Goal: Information Seeking & Learning: Learn about a topic

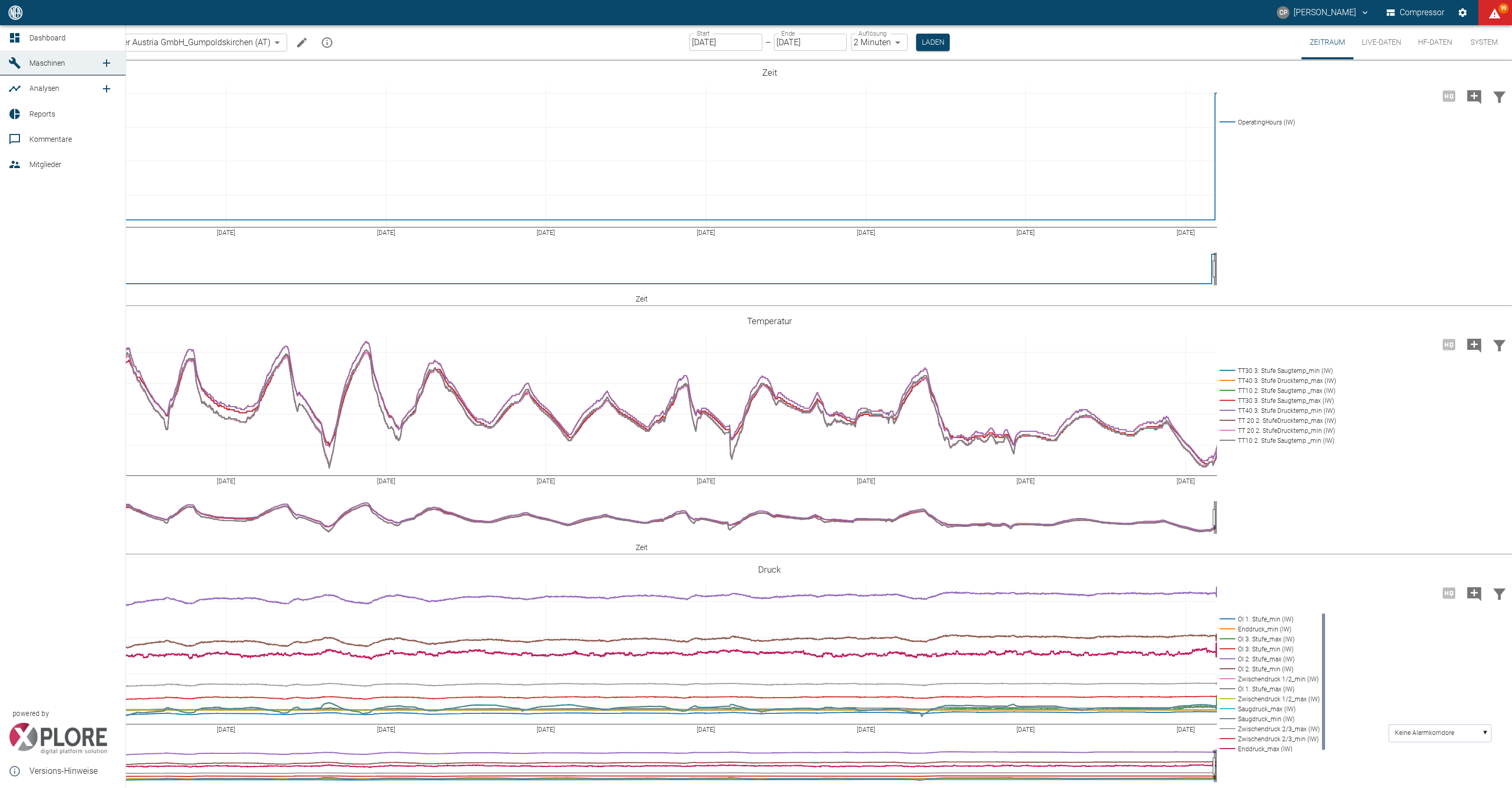
click at [8, 43] on icon at bounding box center [14, 38] width 13 height 13
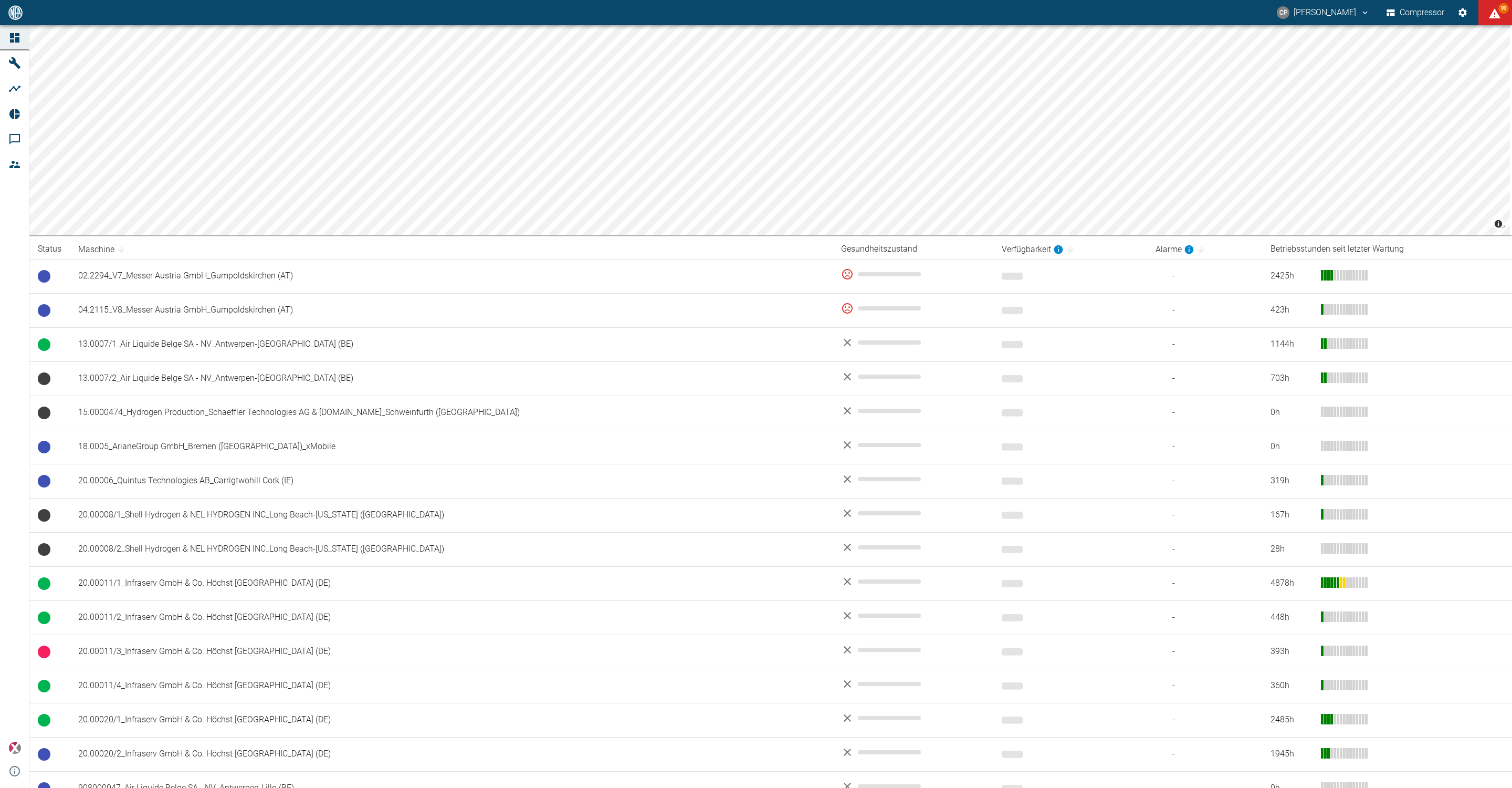
scroll to position [469, 0]
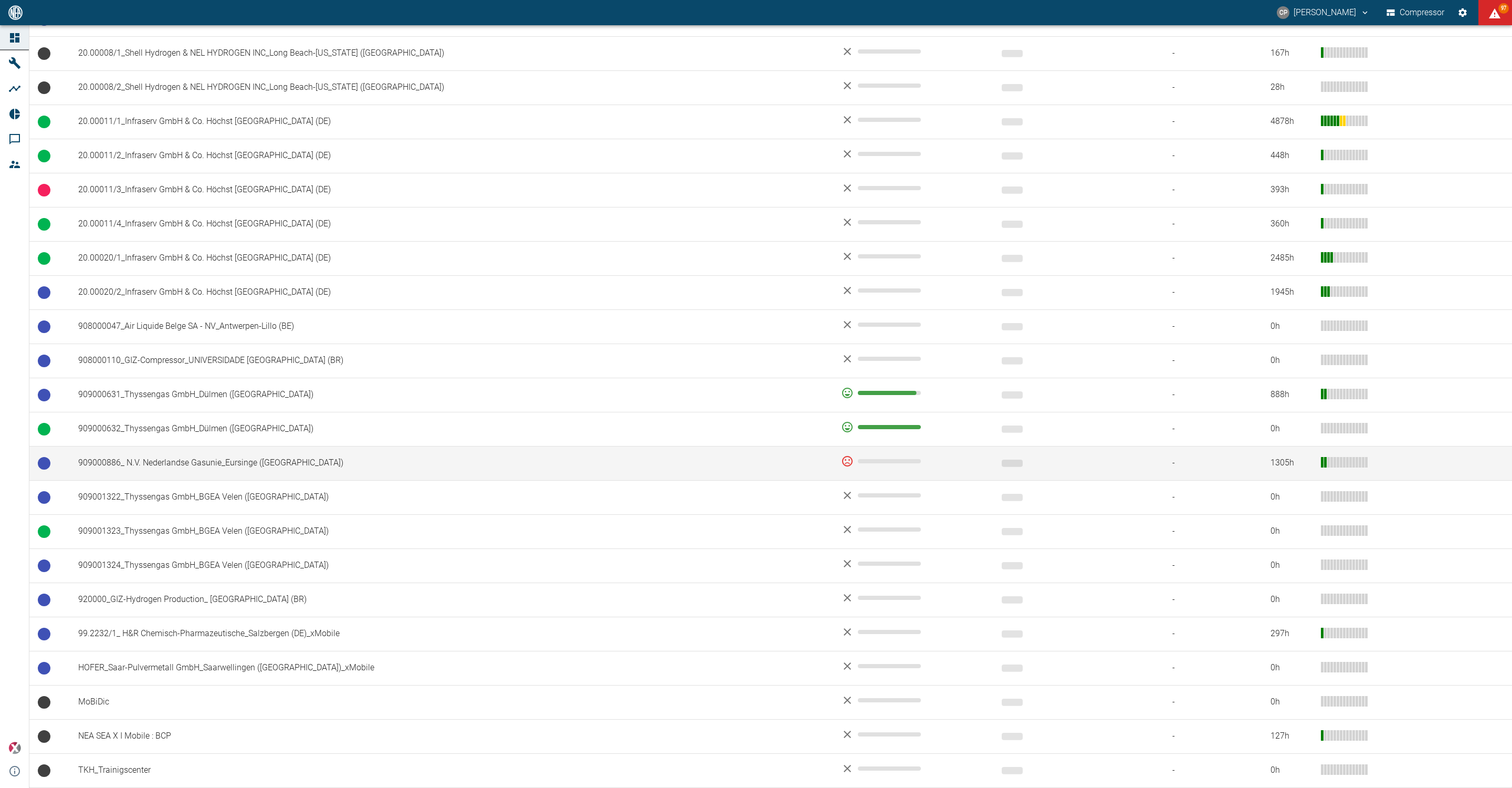
click at [213, 462] on td "909000886_ N.V. Nederlandse Gasunie_Eursinge ([GEOGRAPHIC_DATA])" at bounding box center [451, 463] width 763 height 34
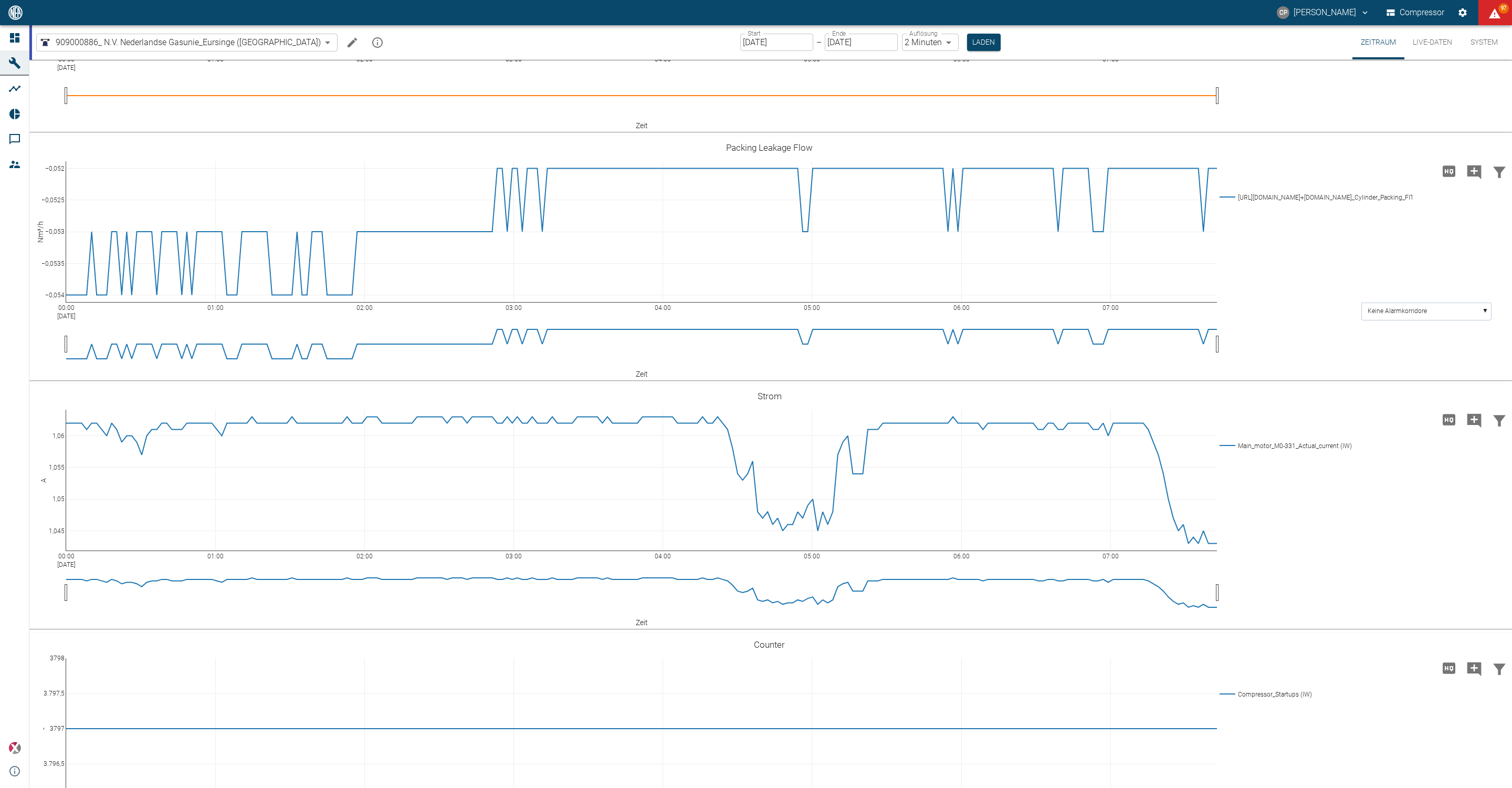
scroll to position [1182, 0]
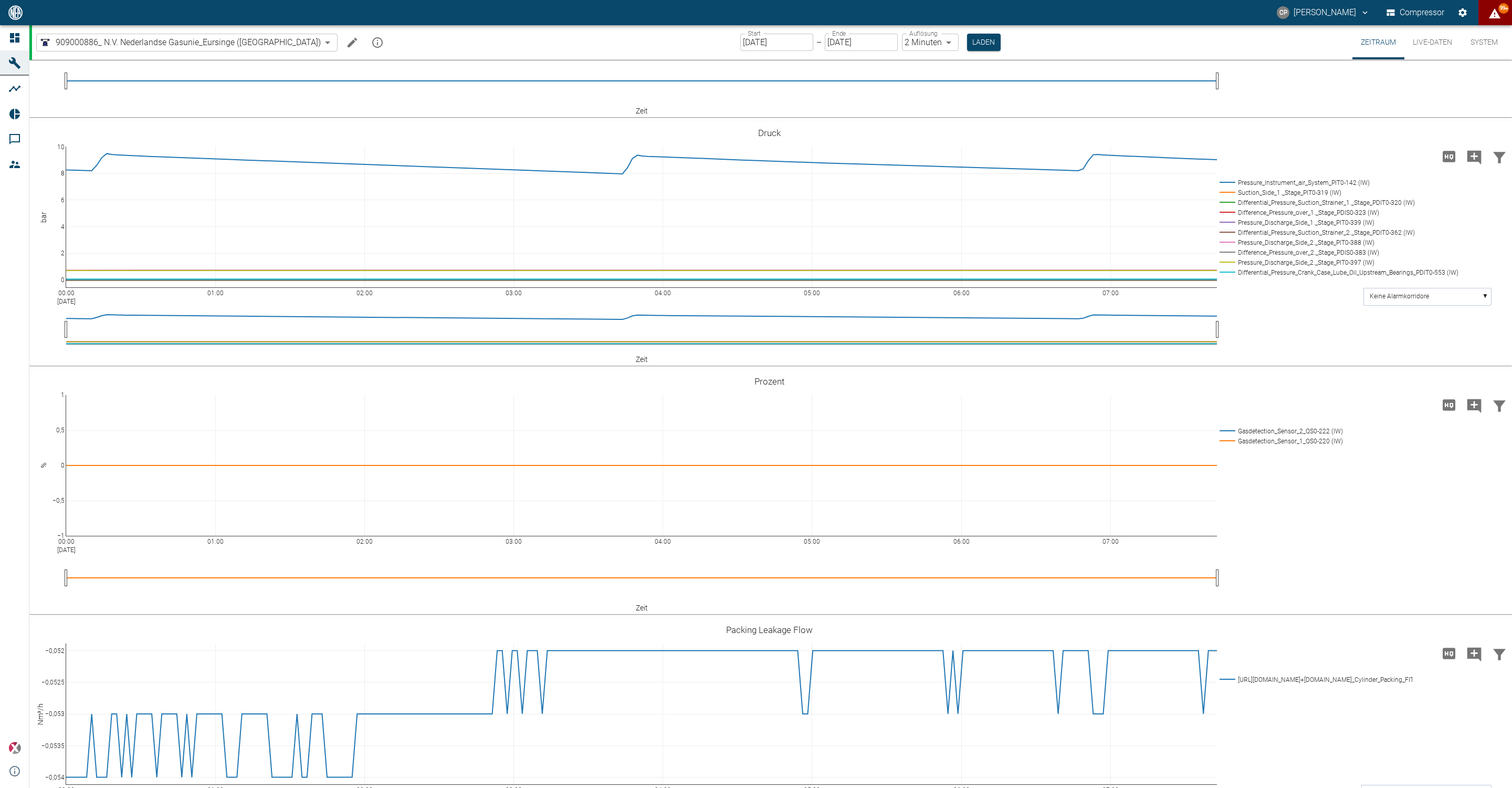
scroll to position [1182, 0]
click at [740, 41] on input "[DATE]" at bounding box center [776, 43] width 73 height 18
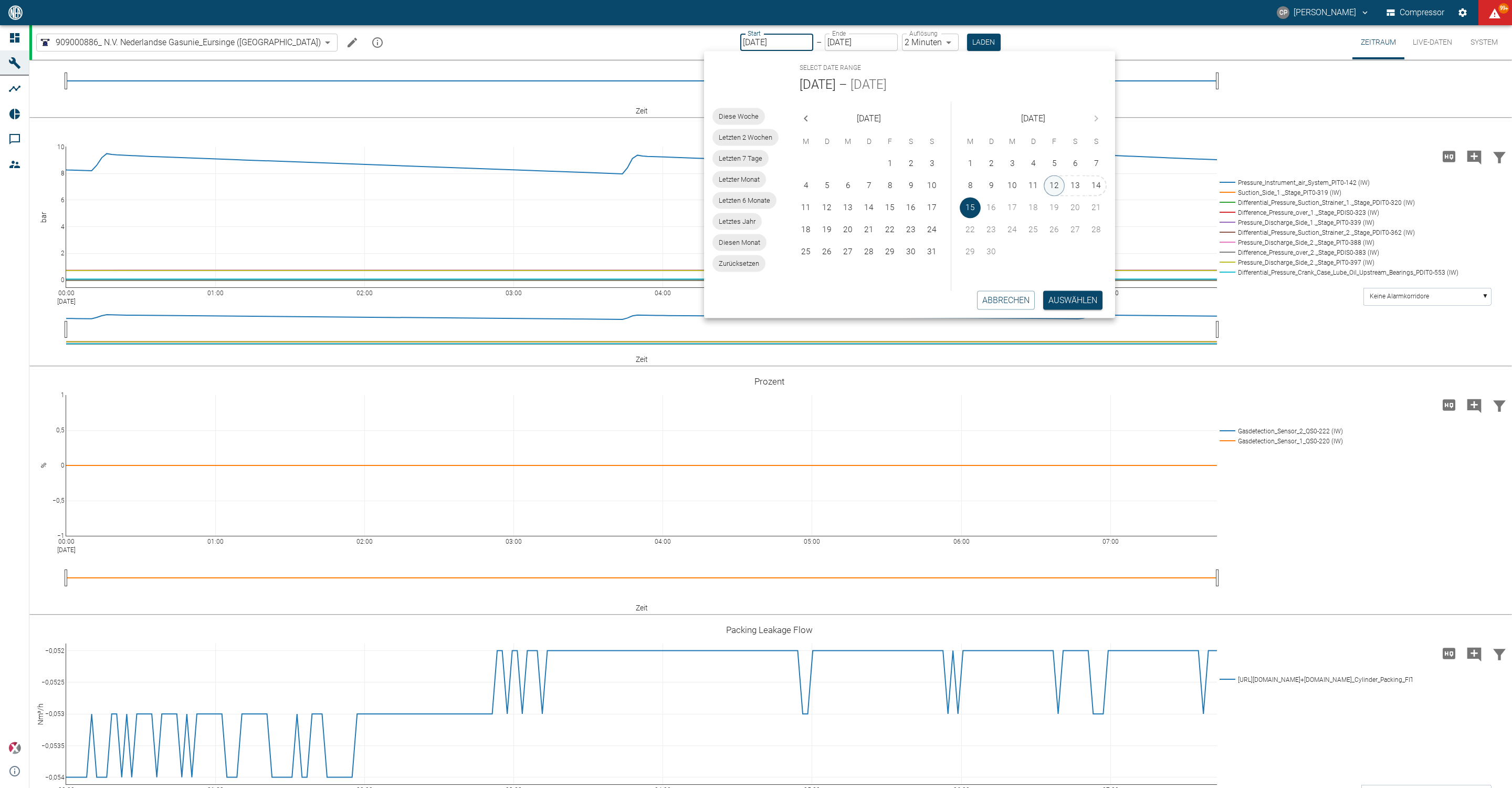
click at [1046, 184] on button "12" at bounding box center [1054, 186] width 21 height 21
type input "12.09.2025"
click at [1056, 304] on button "Auswählen" at bounding box center [1072, 300] width 59 height 19
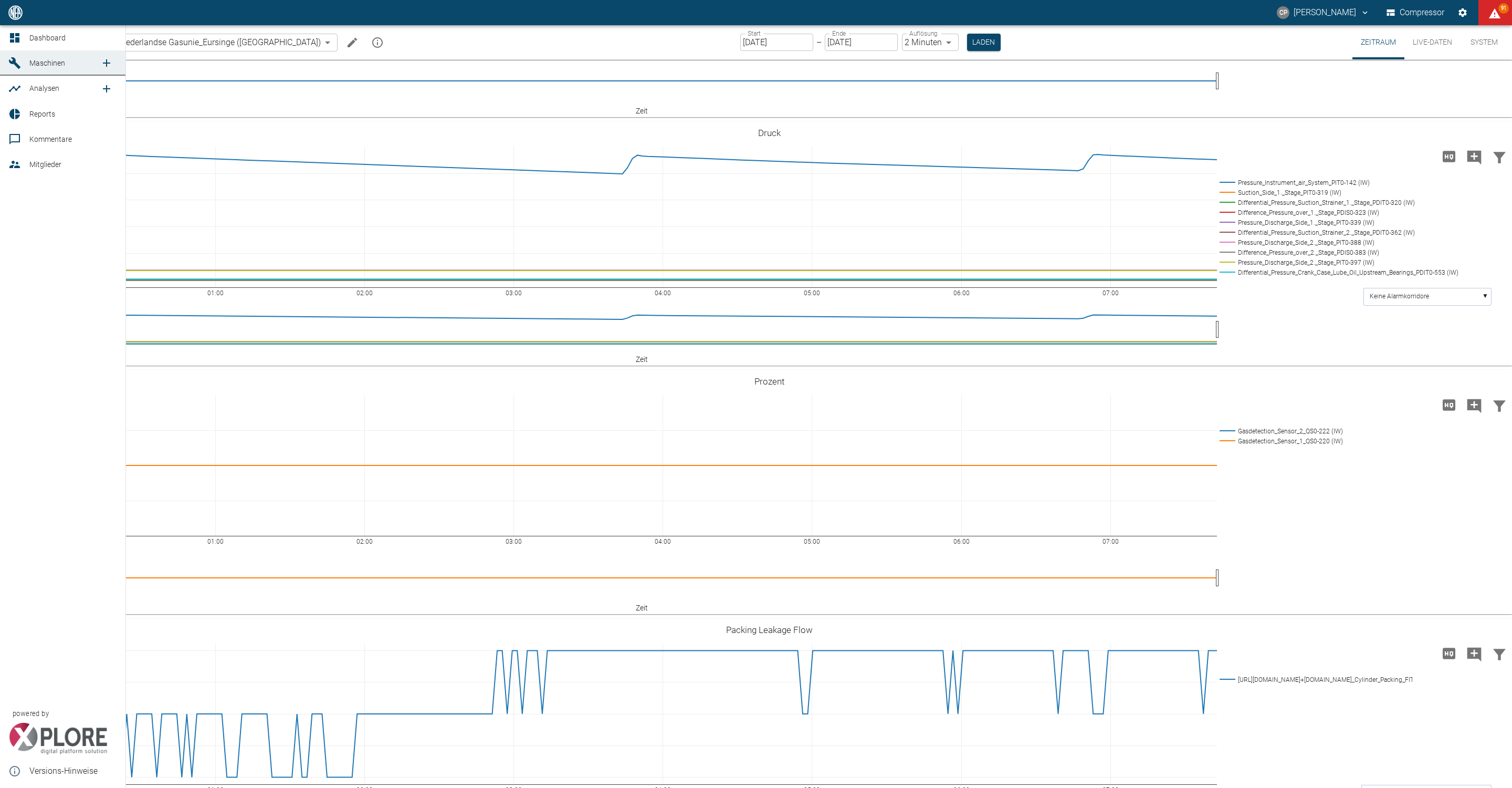
click at [27, 37] on link "Dashboard" at bounding box center [63, 38] width 125 height 25
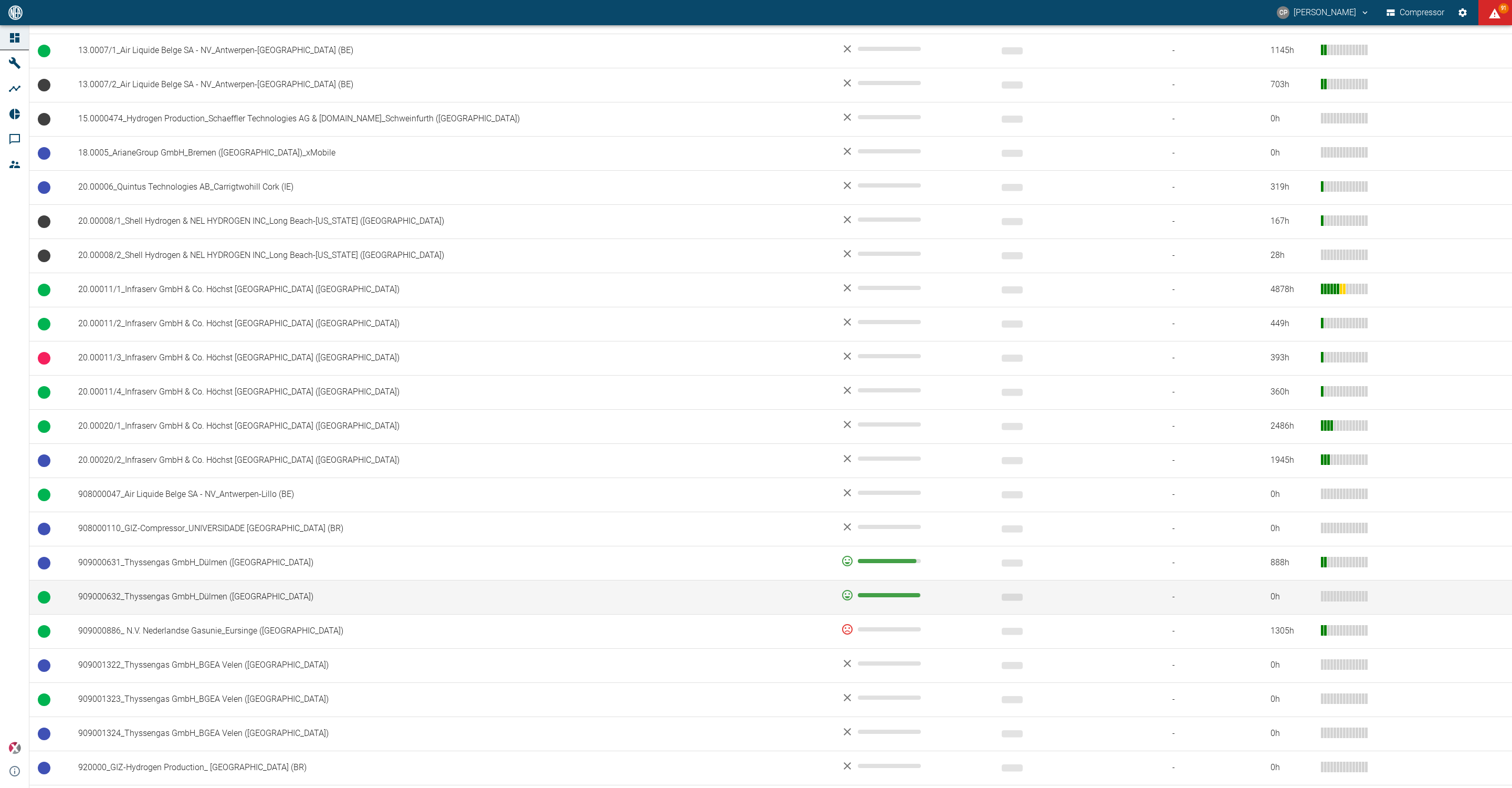
scroll to position [469, 0]
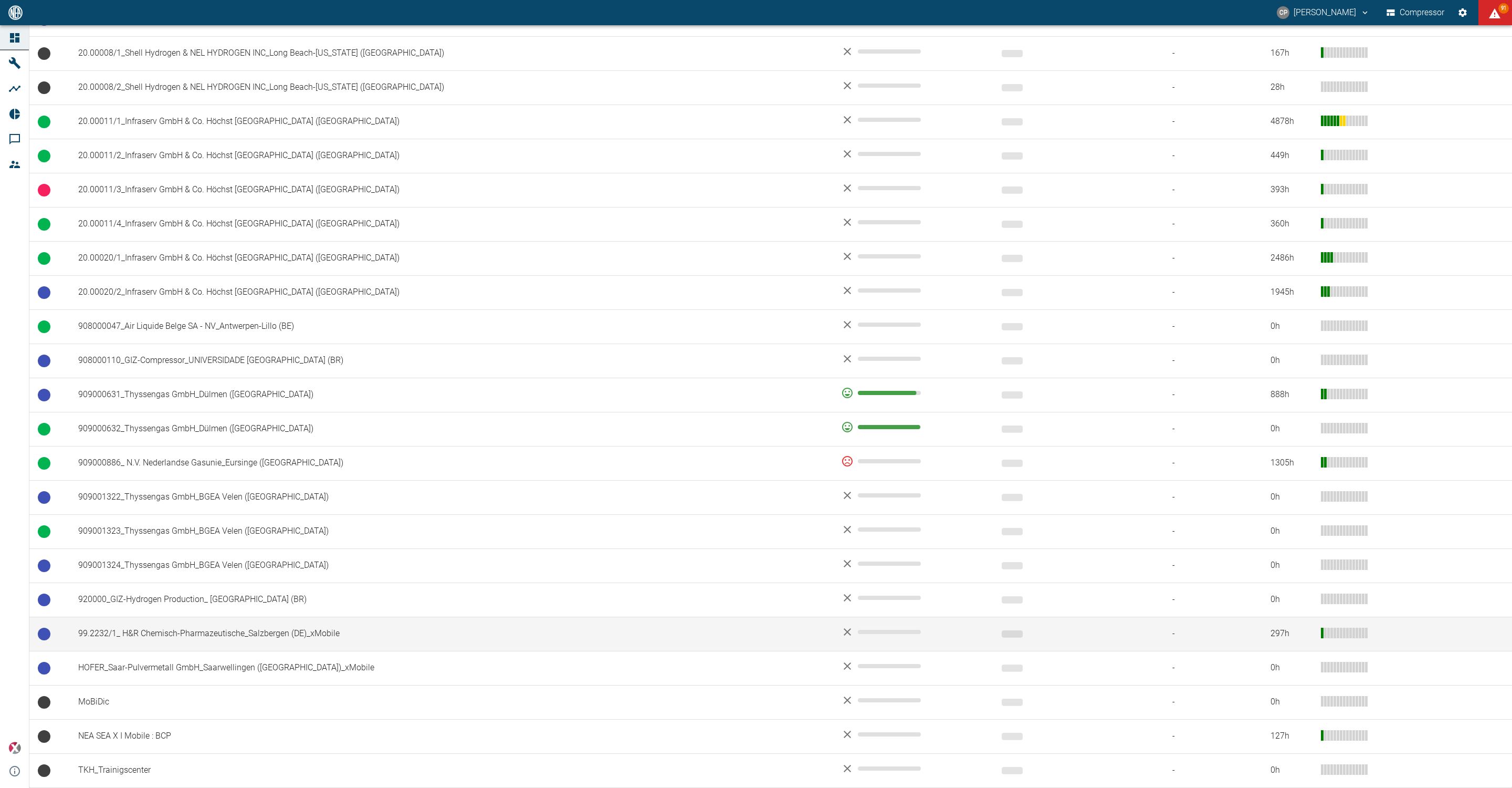
click at [260, 627] on td "99.2232/1_ H&R Chemisch-Pharmazeutische_Salzbergen (DE)_xMobile" at bounding box center [451, 634] width 763 height 34
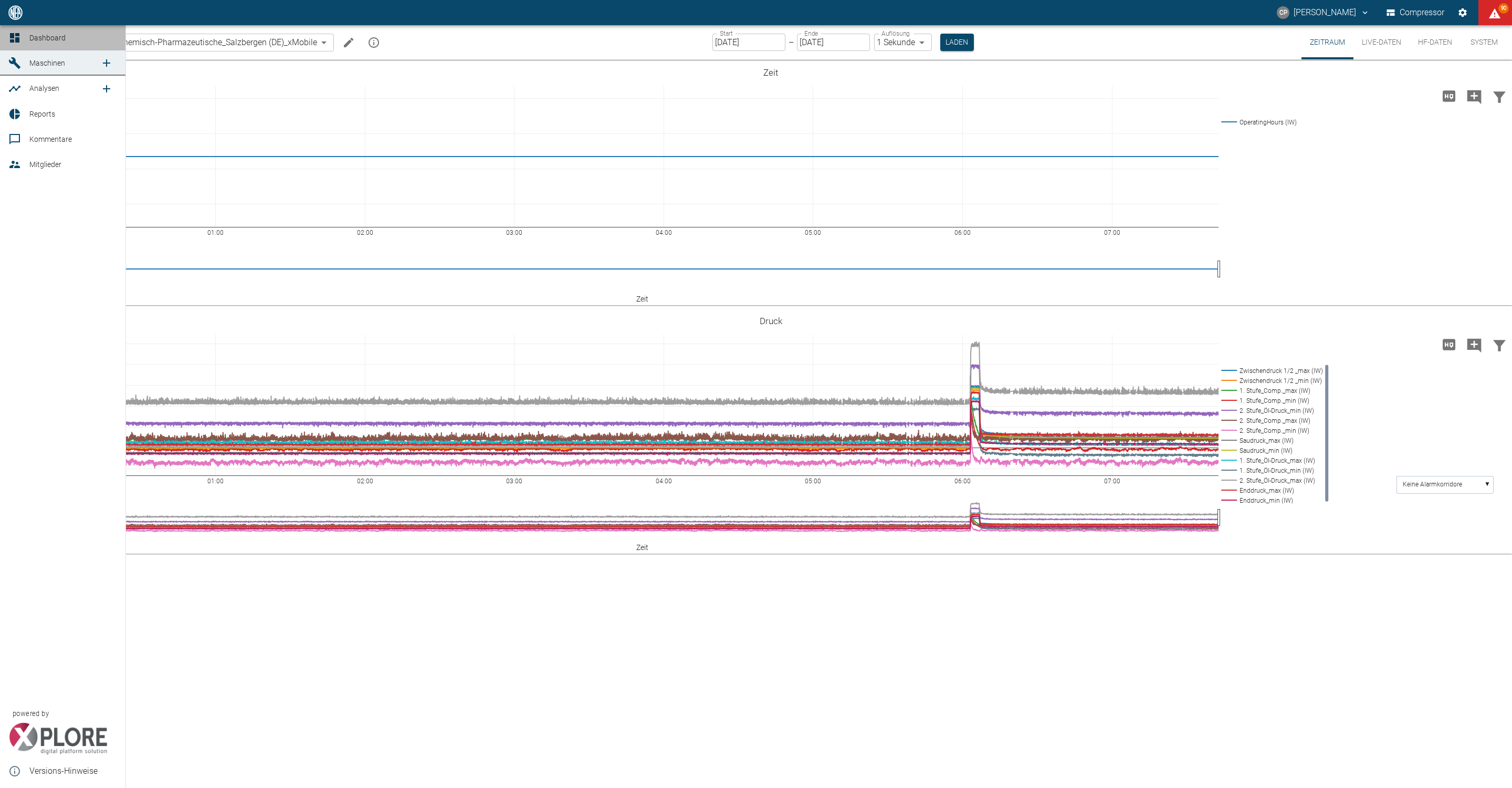
click at [13, 37] on icon at bounding box center [14, 38] width 9 height 9
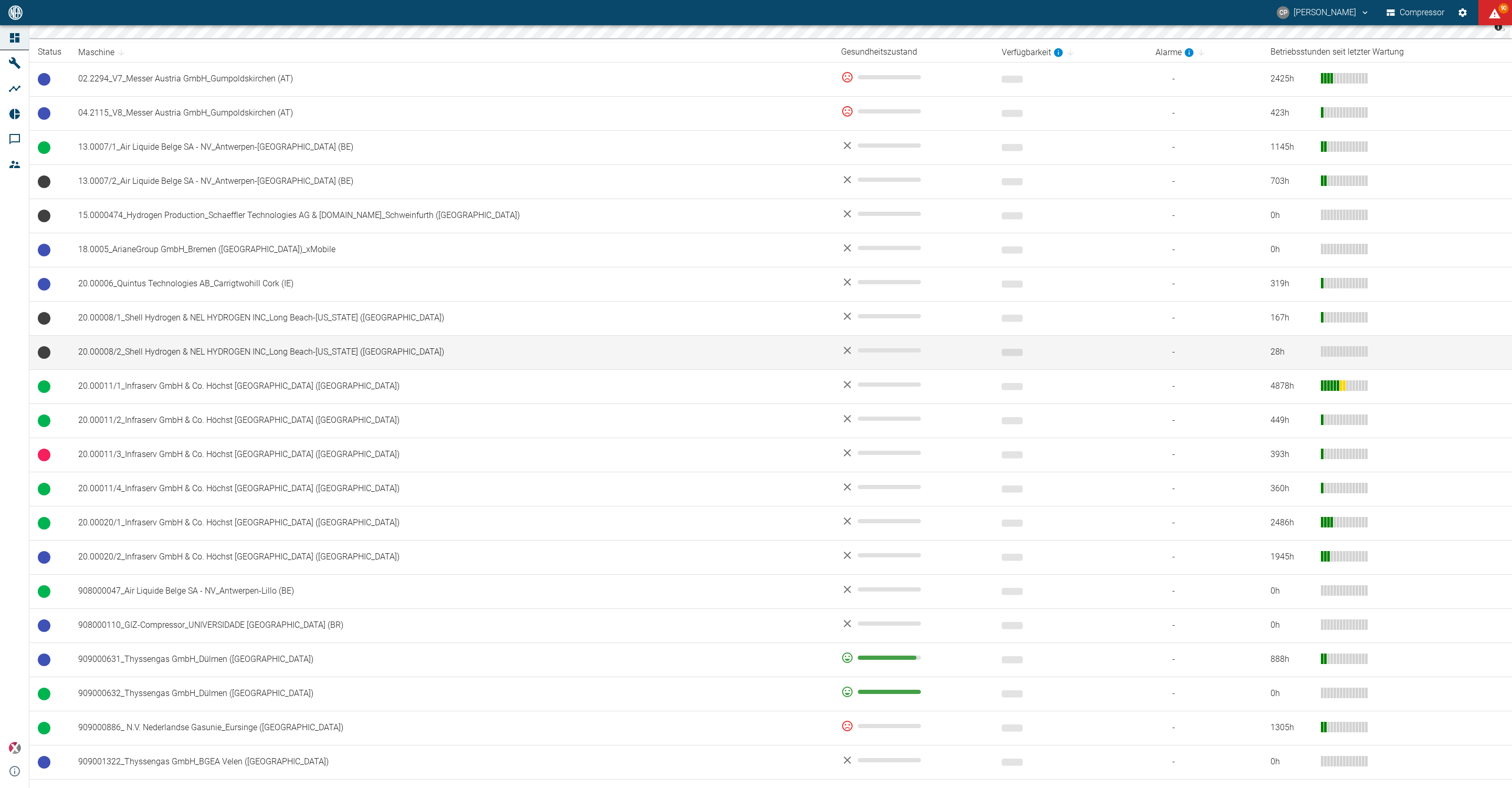
scroll to position [469, 0]
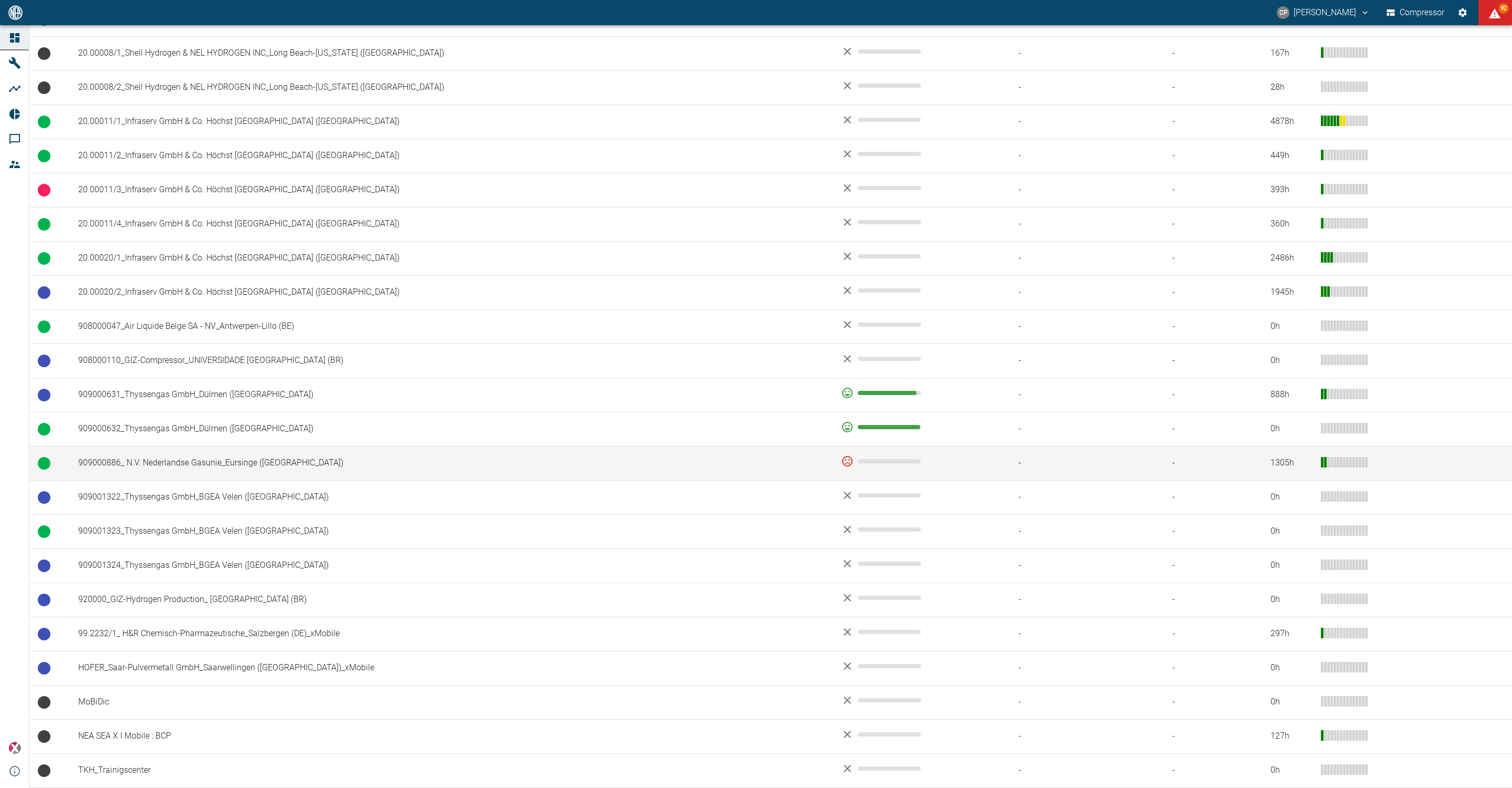
click at [265, 464] on td "909000886_ N.V. Nederlandse Gasunie_Eursinge ([GEOGRAPHIC_DATA])" at bounding box center [451, 463] width 763 height 34
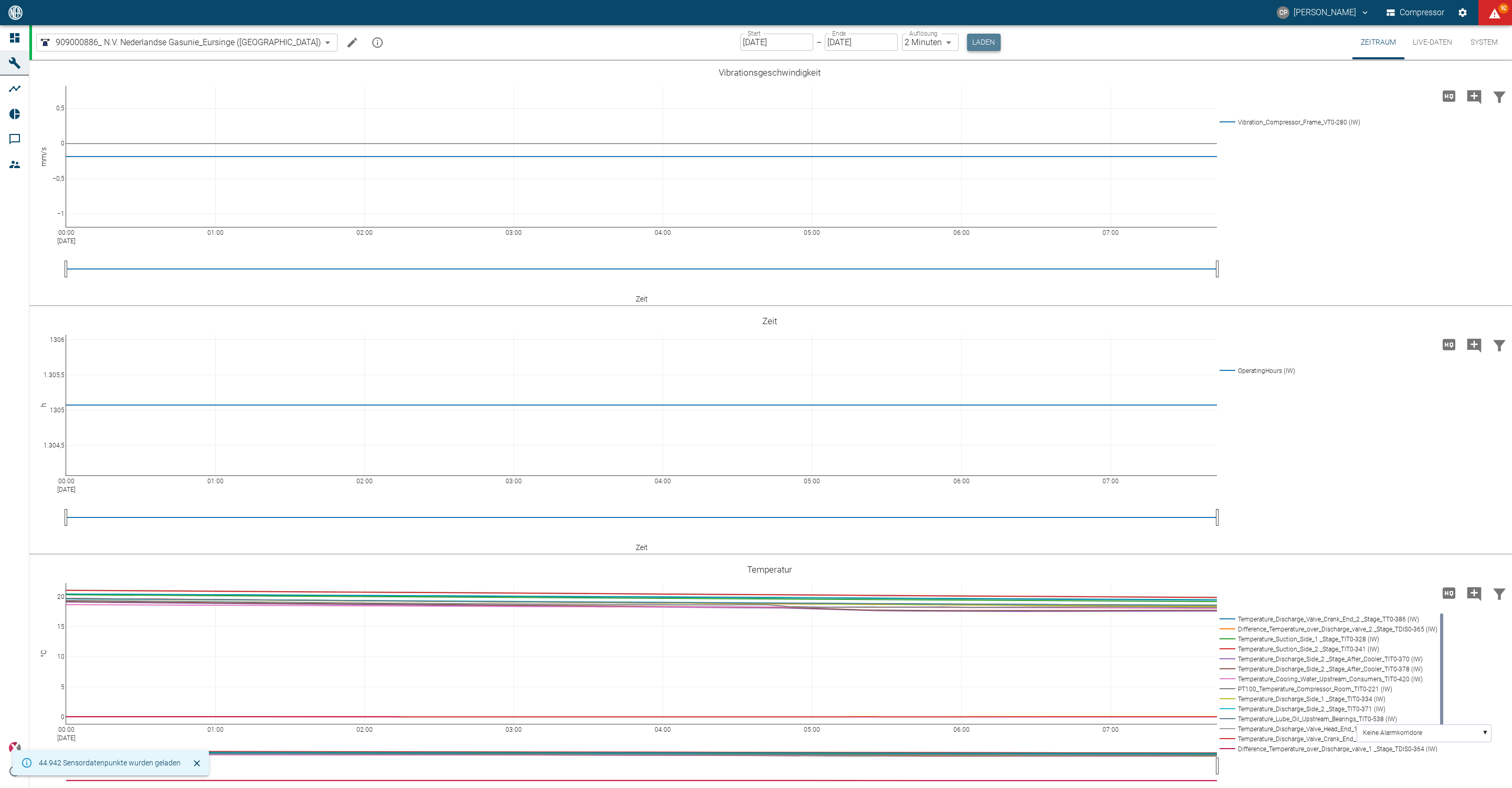
click at [967, 43] on button "Laden" at bounding box center [984, 43] width 34 height 18
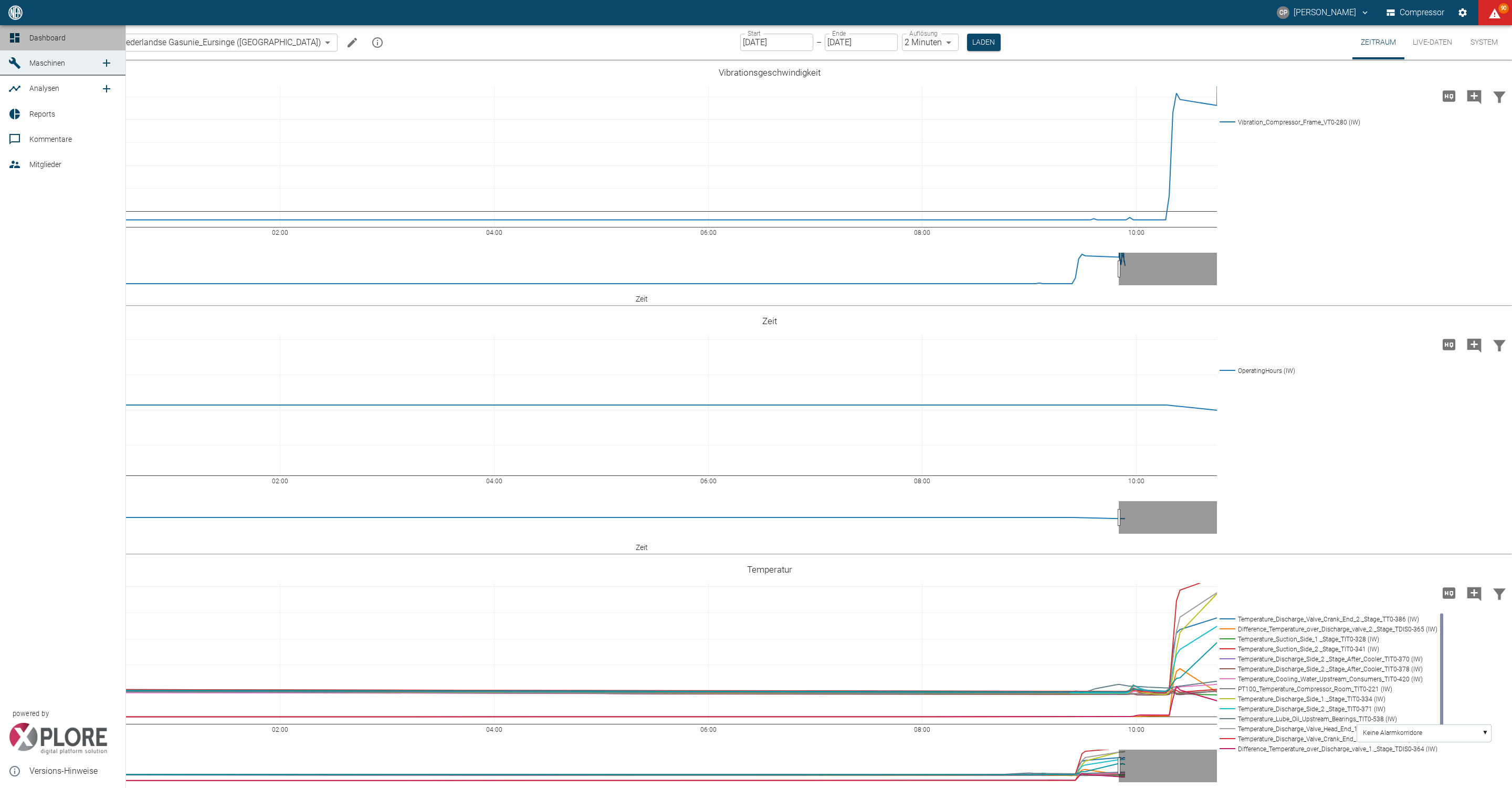
click at [8, 36] on icon at bounding box center [14, 38] width 13 height 13
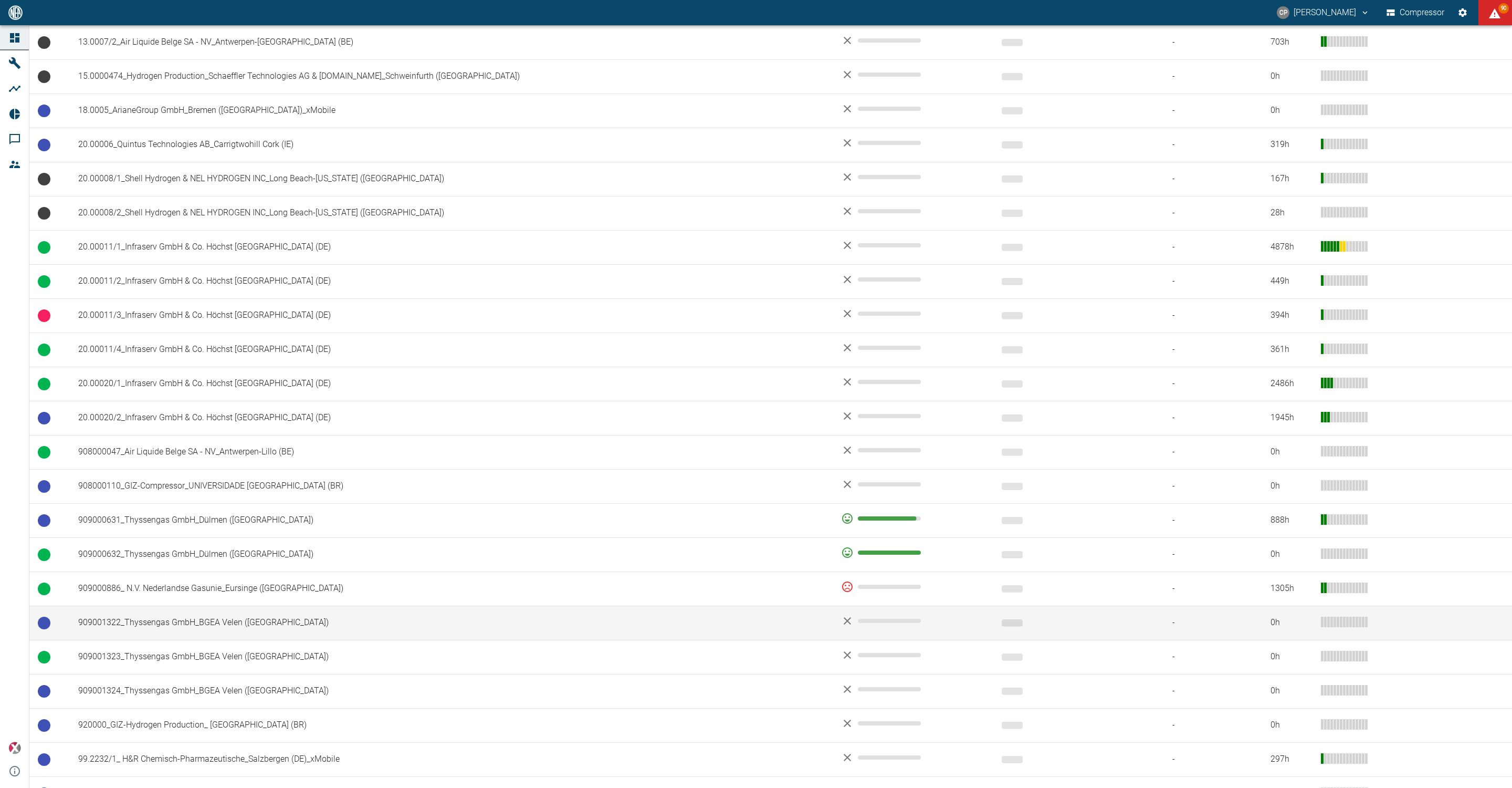
scroll to position [311, 0]
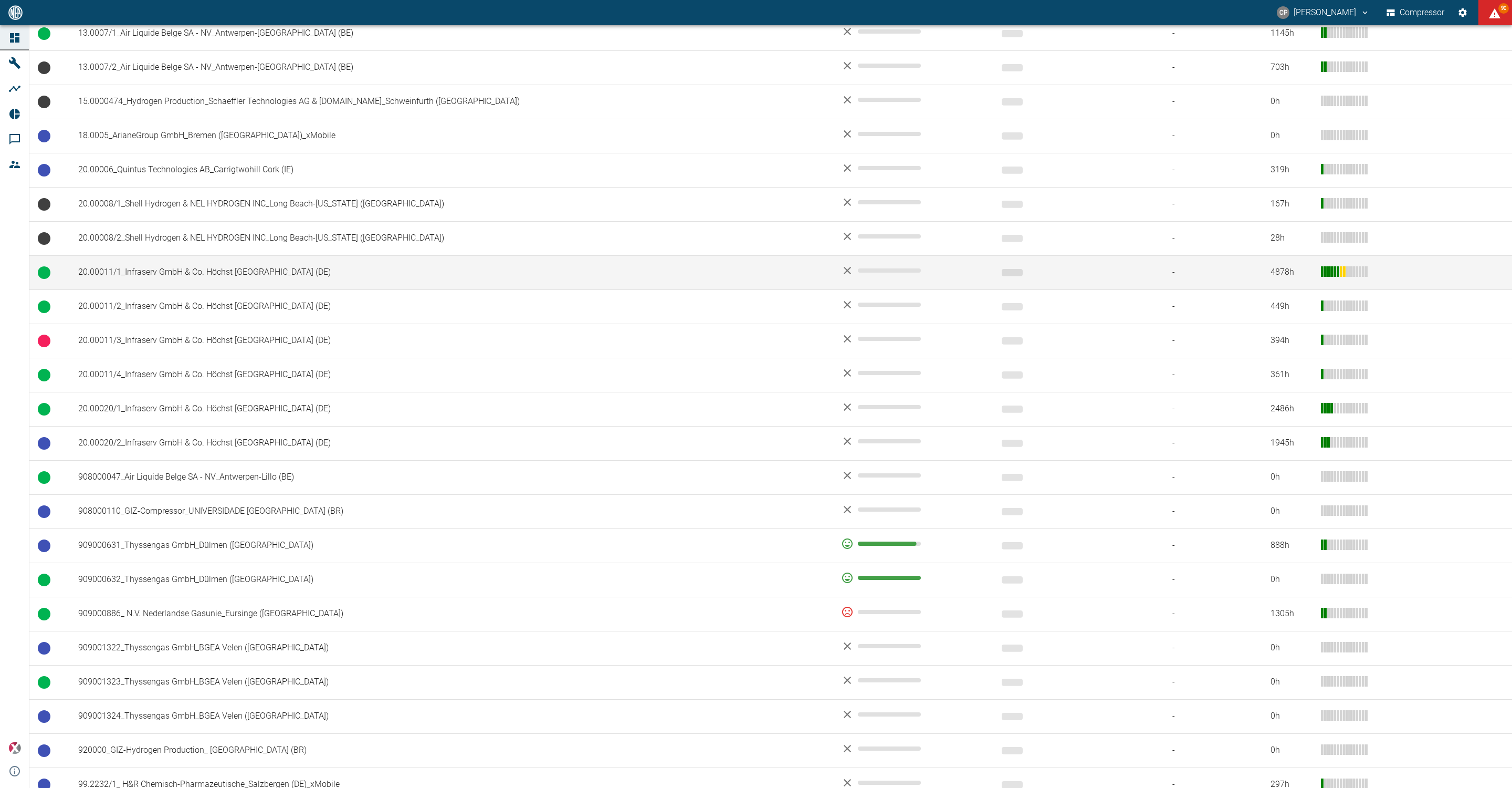
click at [147, 276] on td "20.00011/1_Infraserv GmbH & Co. Höchst [GEOGRAPHIC_DATA] (DE)" at bounding box center [451, 272] width 763 height 34
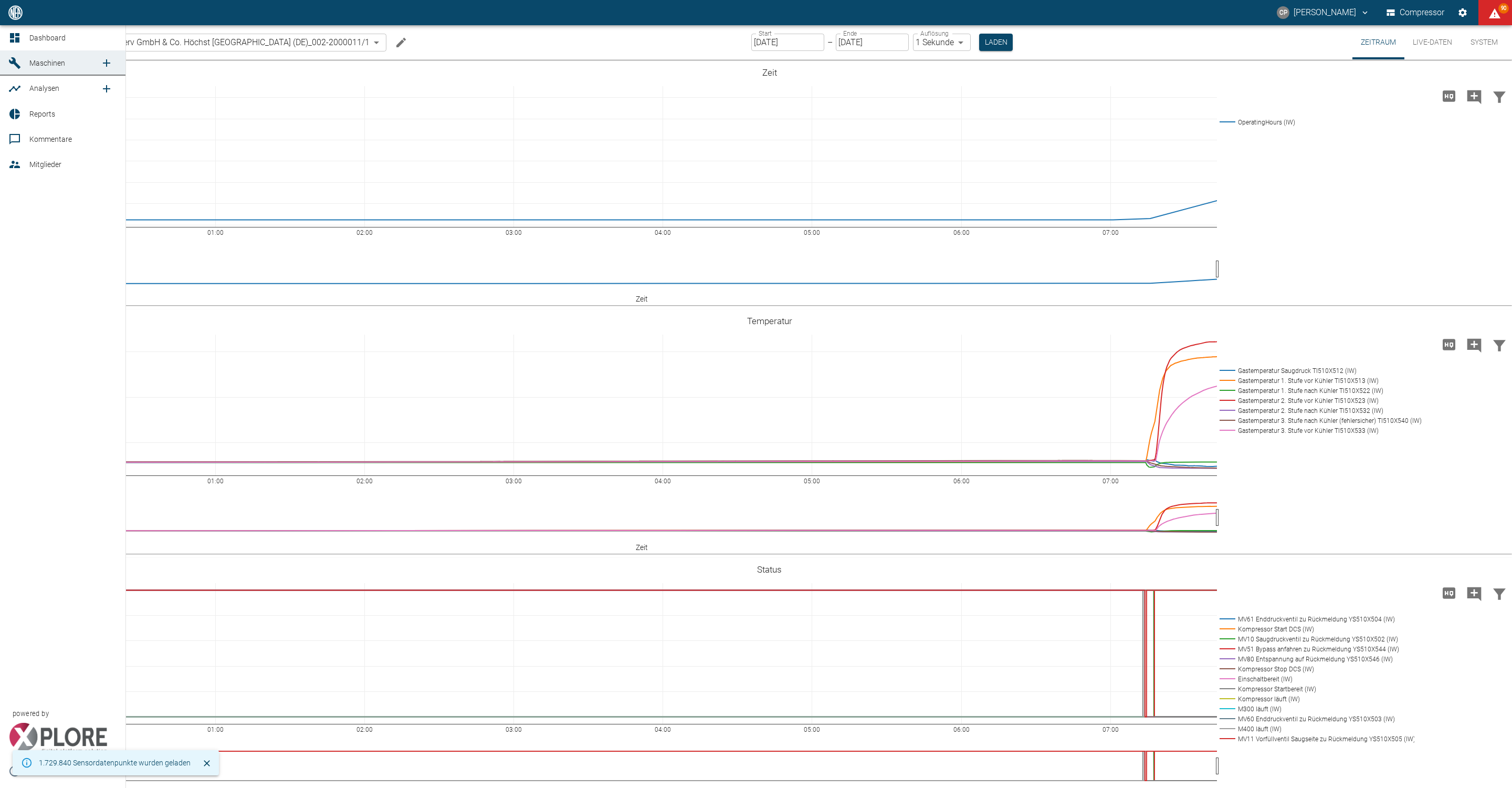
click at [23, 43] on div at bounding box center [16, 38] width 16 height 13
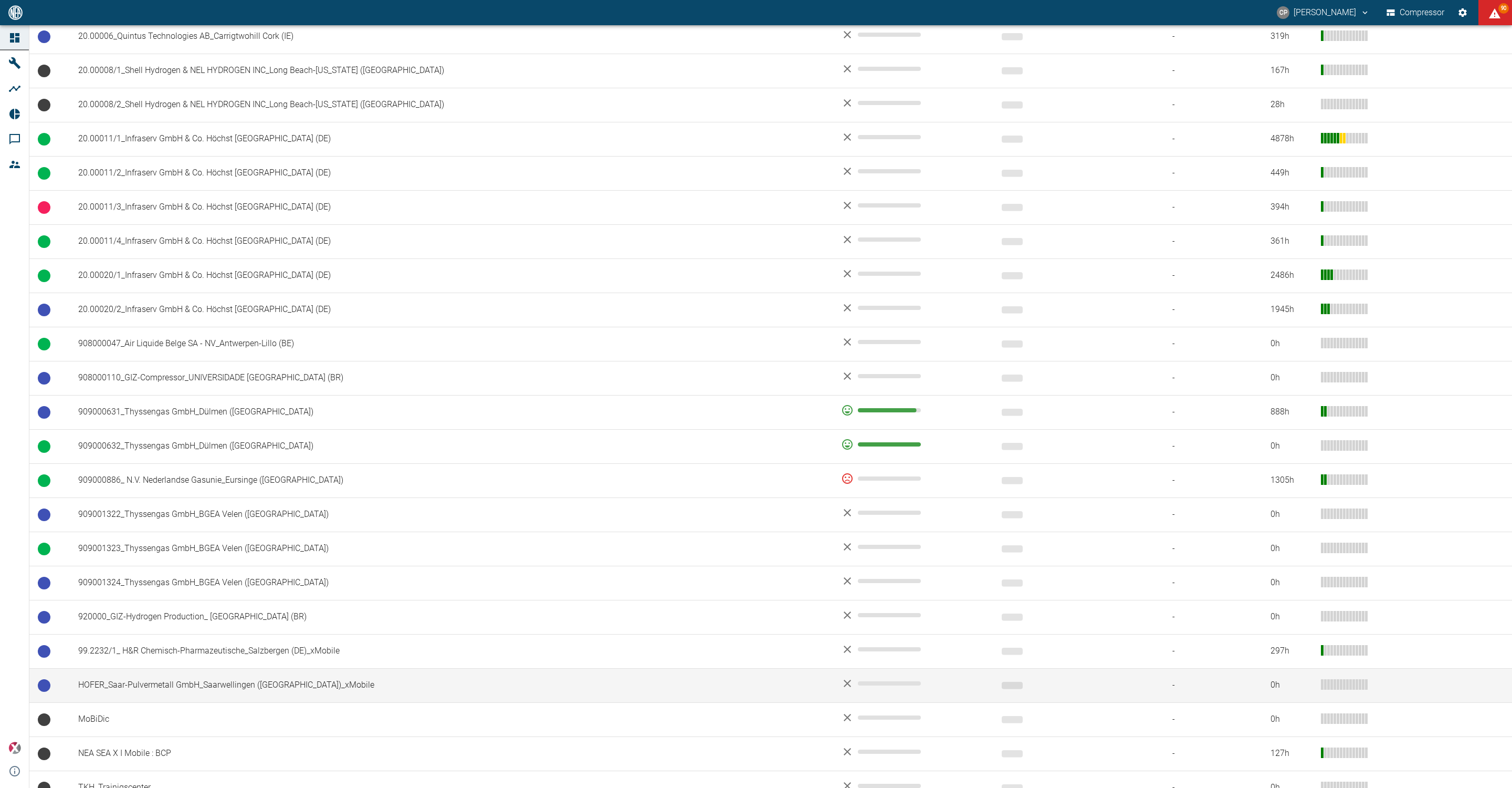
scroll to position [469, 0]
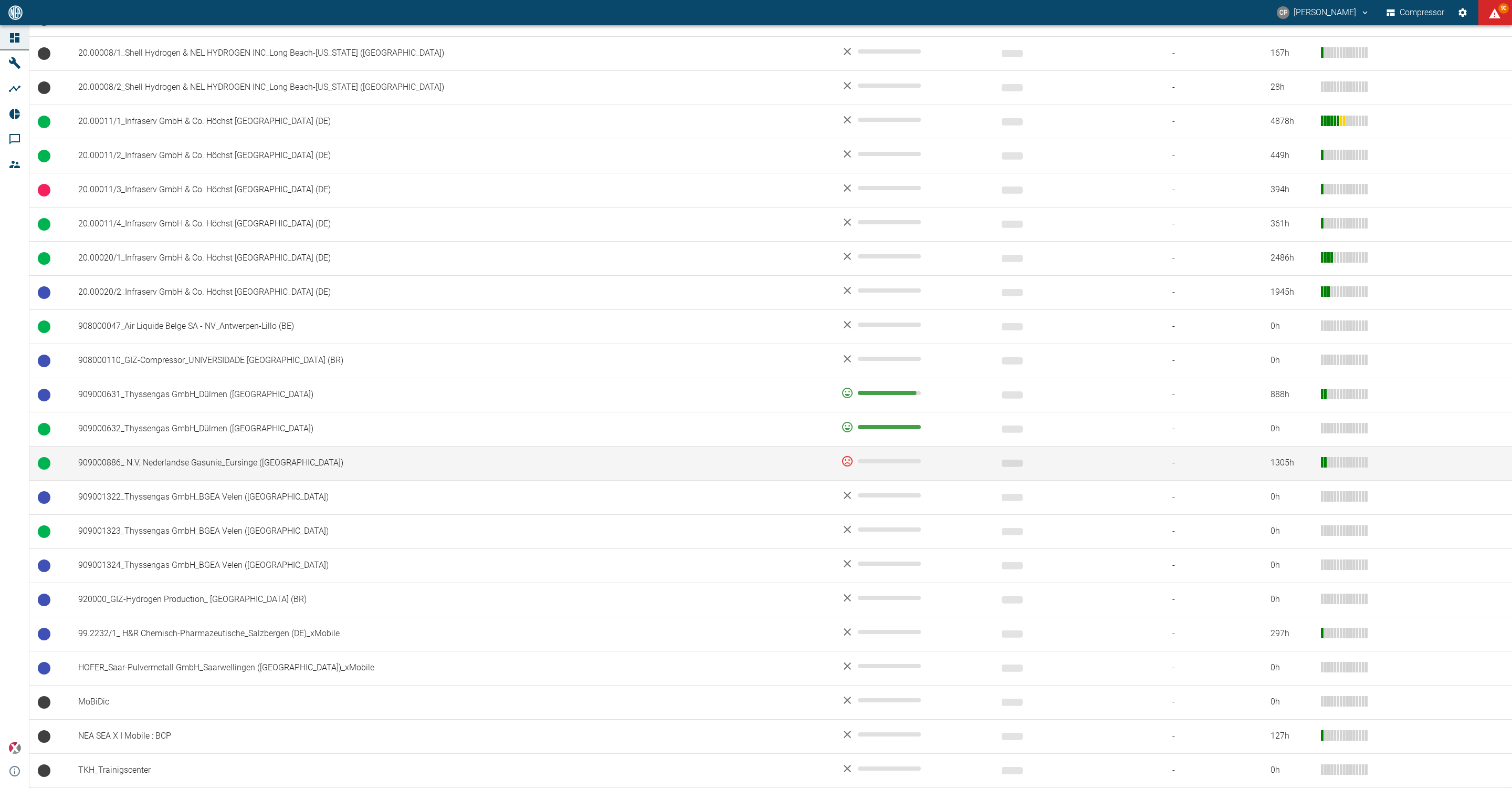
click at [200, 457] on td "909000886_ N.V. Nederlandse Gasunie_Eursinge ([GEOGRAPHIC_DATA])" at bounding box center [451, 463] width 763 height 34
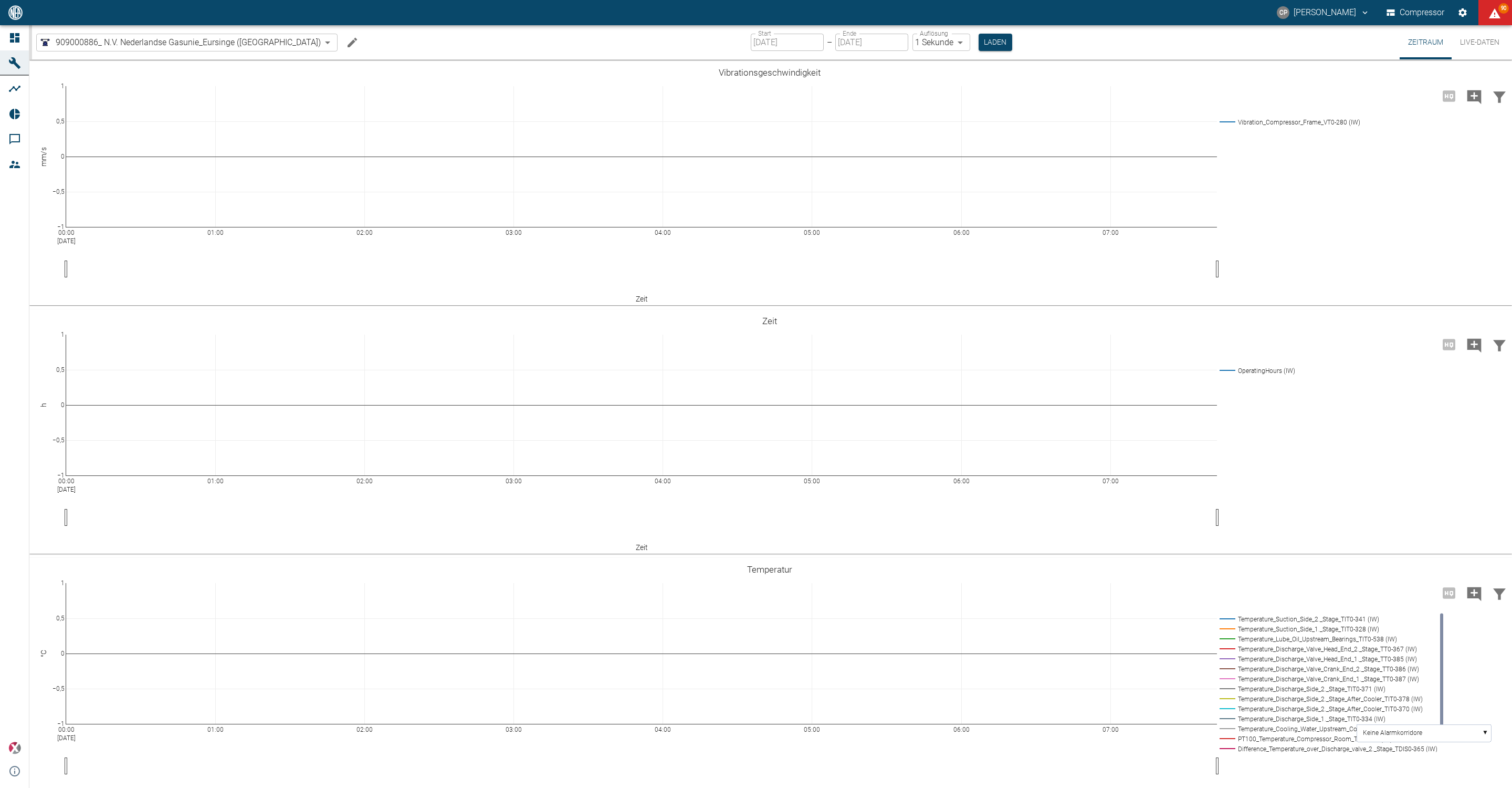
type input "2min"
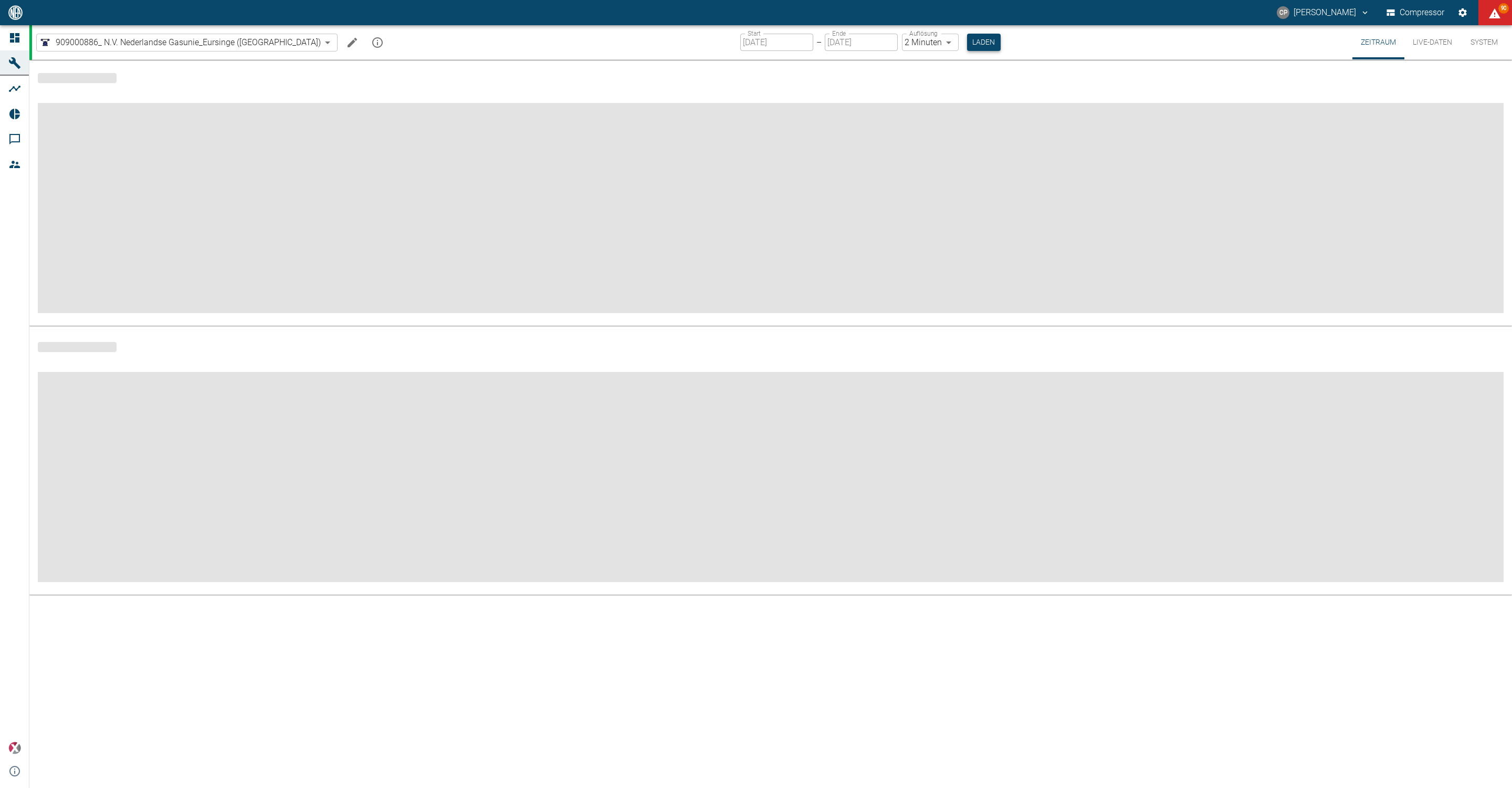
click at [967, 43] on button "Laden" at bounding box center [984, 43] width 34 height 18
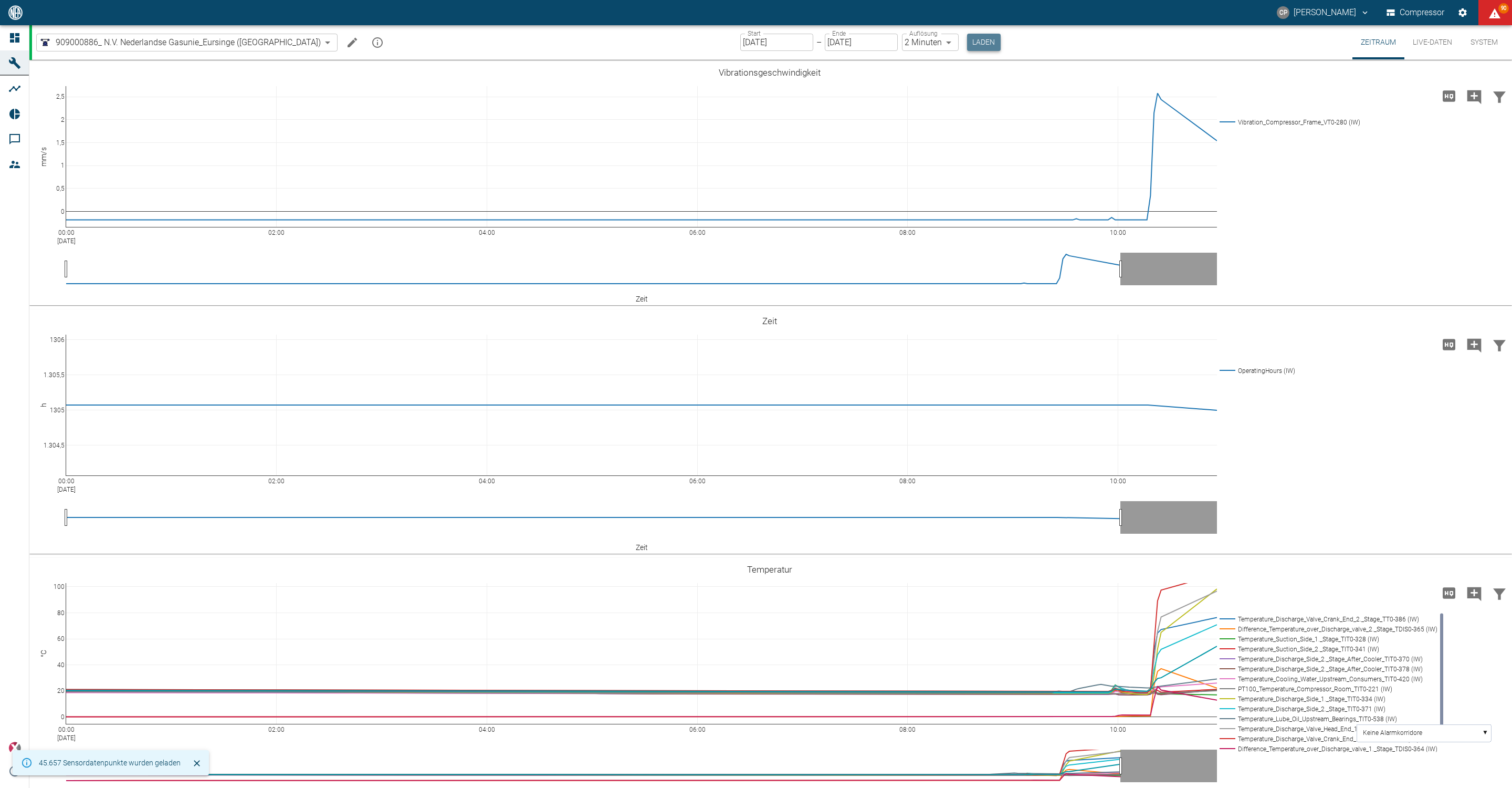
click at [967, 43] on button "Laden" at bounding box center [984, 43] width 34 height 18
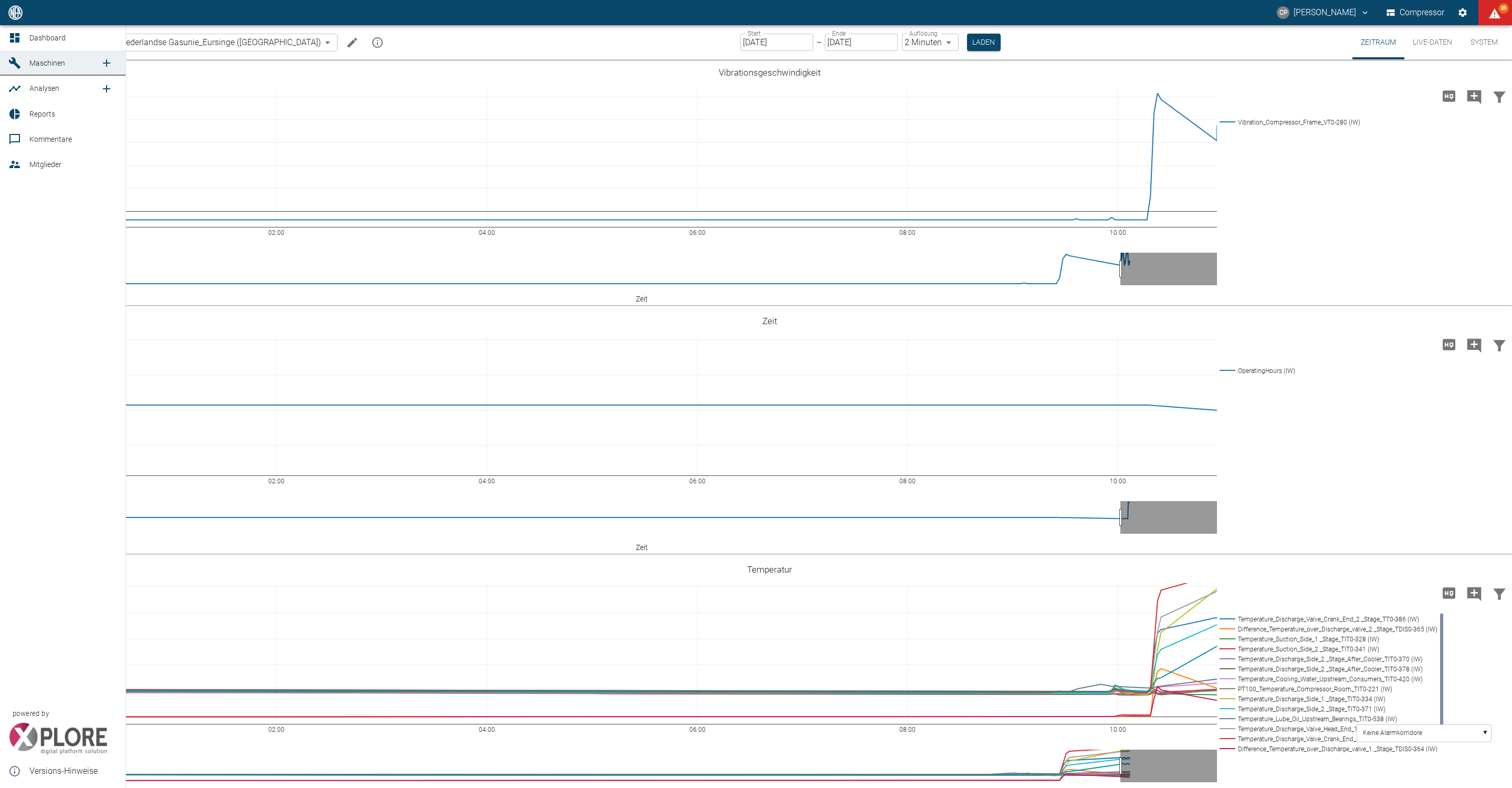
click at [14, 41] on icon at bounding box center [14, 38] width 13 height 13
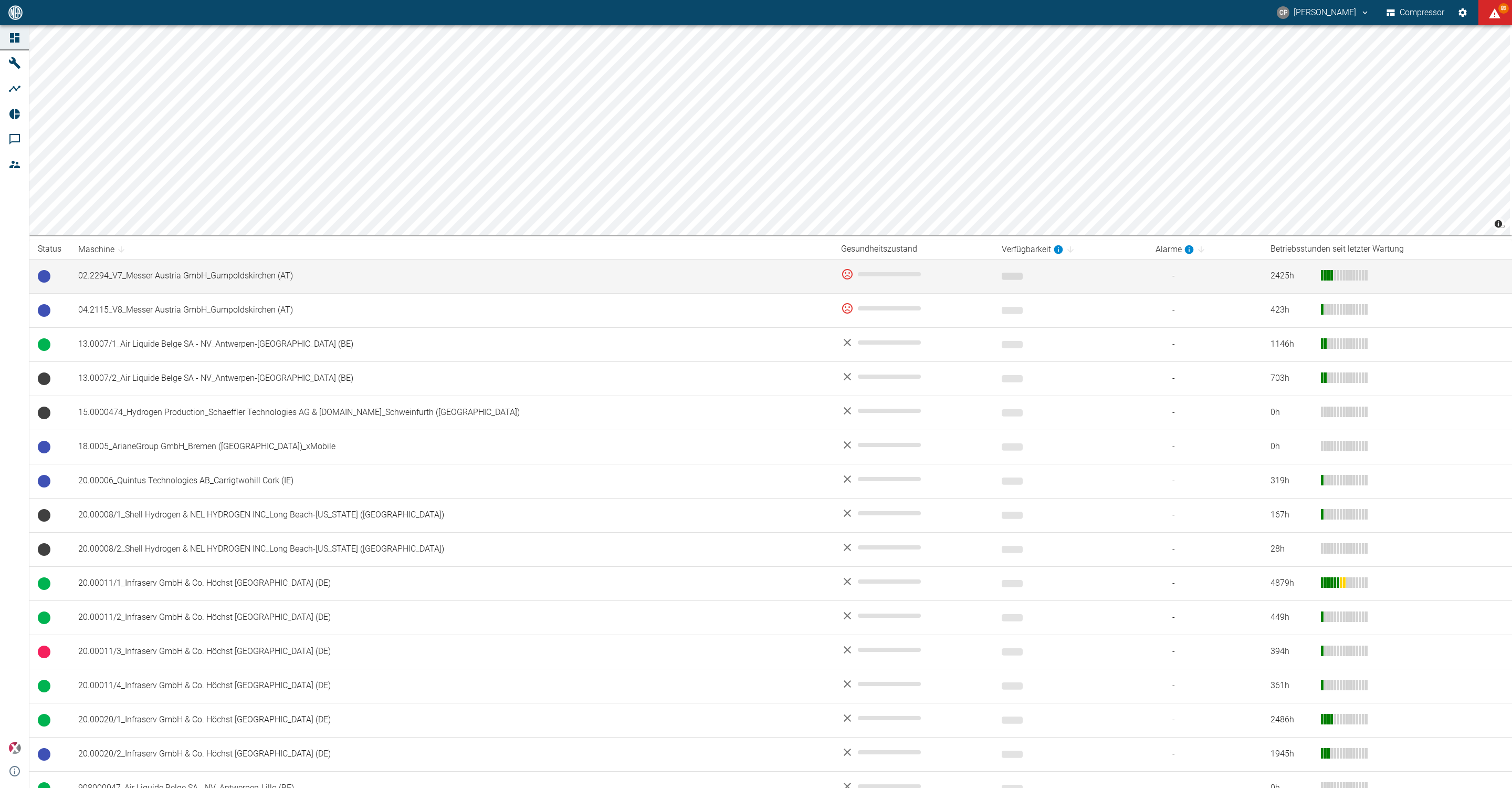
click at [198, 274] on td "02.2294_V7_Messer Austria GmbH_Gumpoldskirchen (AT)" at bounding box center [451, 276] width 763 height 34
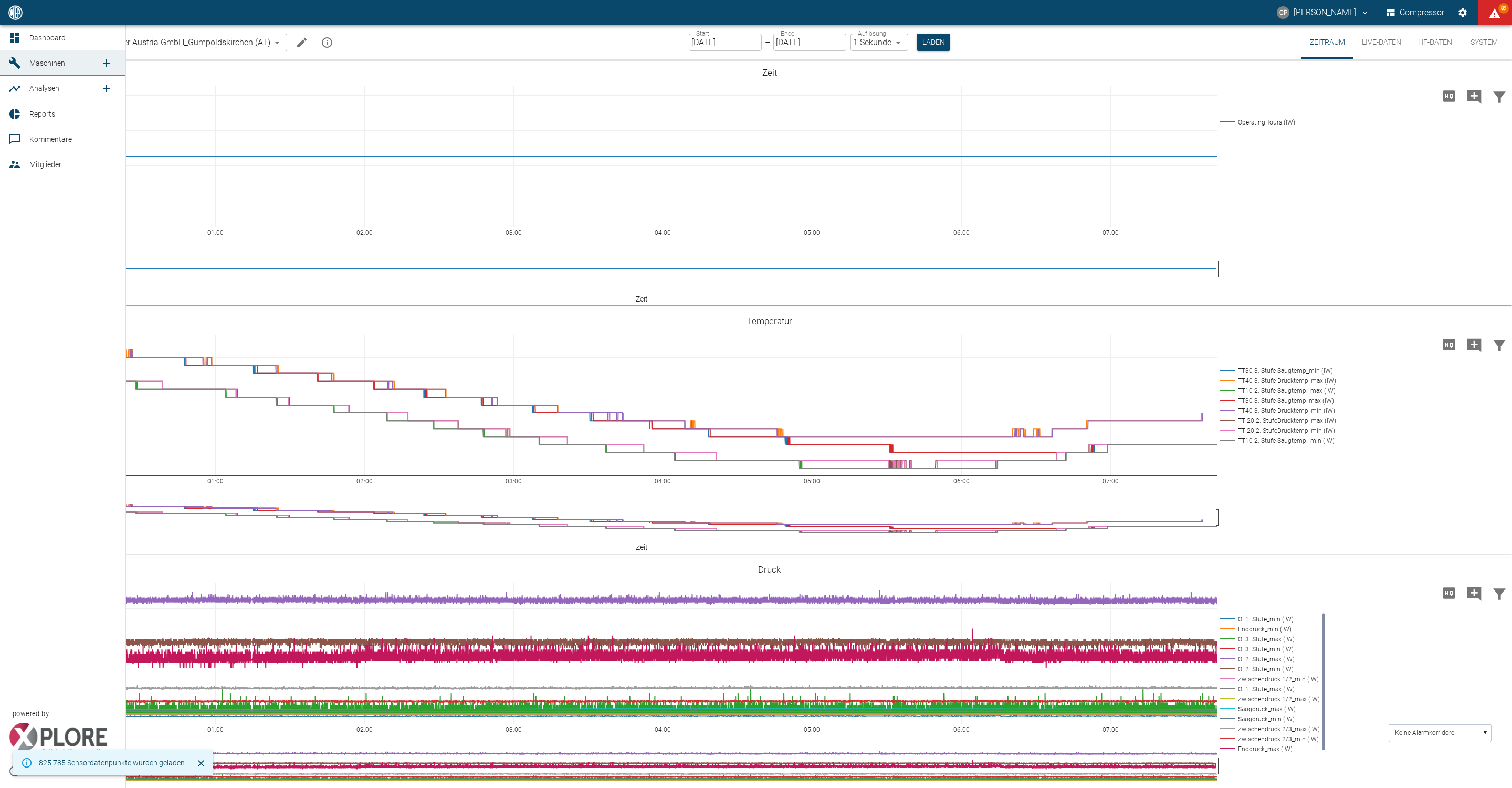
click at [14, 31] on icon at bounding box center [14, 38] width 13 height 13
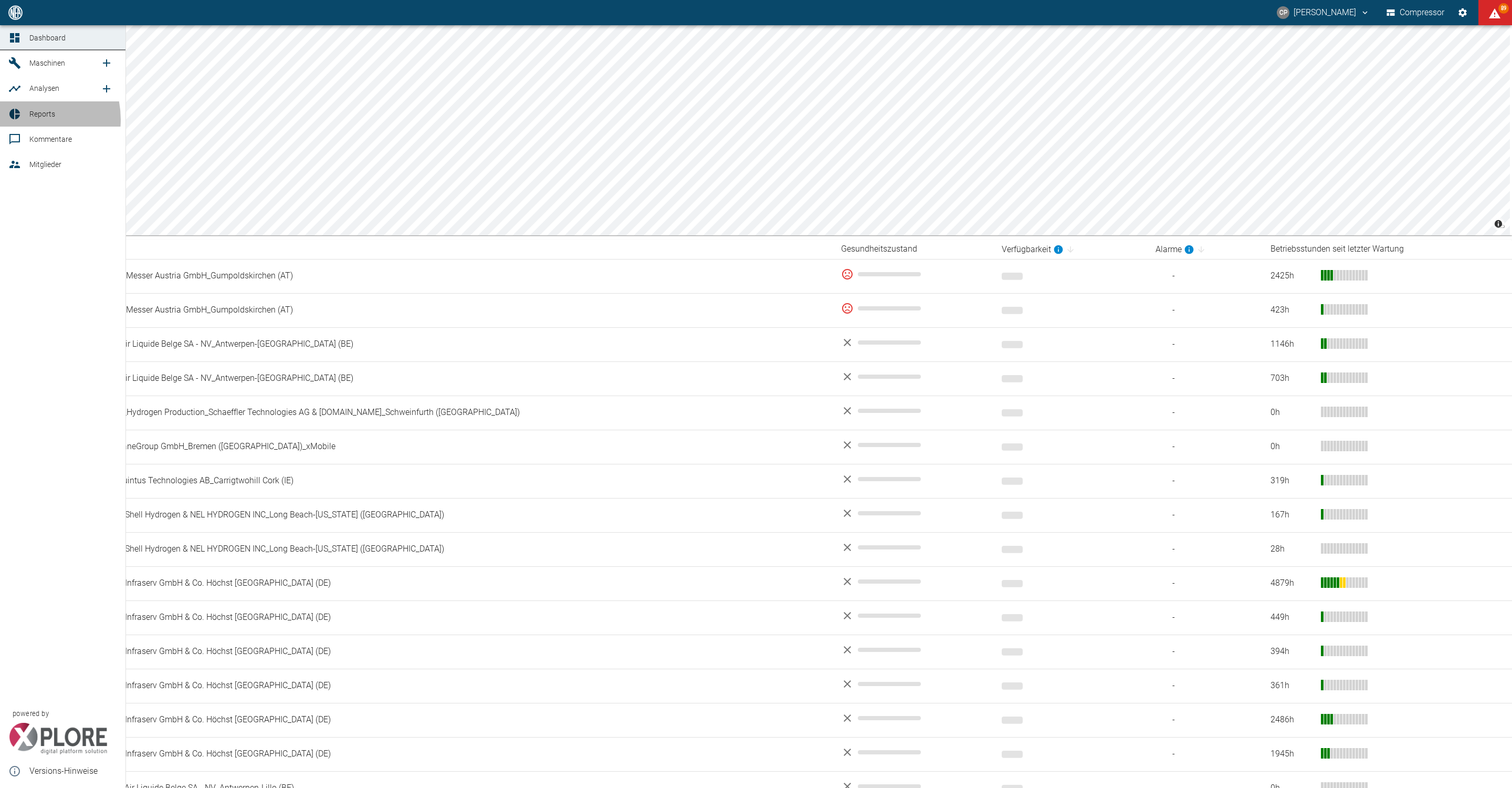
click at [23, 119] on div at bounding box center [16, 114] width 16 height 13
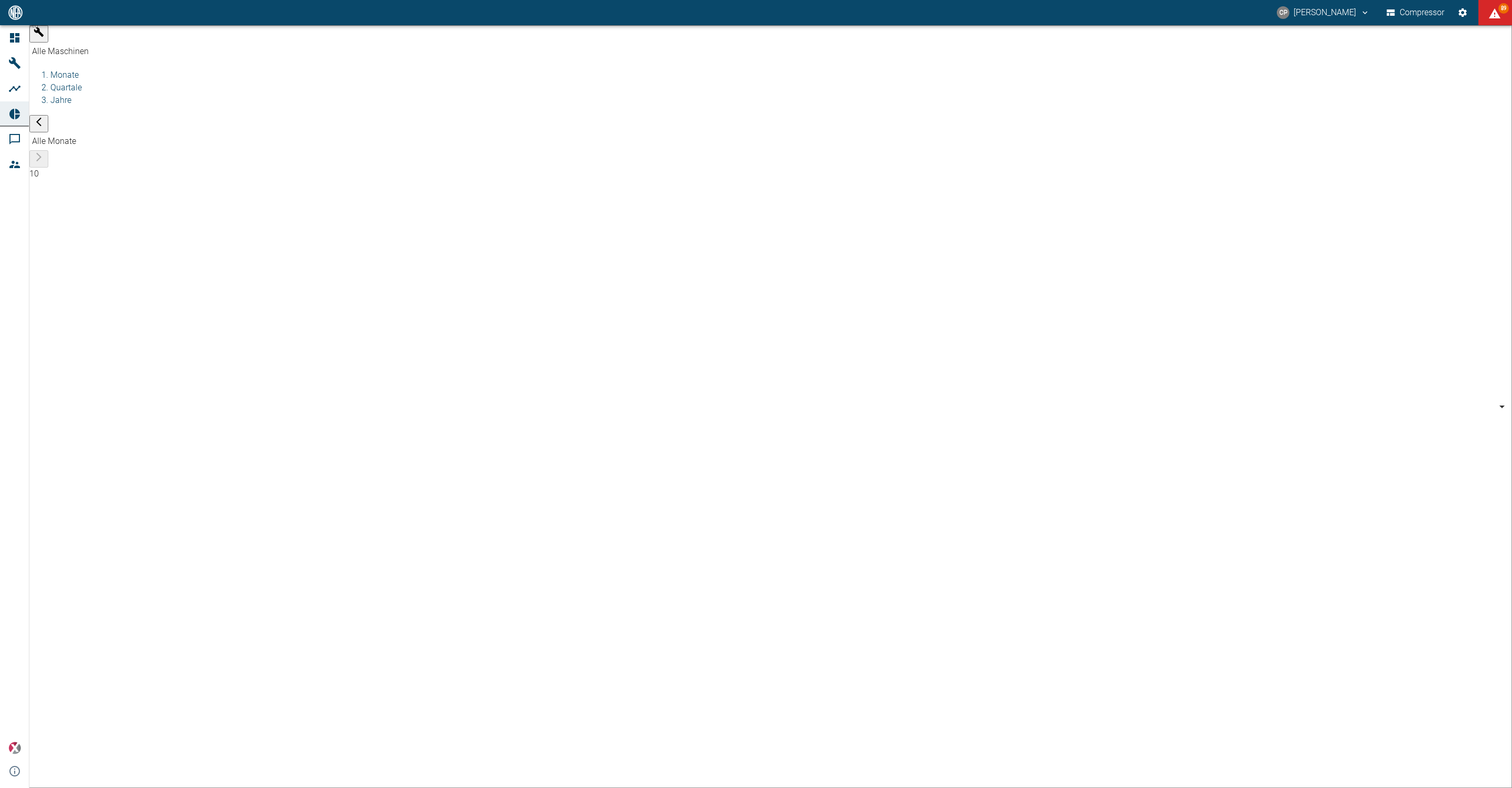
click at [142, 37] on body "CP Christoph Palm Compressor 89 Dashboard Maschinen Analysen Reports Kommentare…" at bounding box center [756, 394] width 1512 height 788
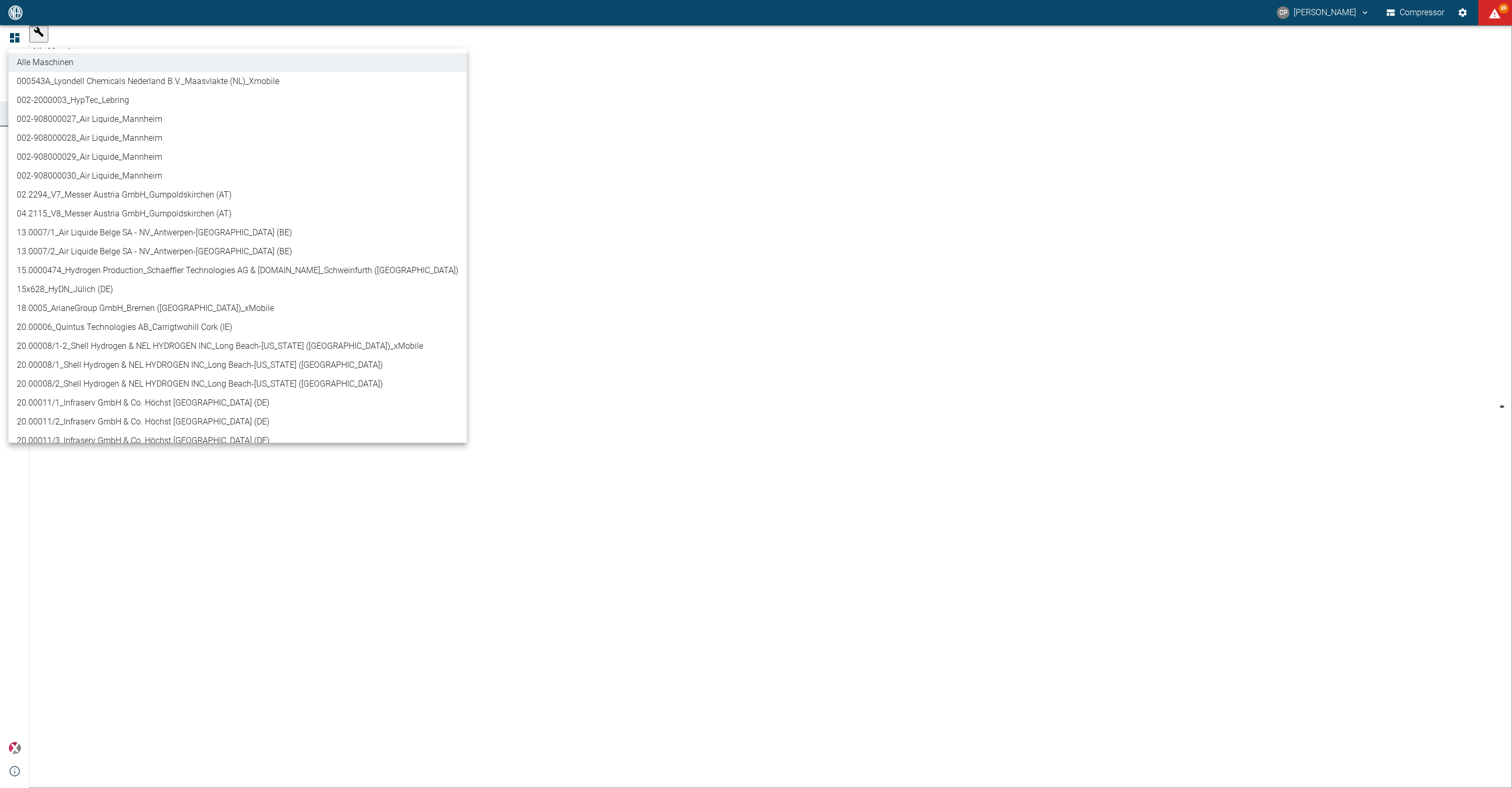
click at [103, 194] on li "02.2294_V7_Messer Austria GmbH_Gumpoldskirchen (AT)" at bounding box center [237, 195] width 458 height 19
type input "52381507-e89c-473a-84ef-8e4810c4aa68"
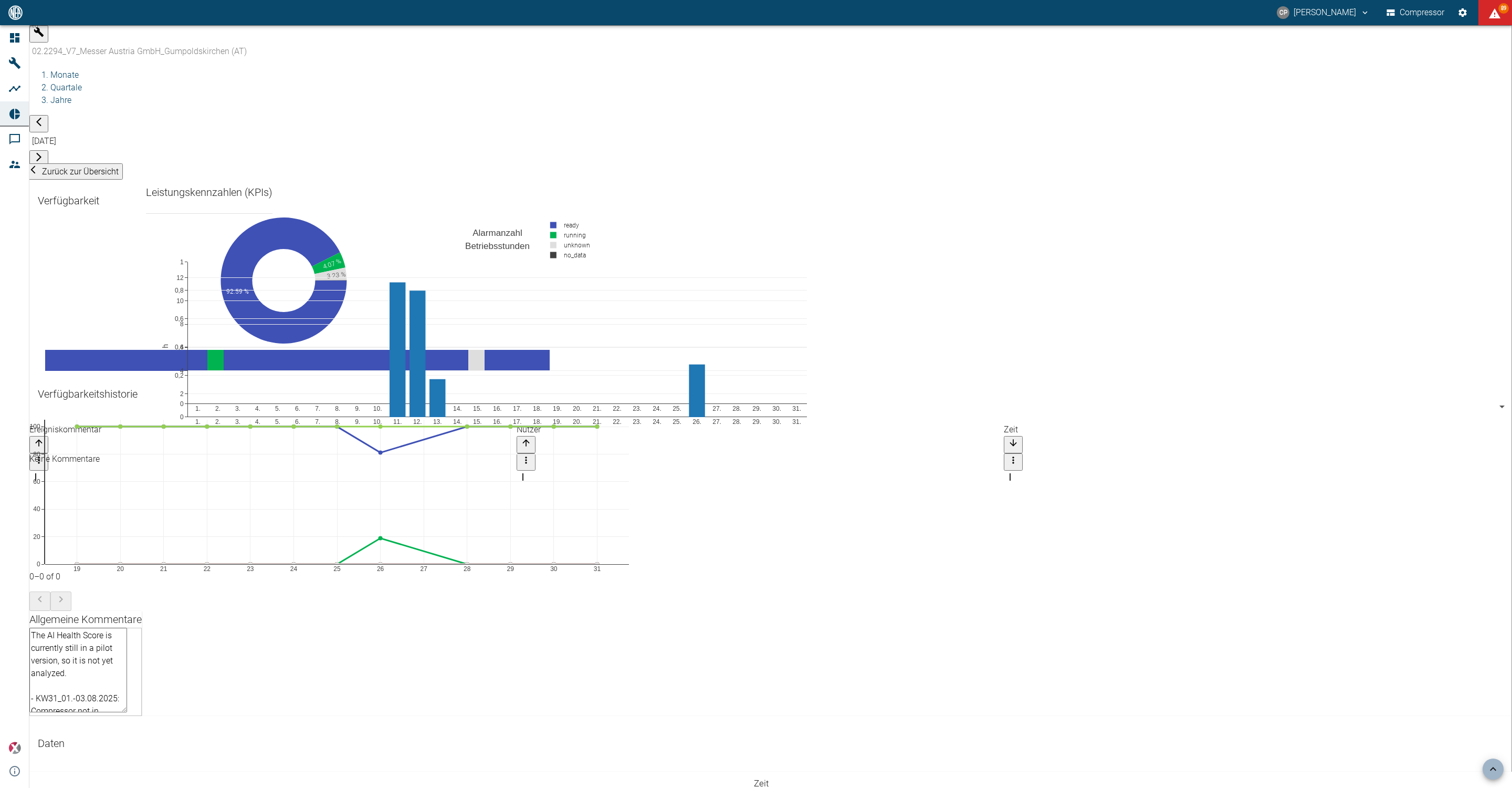
scroll to position [532, 0]
drag, startPoint x: 56, startPoint y: 474, endPoint x: 275, endPoint y: 500, distance: 220.5
click at [108, 628] on textarea "The AI Health Score is currently still in a pilot version, so it is not yet ana…" at bounding box center [78, 670] width 98 height 85
click at [57, 628] on textarea "The AI Health Score is currently still in a pilot version, so it is not yet ana…" at bounding box center [78, 670] width 98 height 85
drag, startPoint x: 56, startPoint y: 470, endPoint x: 302, endPoint y: 522, distance: 251.4
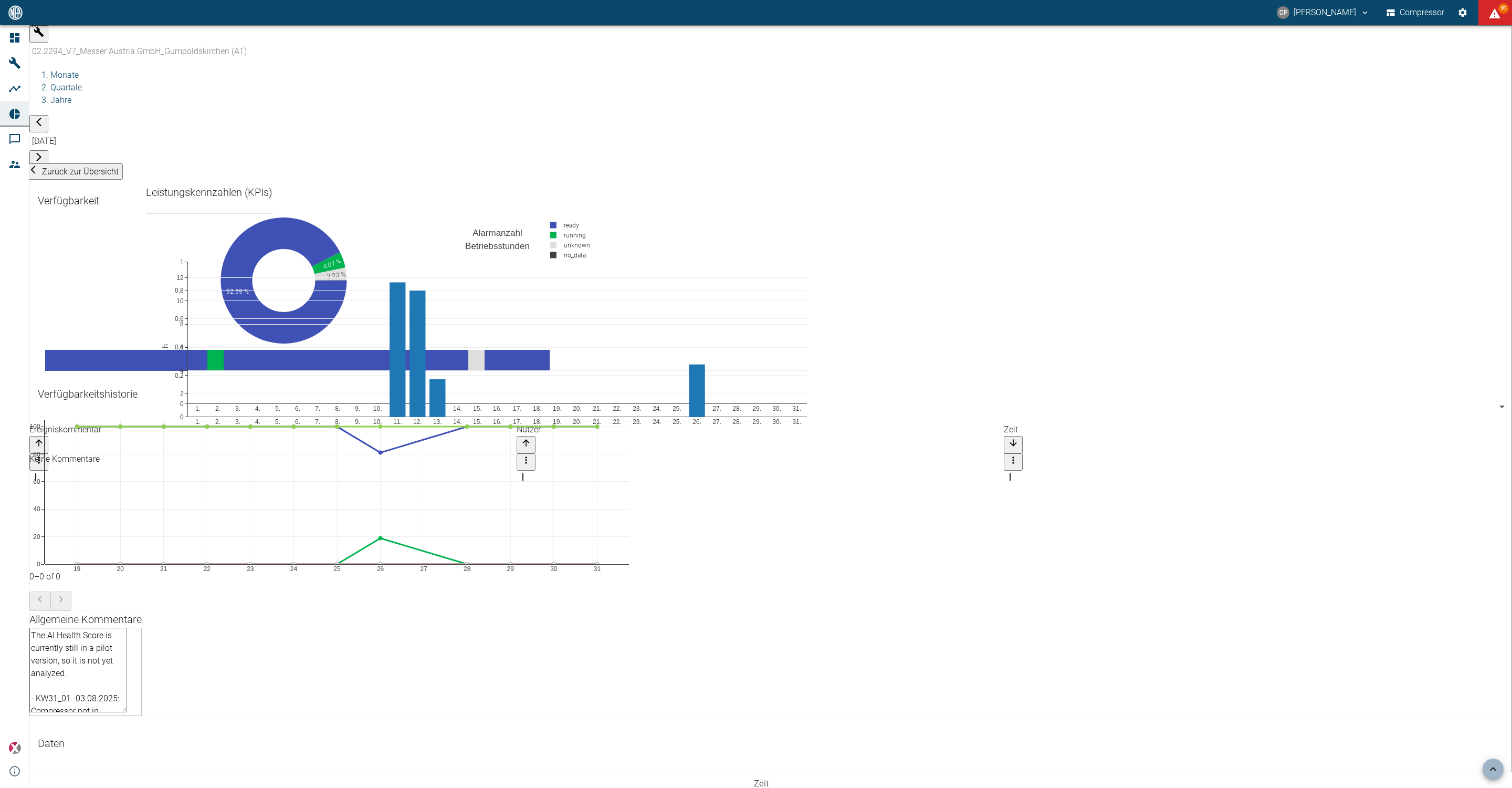
click at [127, 628] on textarea "The AI Health Score is currently still in a pilot version, so it is not yet ana…" at bounding box center [78, 670] width 98 height 85
click at [141, 611] on div "Allgemeine Kommentare" at bounding box center [85, 619] width 112 height 17
click at [56, 167] on span "Zurück zur Übersicht" at bounding box center [80, 172] width 76 height 10
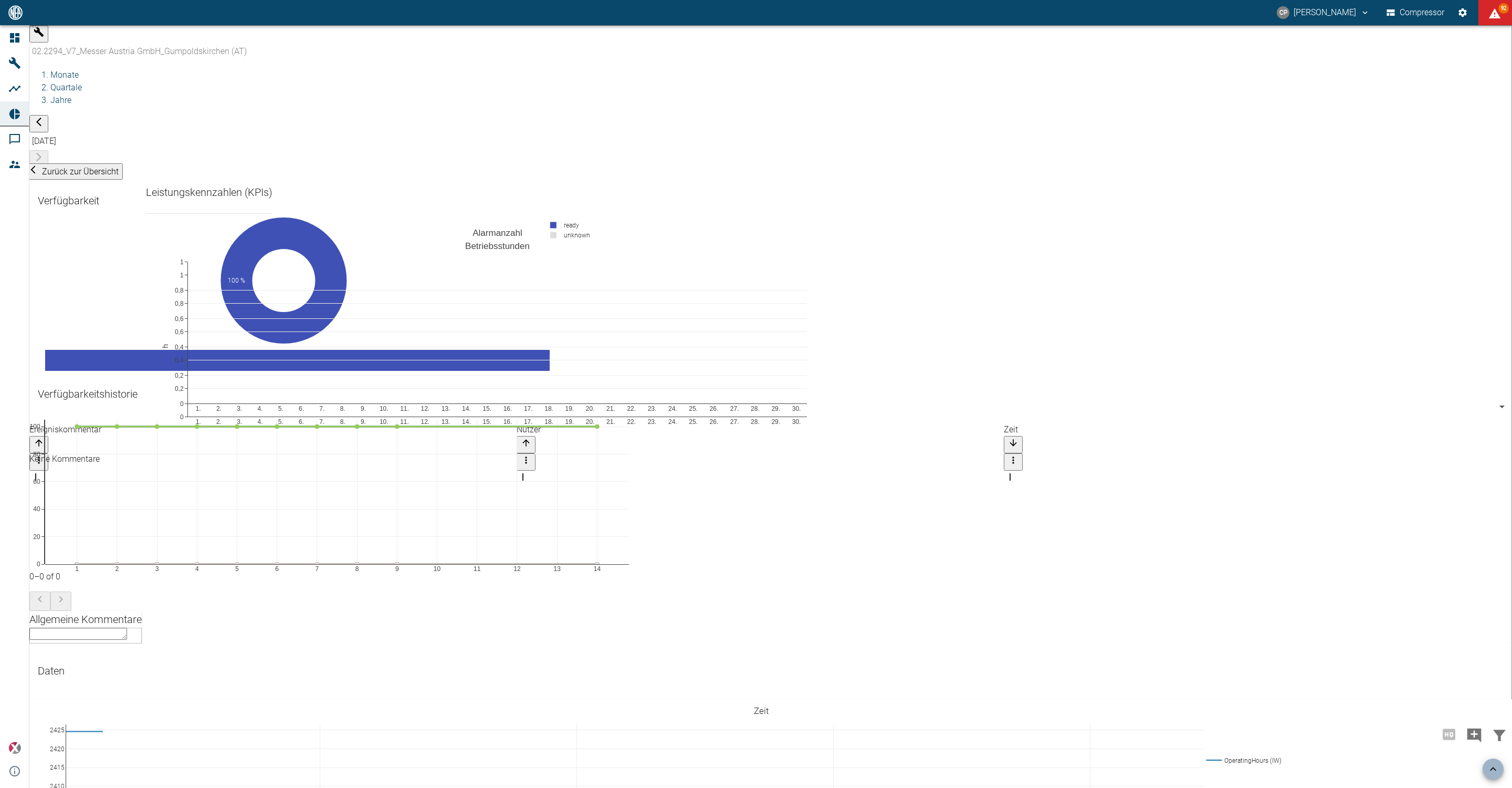
scroll to position [473, 0]
click at [127, 628] on textarea at bounding box center [78, 633] width 98 height 12
paste textarea "The AI Health Score is currently still in a pilot version, so it is not yet ana…"
drag, startPoint x: 296, startPoint y: 583, endPoint x: 55, endPoint y: 566, distance: 241.6
click at [55, 628] on textarea "The AI Health Score is currently still in a pilot version, so it is not yet ana…" at bounding box center [78, 658] width 98 height 60
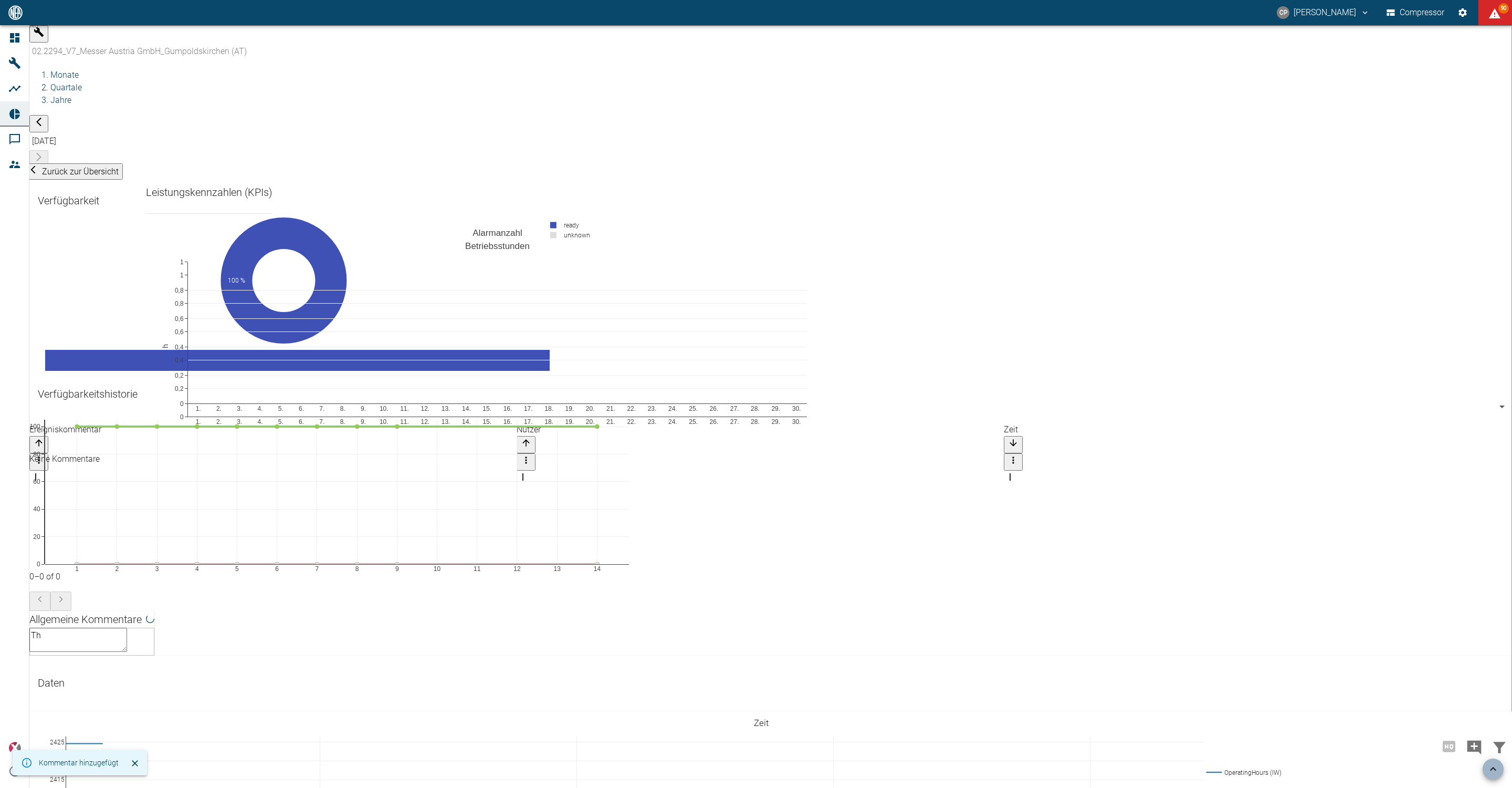
type textarea "T"
paste textarea "The AI Health Score is currently still in a pilot version, so it is not yet ana…"
drag, startPoint x: 316, startPoint y: 583, endPoint x: 55, endPoint y: 580, distance: 261.0
click at [55, 628] on textarea "The AI Health Score is currently still in a pilot version, so it is not yet ana…" at bounding box center [78, 664] width 98 height 73
click at [127, 628] on textarea "The AI Health Score is currently still in a pilot version, so it is not yet ana…" at bounding box center [78, 664] width 98 height 73
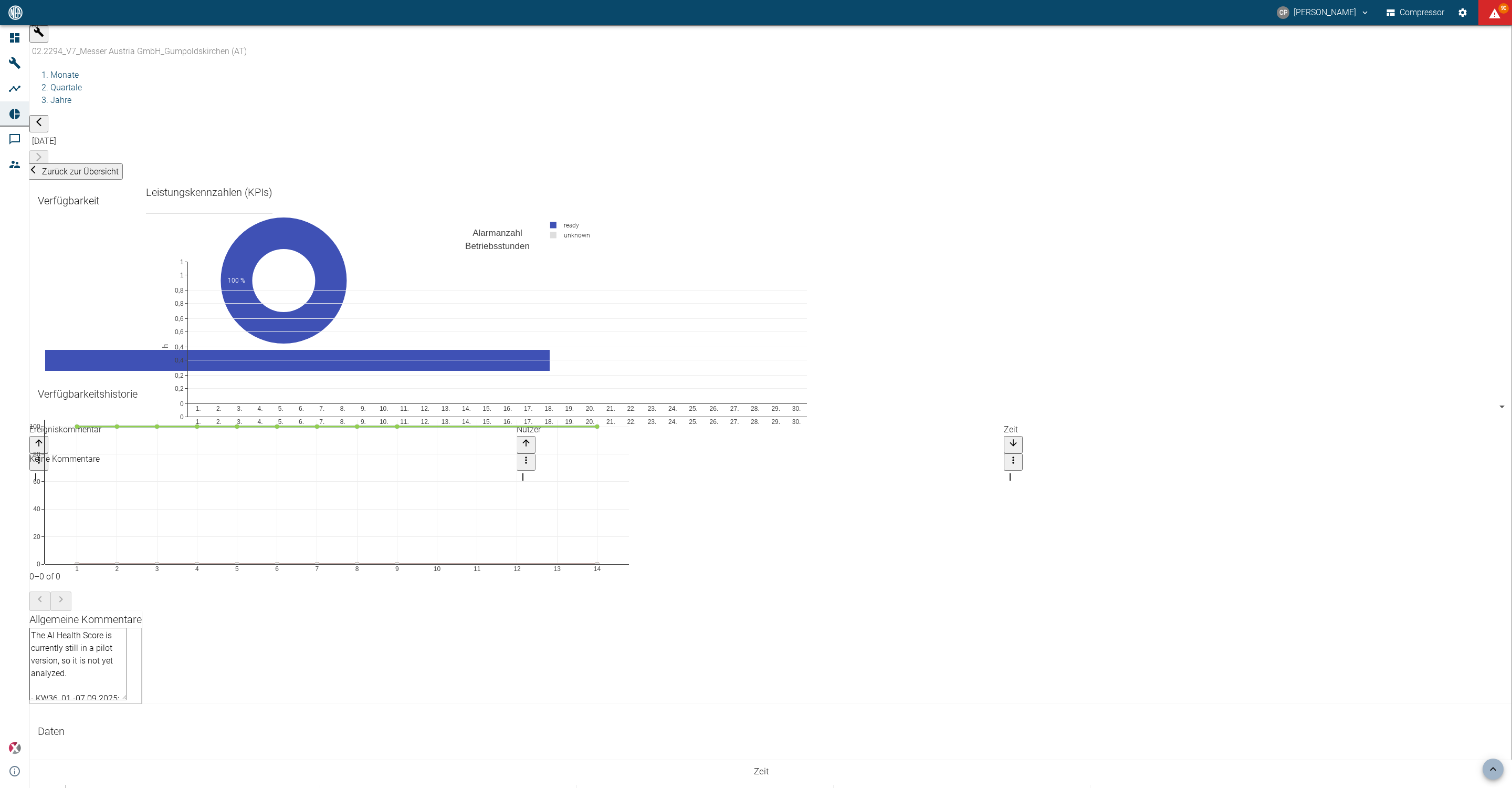
click at [127, 628] on textarea "The AI Health Score is currently still in a pilot version, so it is not yet ana…" at bounding box center [78, 664] width 98 height 73
drag, startPoint x: 285, startPoint y: 576, endPoint x: 52, endPoint y: 527, distance: 238.1
click at [52, 628] on div "The AI Health Score is currently still in a pilot version, so it is not yet ana…" at bounding box center [85, 666] width 112 height 76
click at [127, 628] on textarea "The AI Health Score is currently still in a pilot version, so it is not yet ana…" at bounding box center [78, 664] width 98 height 73
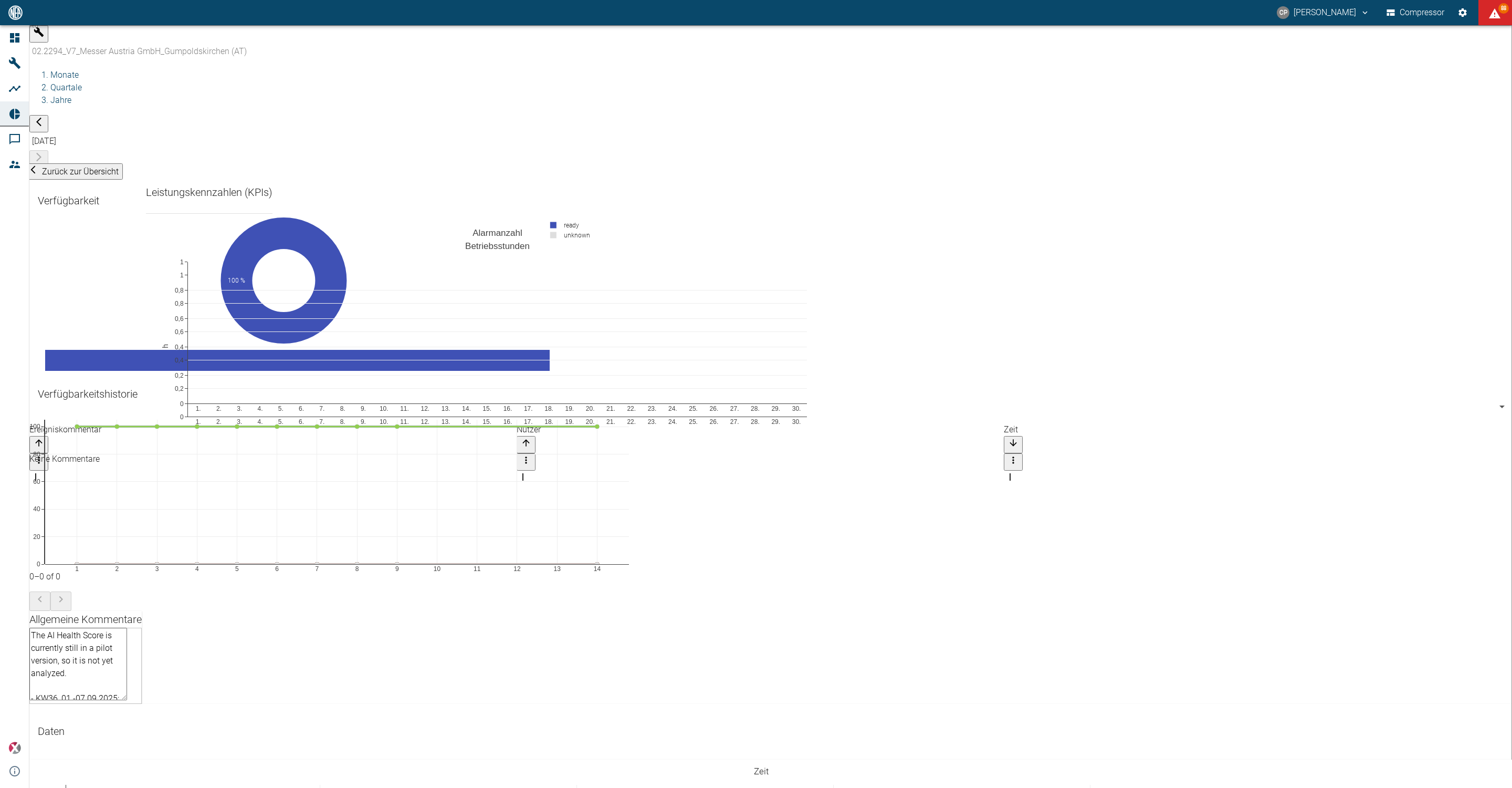
scroll to position [0, 0]
type textarea "The AI Health Score is currently still in a pilot version, so it is not yet ana…"
click at [53, 167] on span "Zurück zur Übersicht" at bounding box center [80, 172] width 76 height 10
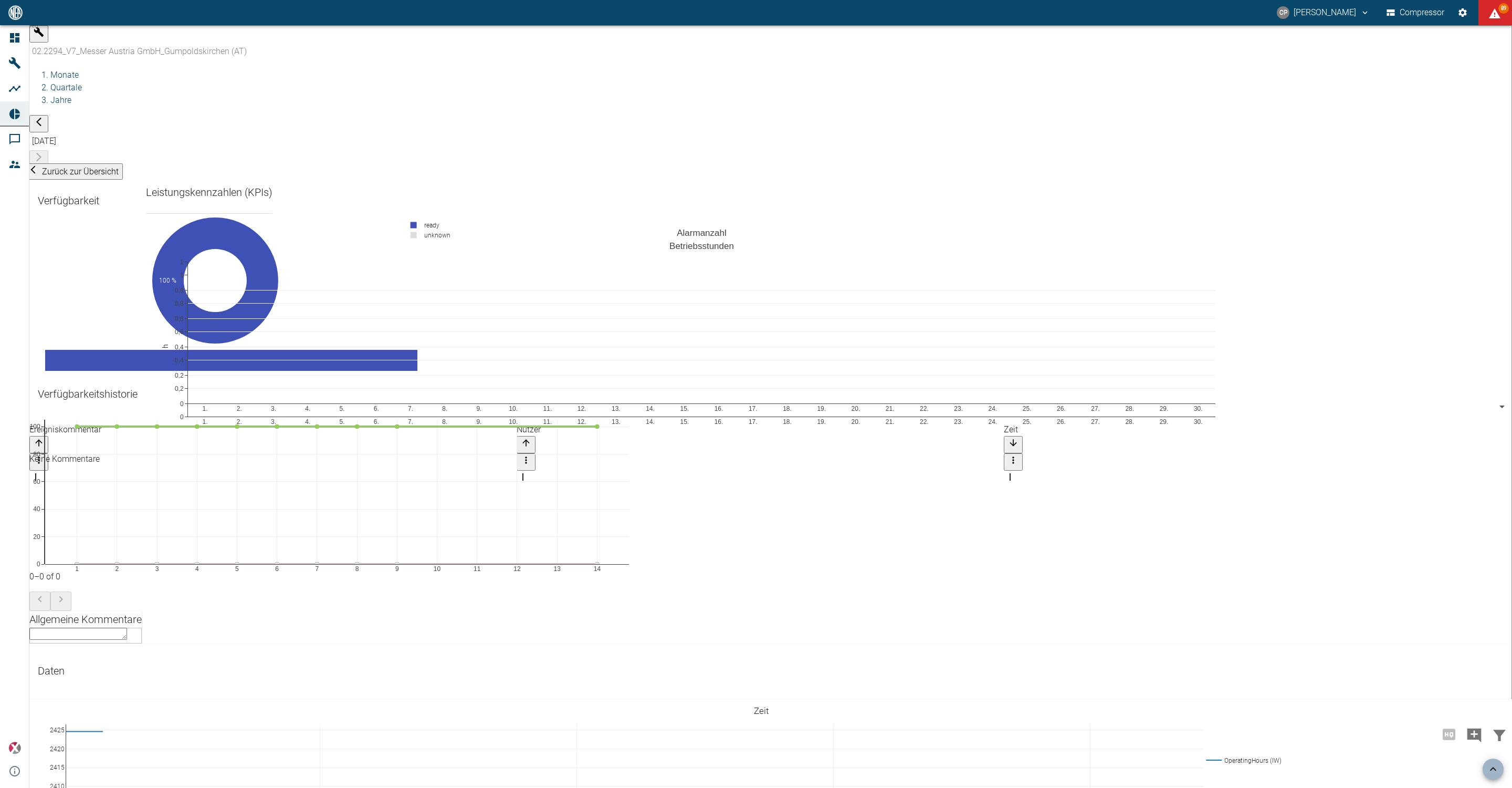
scroll to position [394, 0]
click at [100, 628] on div "x ​" at bounding box center [85, 635] width 112 height 16
paste textarea "The AI Health Score is currently still in a pilot version, so it is not yet ana…"
type textarea "The AI Health Score is currently still in a pilot version, so it is not yet ana…"
click at [141, 668] on div "The AI Health Score is currently still in a pilot version, so it is not yet ana…" at bounding box center [85, 660] width 112 height 64
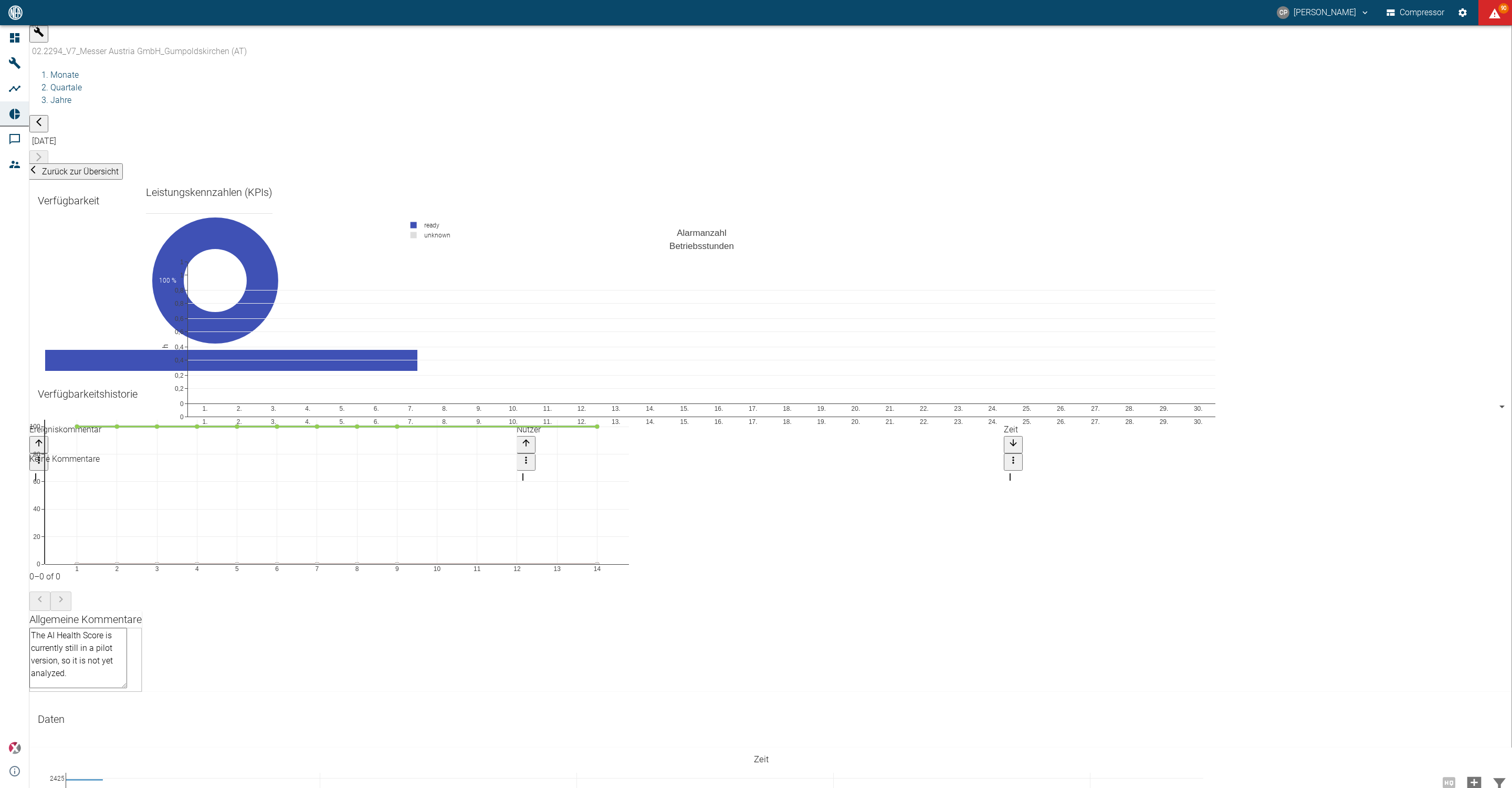
scroll to position [0, 0]
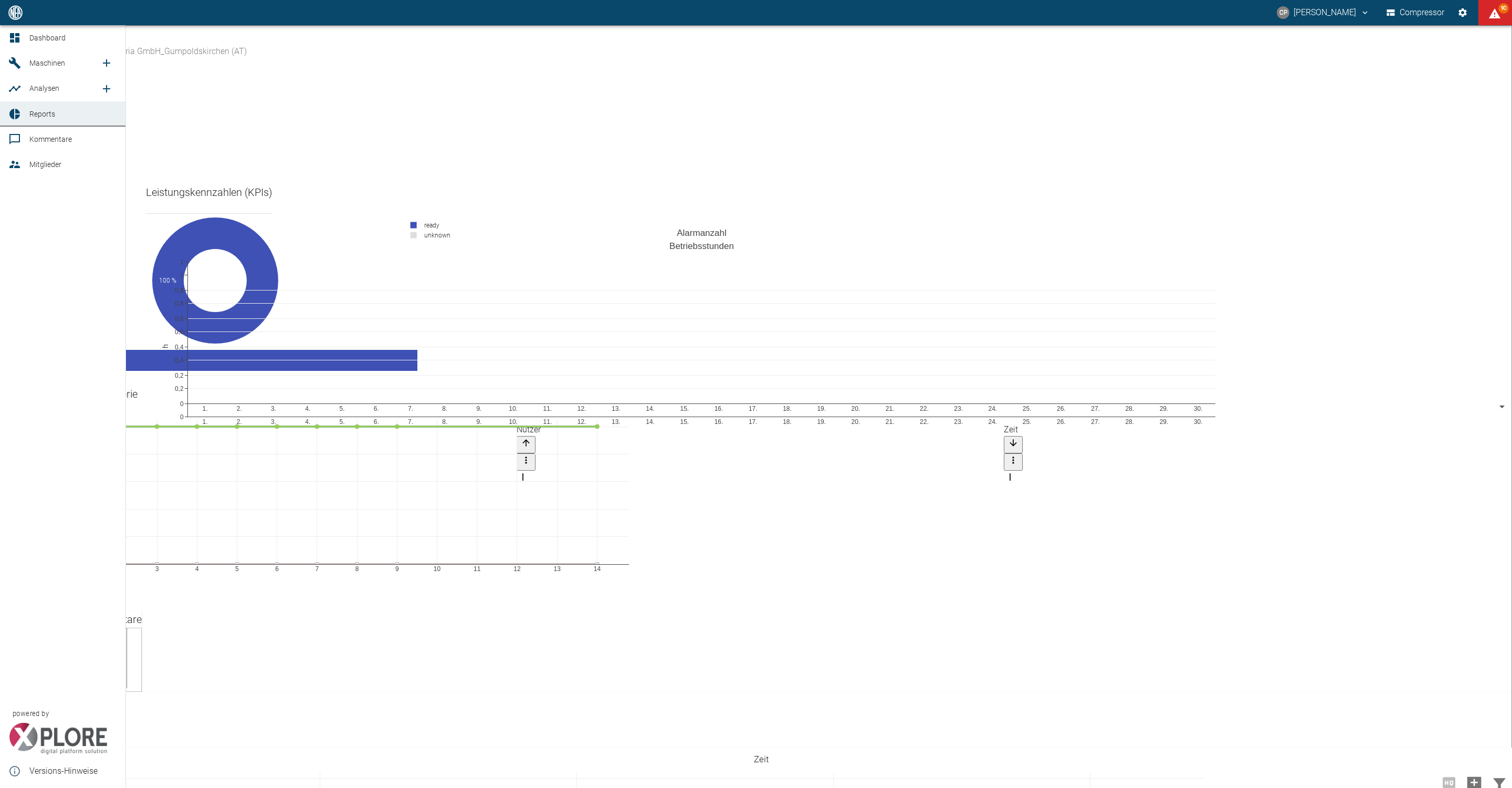
click at [10, 108] on icon at bounding box center [14, 114] width 13 height 13
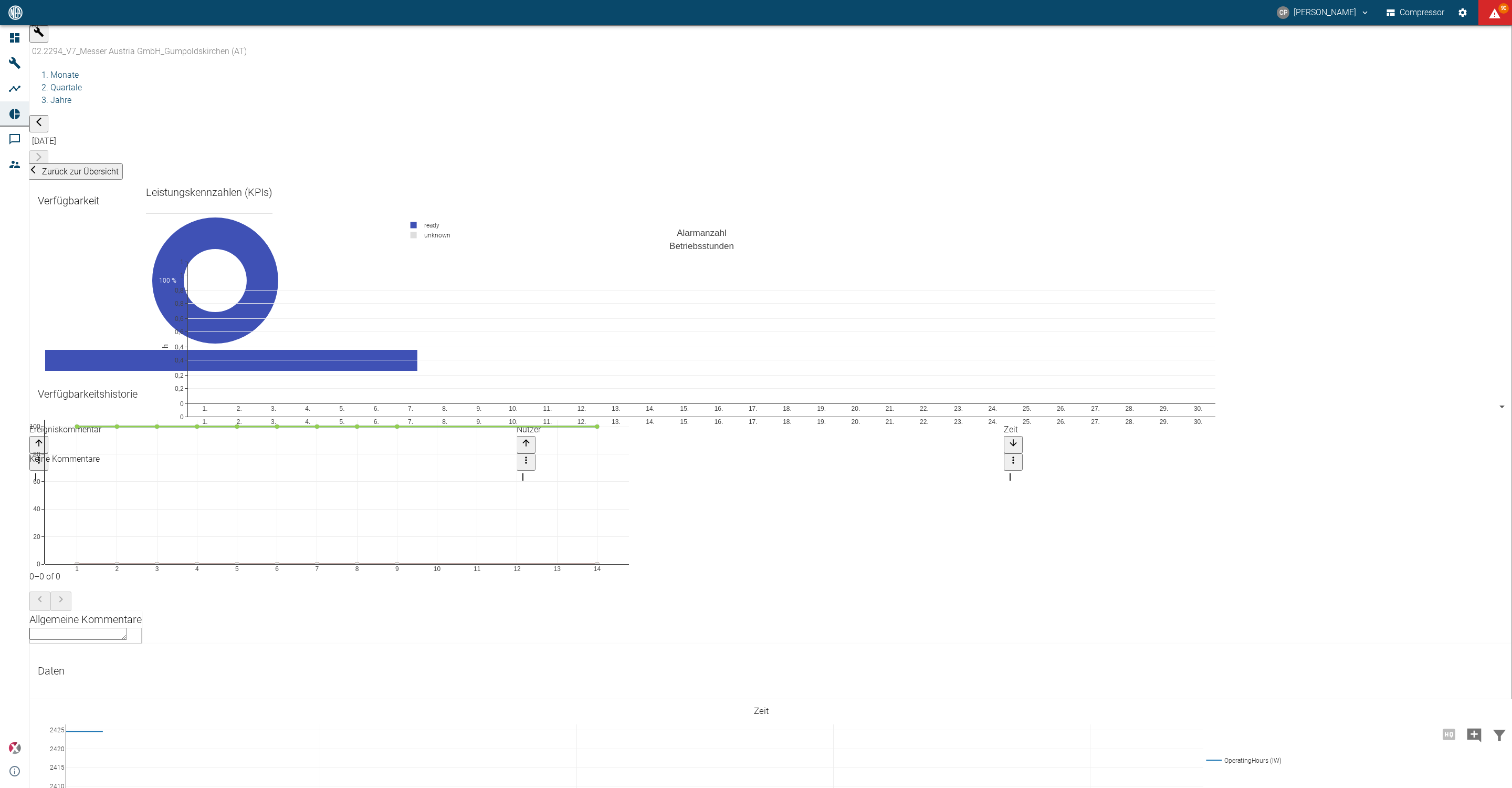
scroll to position [552, 0]
click at [127, 628] on textarea at bounding box center [78, 633] width 98 height 12
paste textarea "The AI Health Score is currently still in a pilot version, so it is not yet ana…"
click at [167, 747] on div at bounding box center [771, 747] width 1483 height 1
click at [127, 628] on textarea "The AI Health Score is currently still in a pilot version, so it is not yet ana…" at bounding box center [78, 658] width 98 height 60
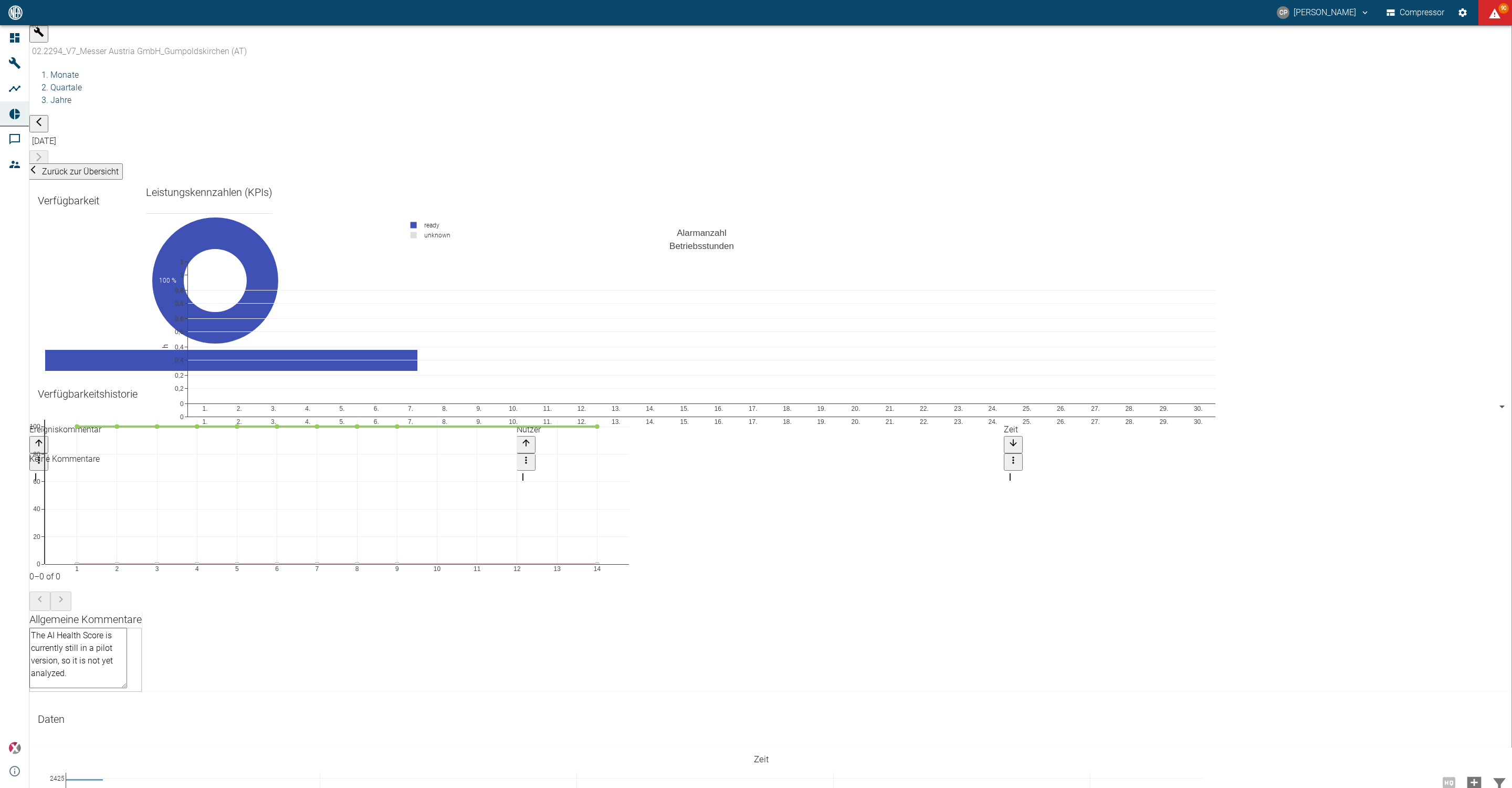
click at [127, 628] on textarea "The AI Health Score is currently still in a pilot version, so it is not yet ana…" at bounding box center [78, 658] width 98 height 60
type textarea "The AI Health Score is currently still in a pilot version, so it is not yet ana…"
click at [218, 30] on div "Maschinen 02.2294_V7_Messer Austria GmbH_Gumpoldskirchen (AT) 52381507-e89c-473…" at bounding box center [771, 96] width 1483 height 142
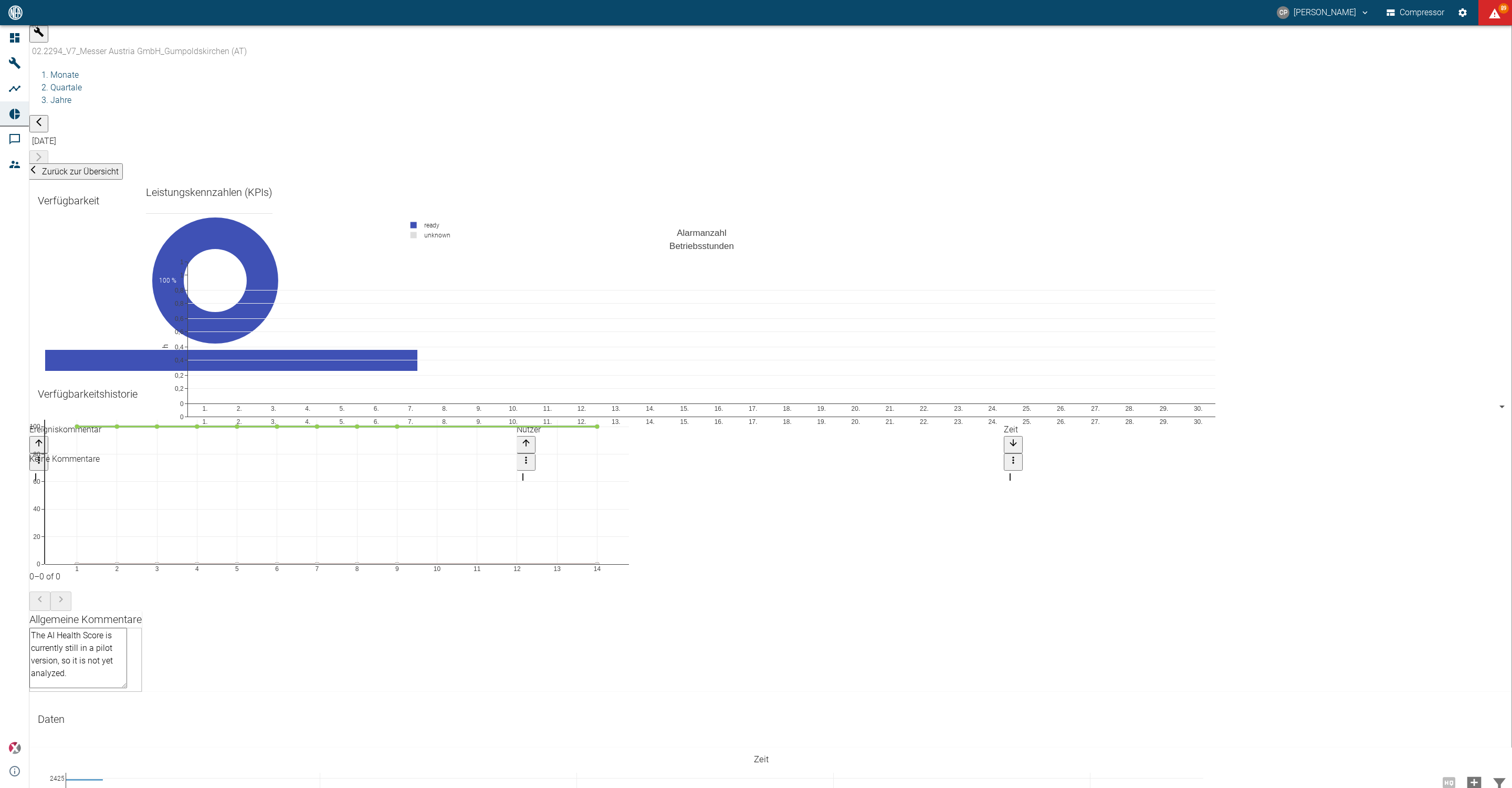
click at [218, 81] on li "Quartale" at bounding box center [781, 88] width 1462 height 13
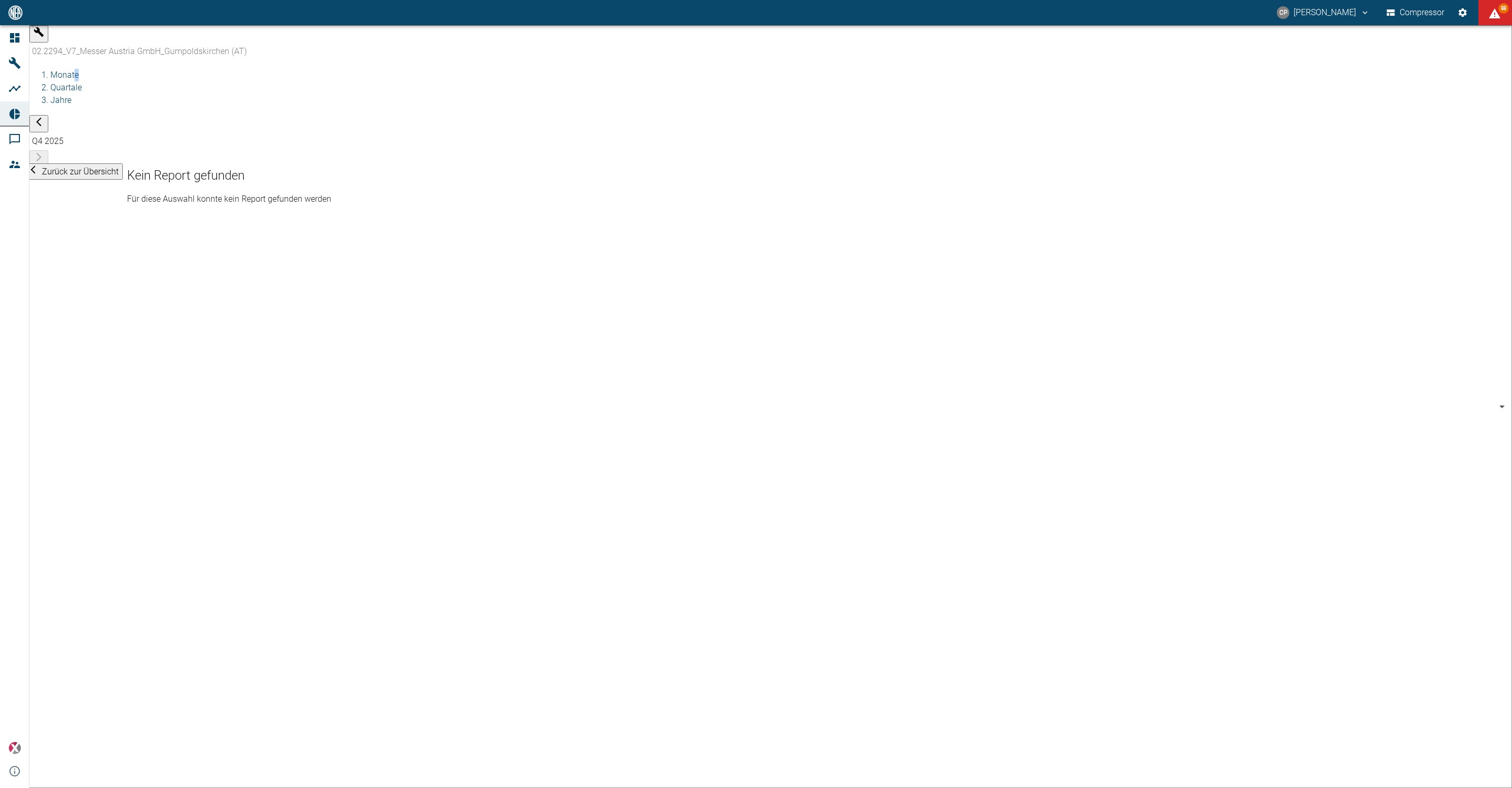
click at [185, 69] on li "Monate" at bounding box center [781, 75] width 1462 height 13
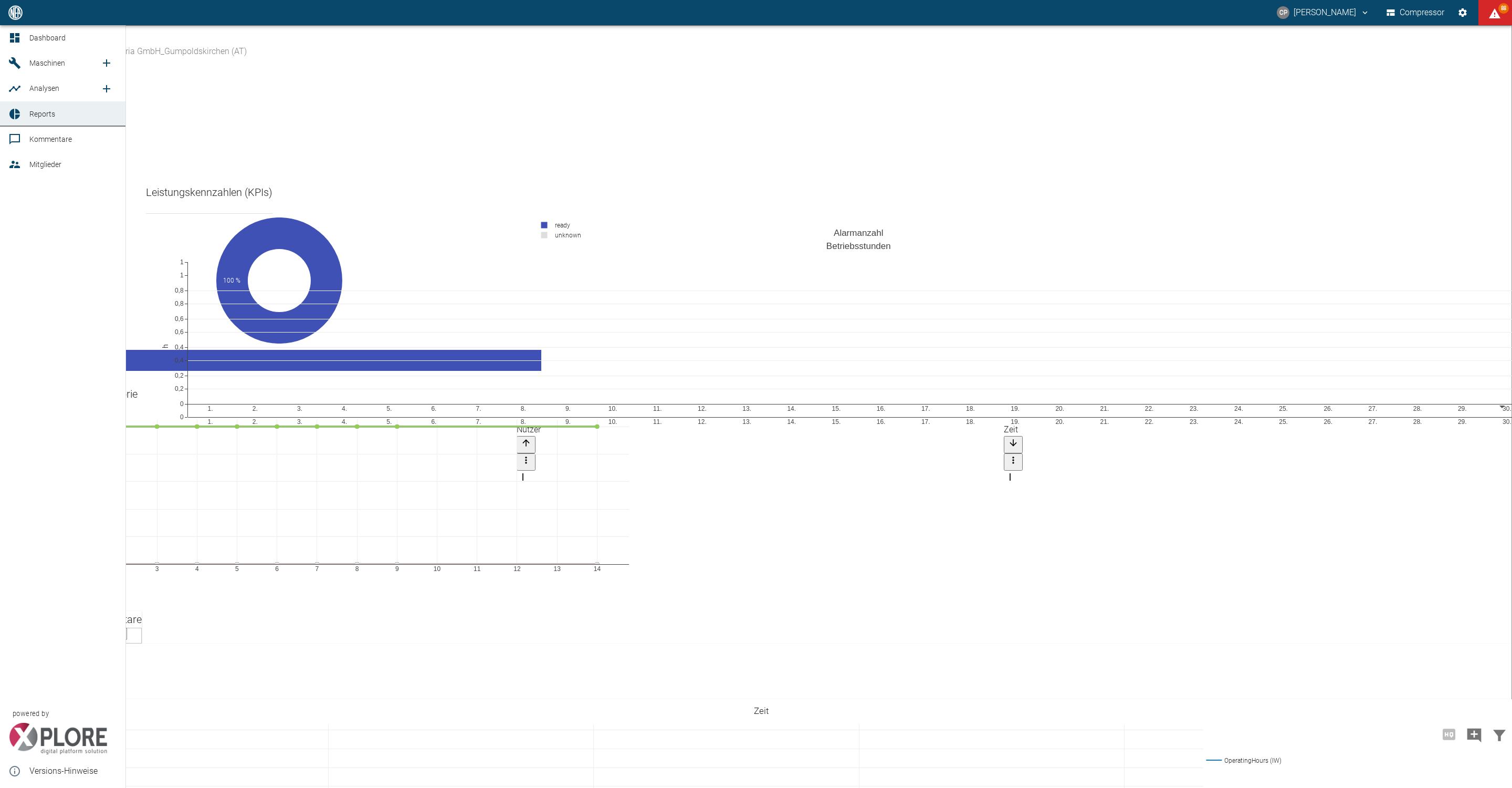
click at [18, 38] on icon at bounding box center [14, 38] width 9 height 9
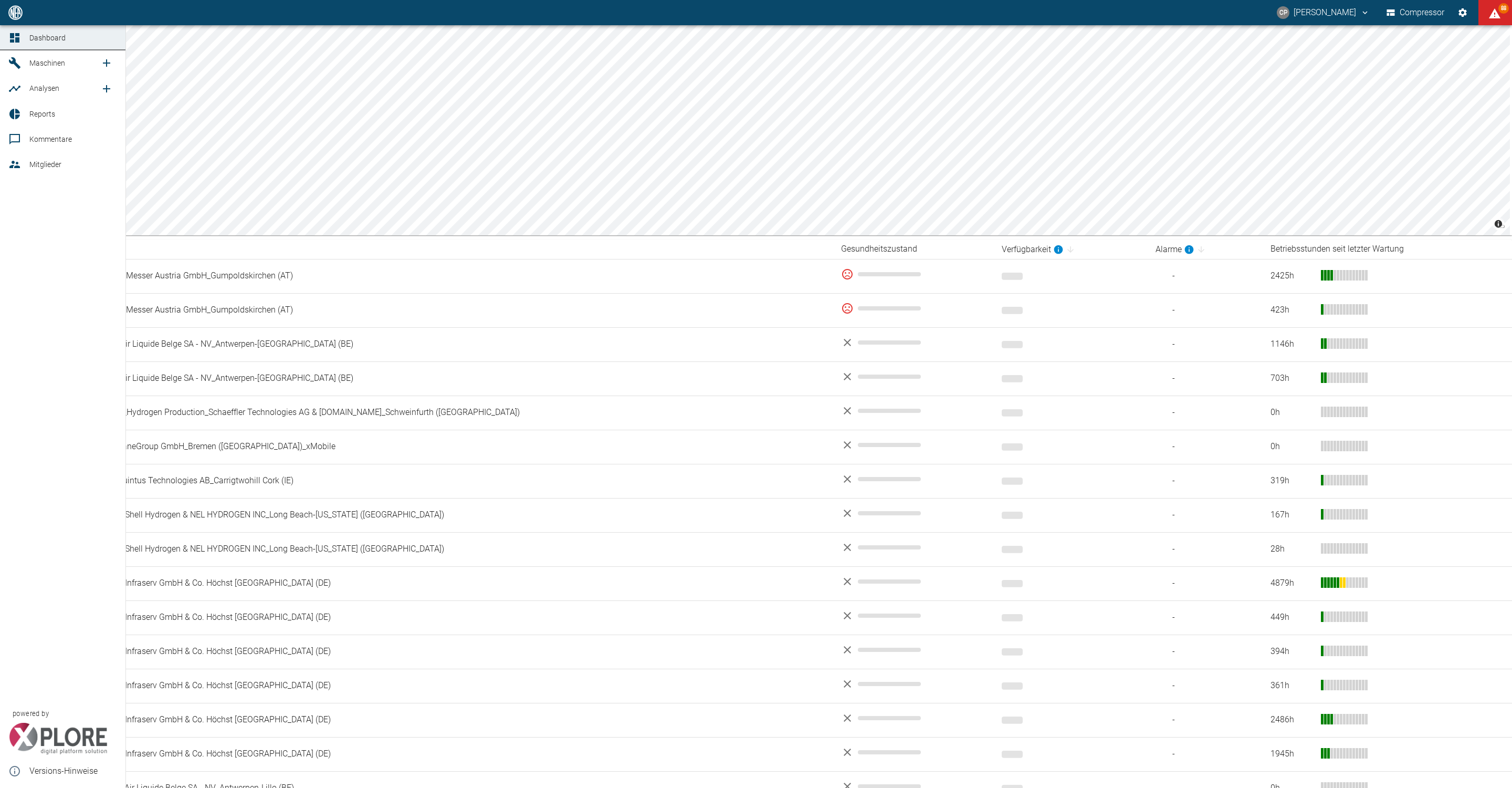
click at [18, 108] on icon at bounding box center [14, 114] width 13 height 13
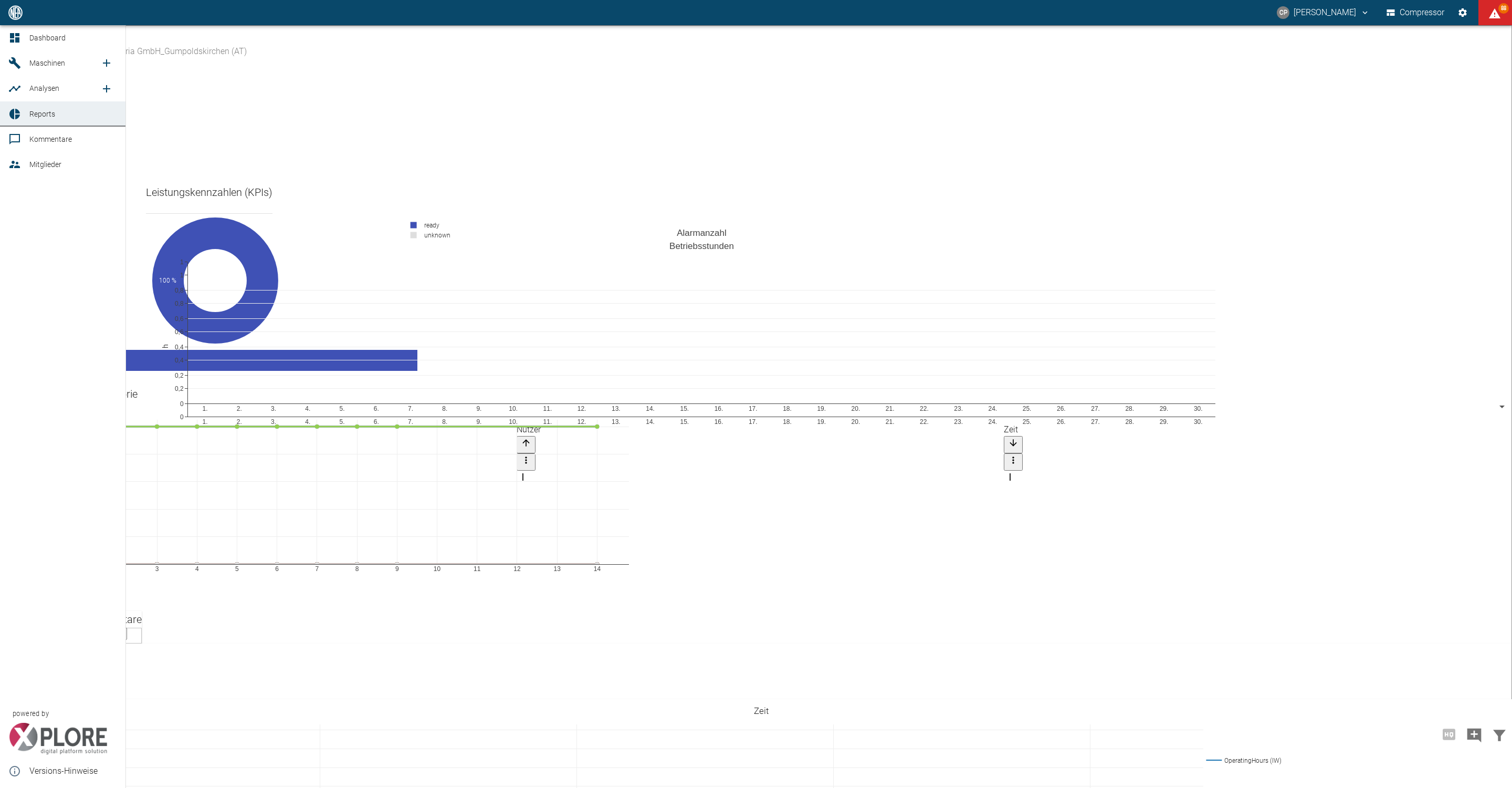
click at [16, 37] on icon at bounding box center [14, 38] width 13 height 13
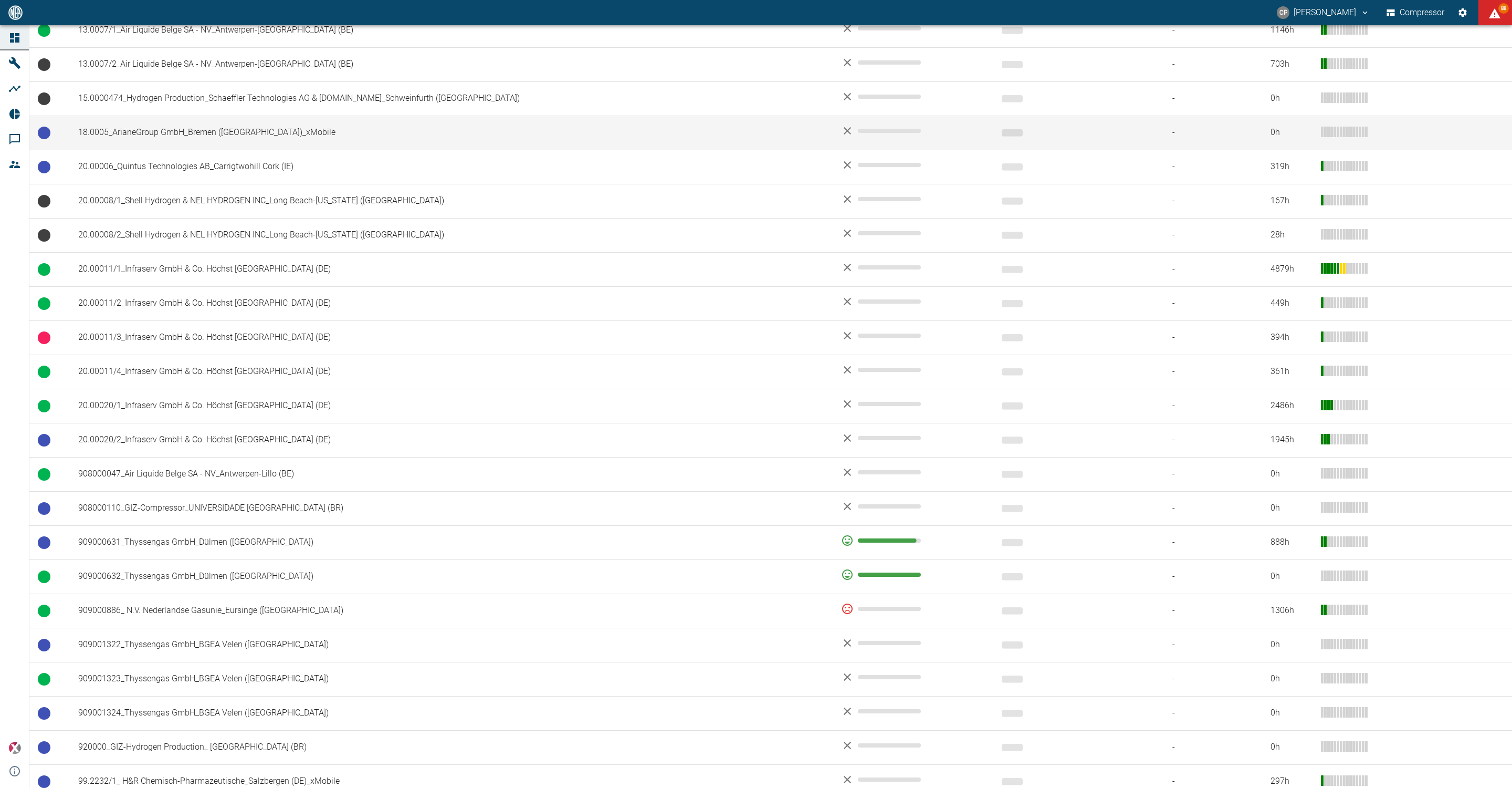
scroll to position [315, 0]
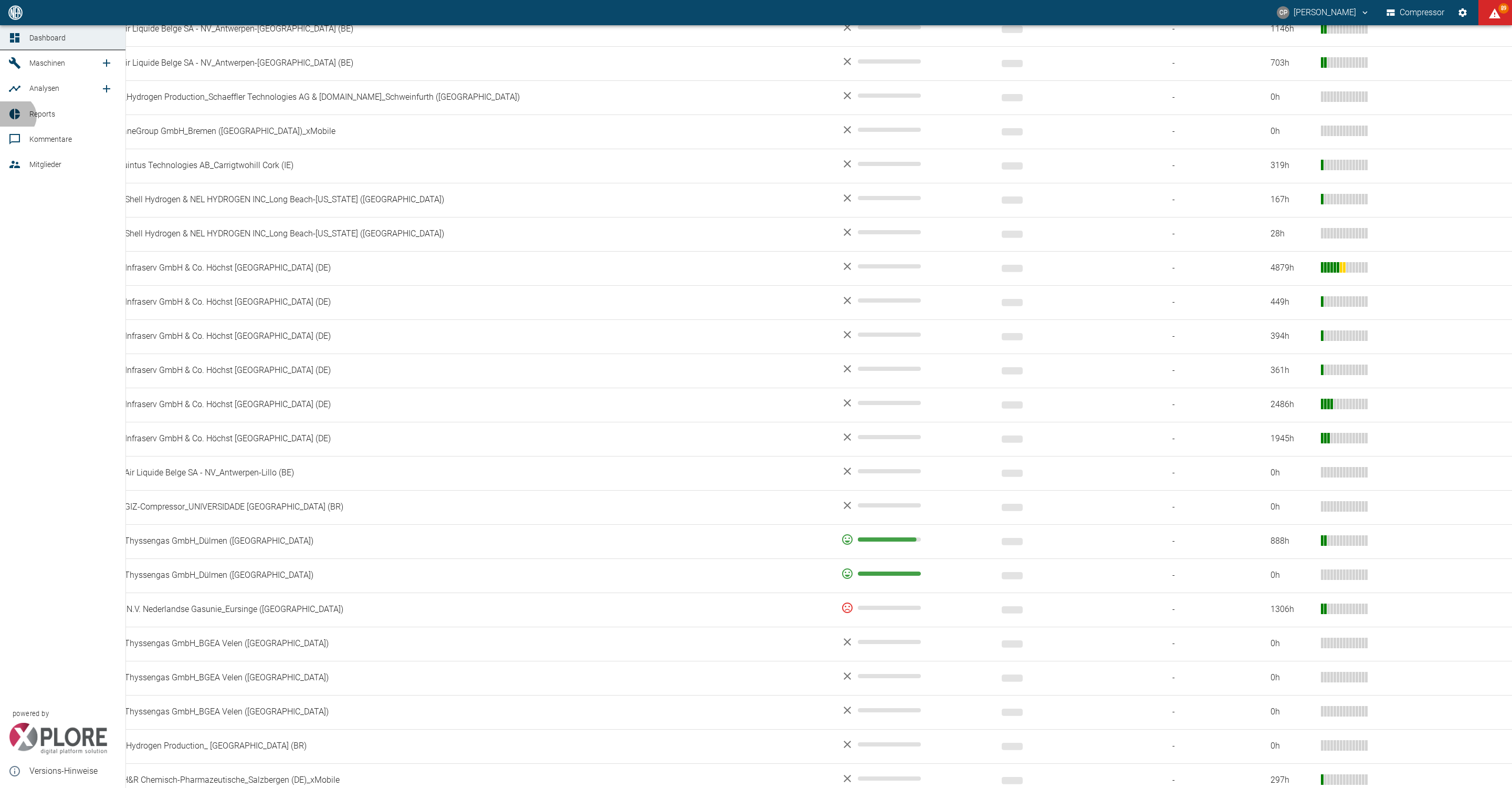
click at [14, 116] on icon at bounding box center [14, 114] width 13 height 13
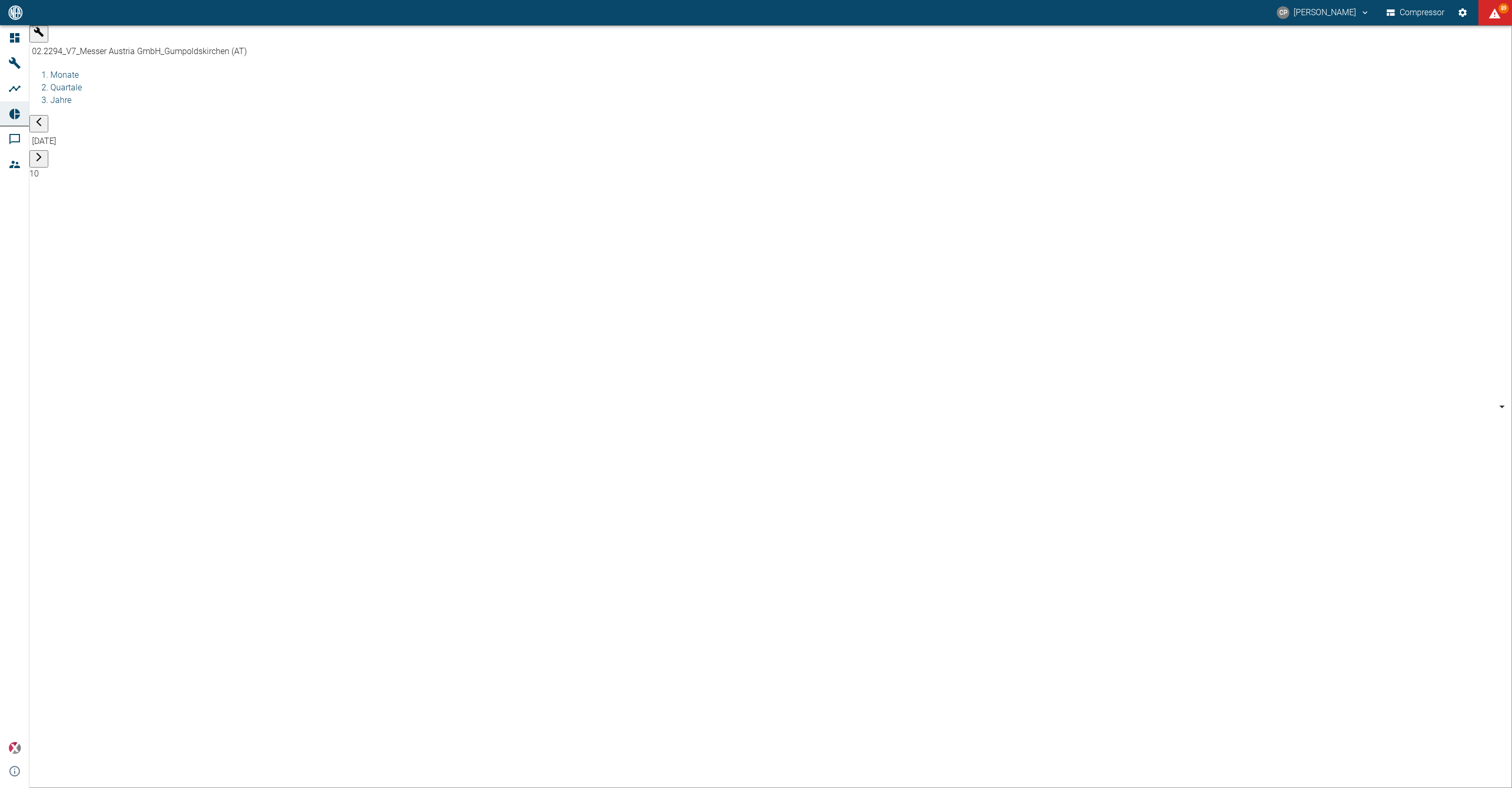
click at [139, 41] on body "CP Christoph Palm Compressor 89 Dashboard Maschinen Analysen Reports Kommentare…" at bounding box center [756, 394] width 1512 height 788
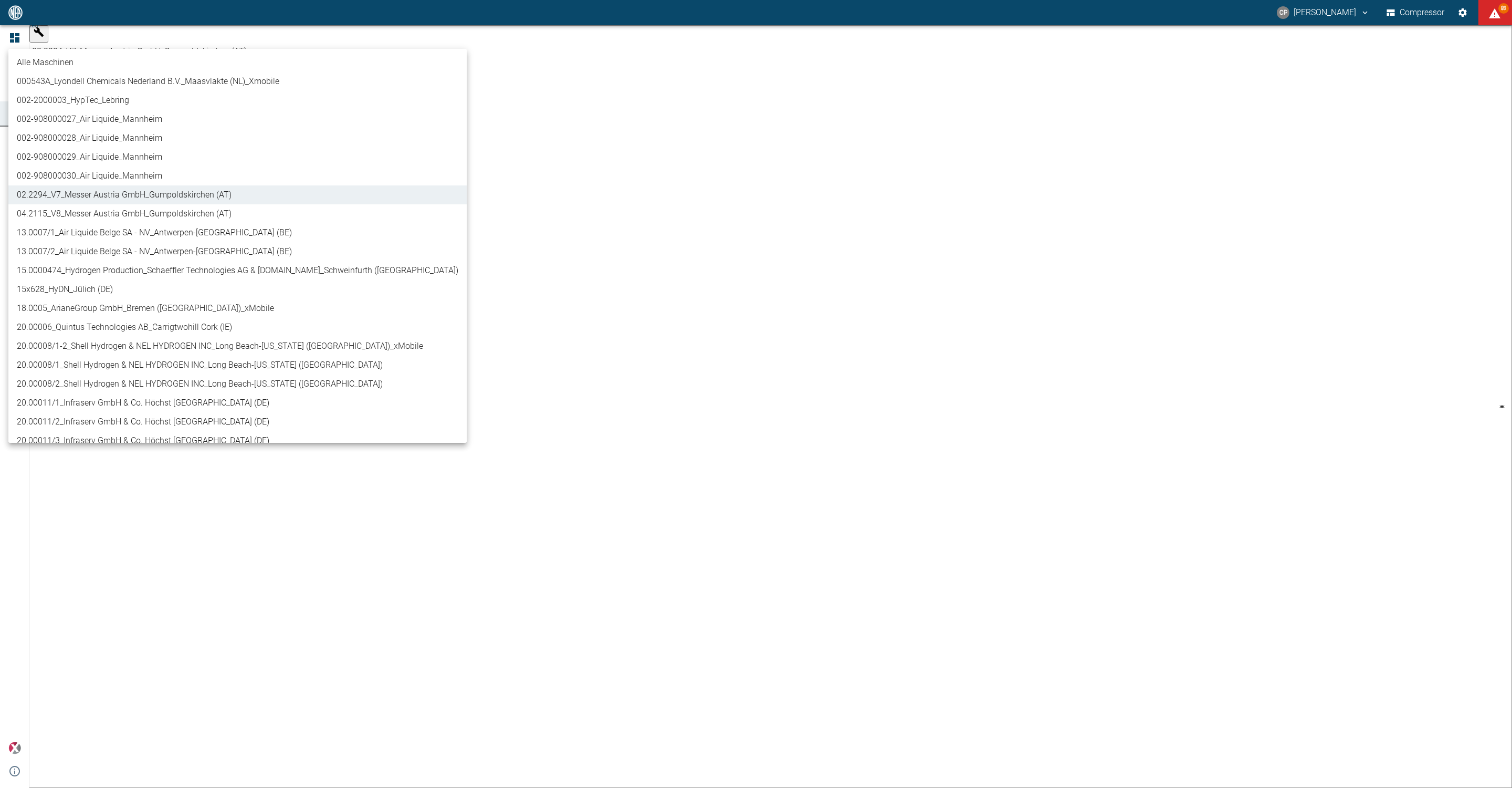
click at [137, 219] on li "04.2115_V8_Messer Austria GmbH_Gumpoldskirchen (AT)" at bounding box center [237, 214] width 458 height 19
type input "62df7942-7815-4ccf-a722-4ba74b721732"
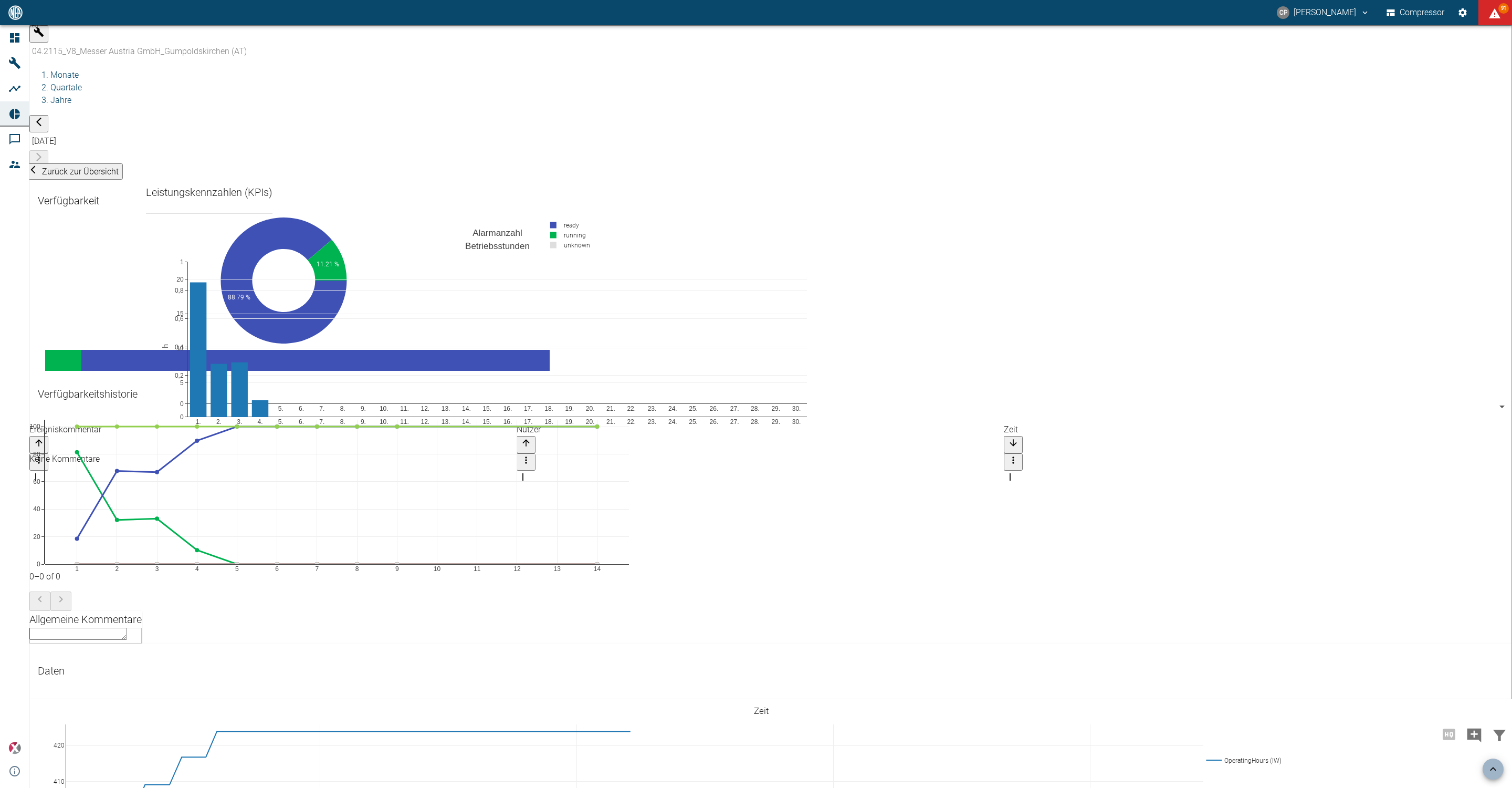
scroll to position [933, 0]
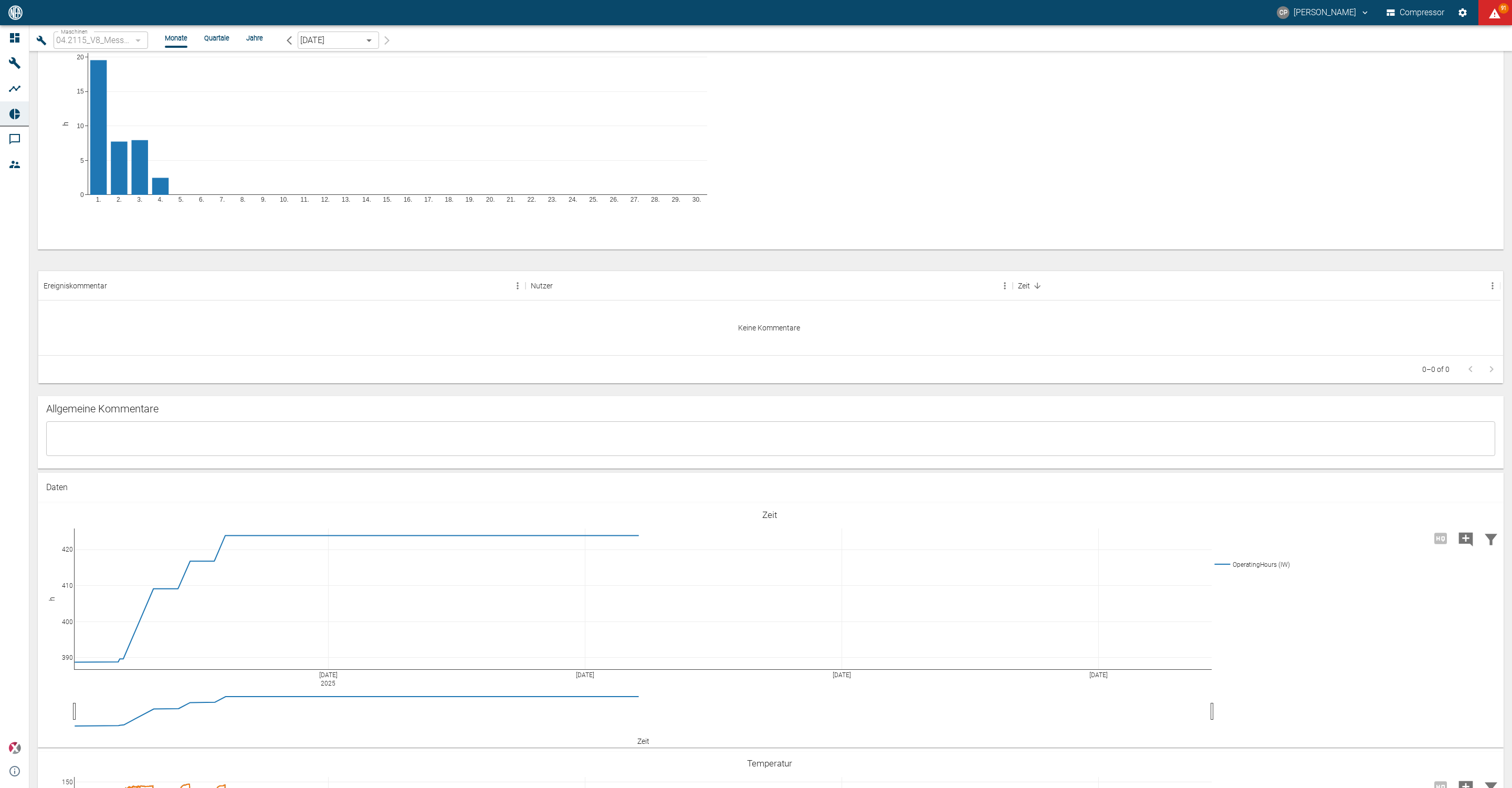
scroll to position [539, 0]
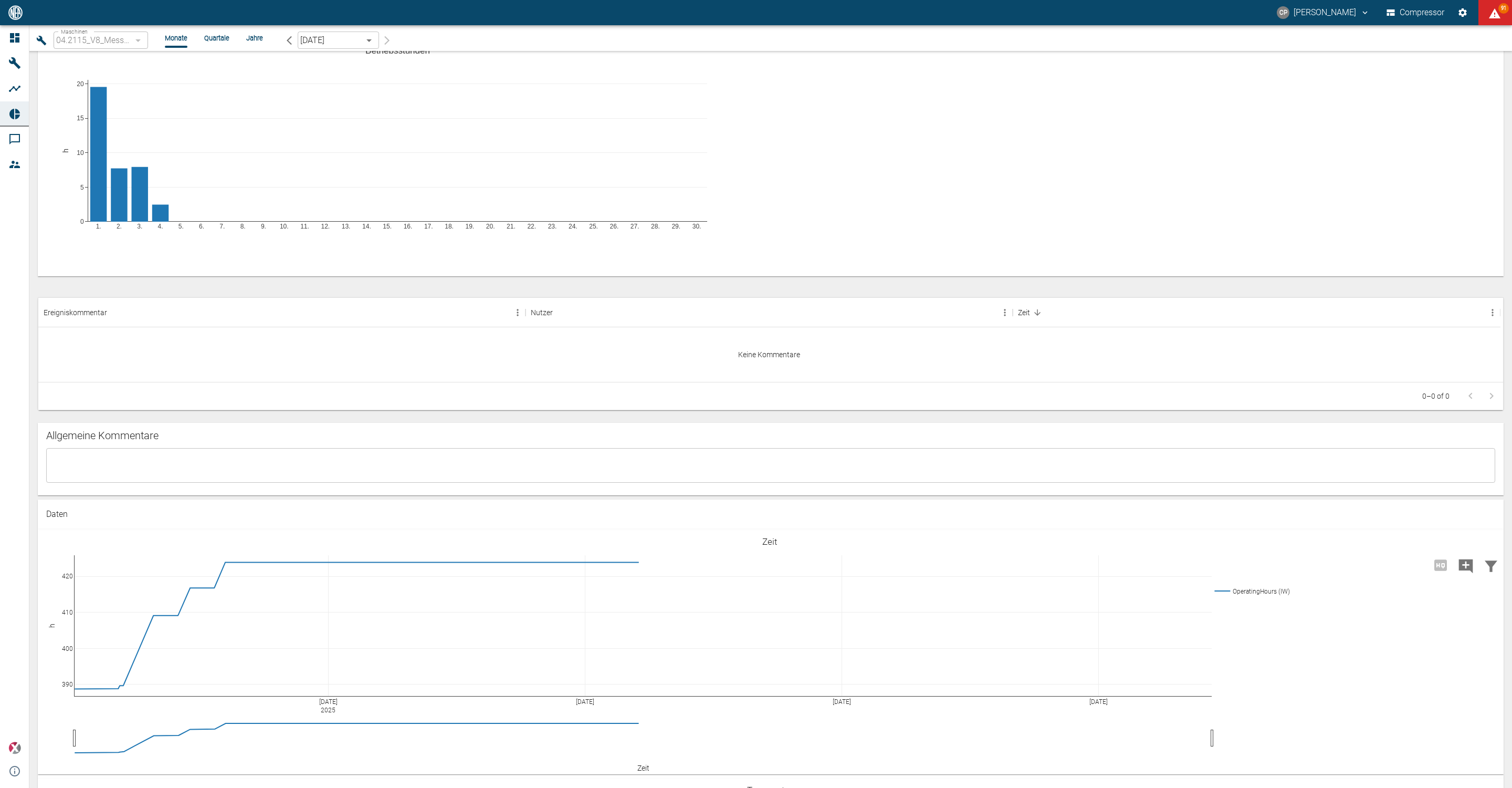
click at [103, 452] on div "x ​" at bounding box center [771, 465] width 1449 height 34
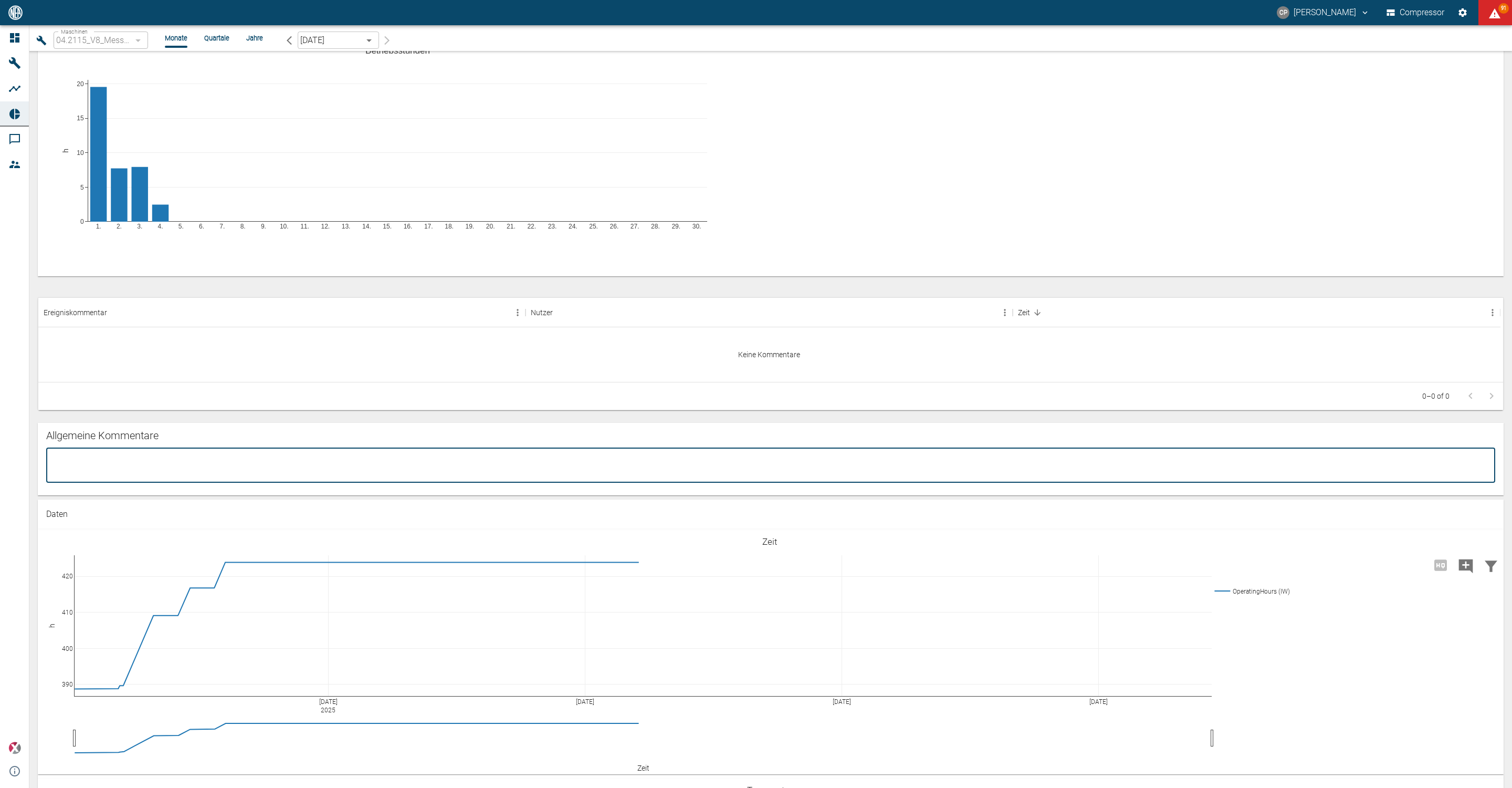
paste textarea "The AI Health Score is currently still in a pilot version, so it is not yet ana…"
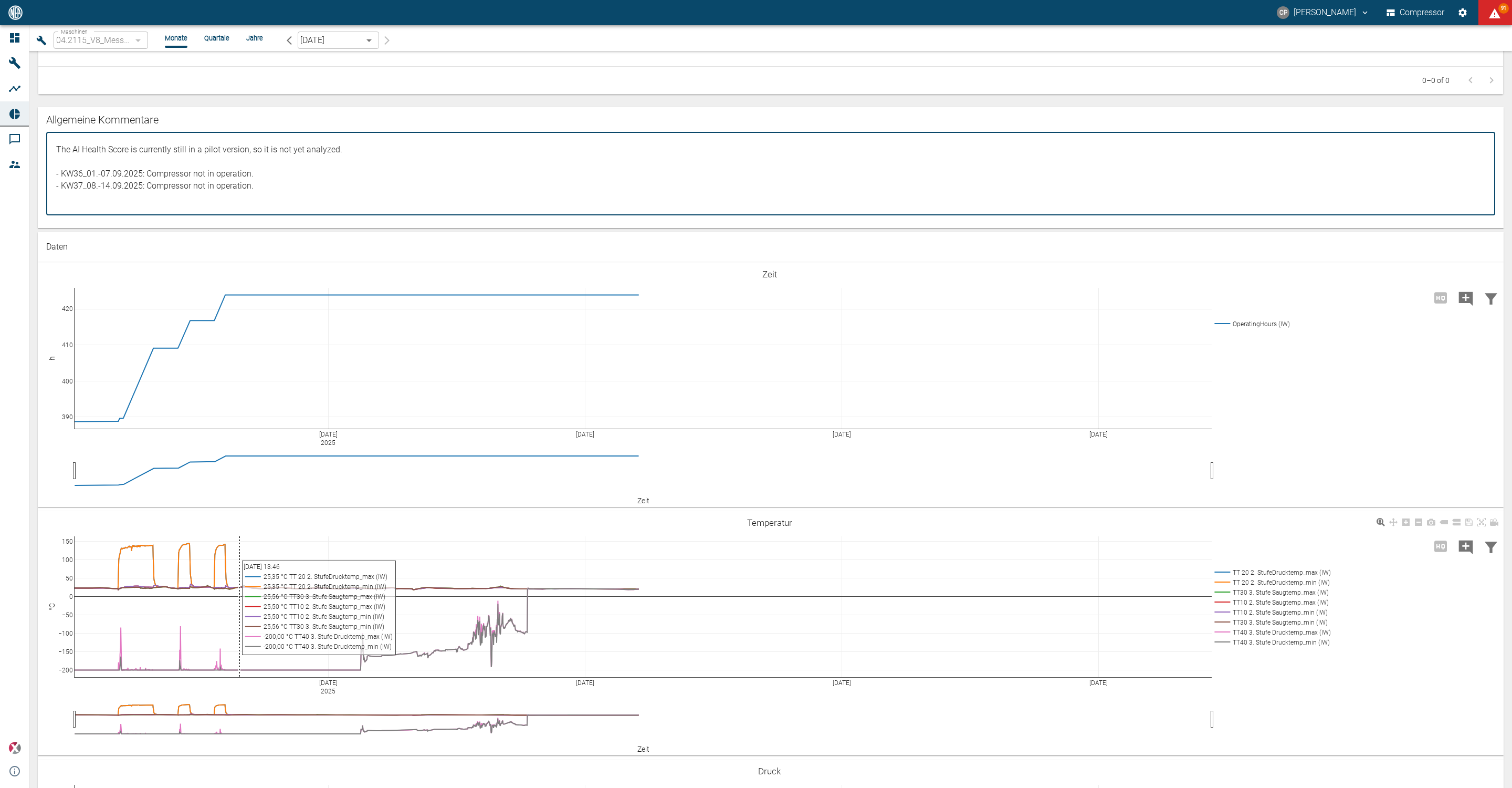
scroll to position [854, 0]
click at [254, 175] on textarea "The AI Health Score is currently still in a pilot version, so it is not yet ana…" at bounding box center [771, 174] width 1434 height 66
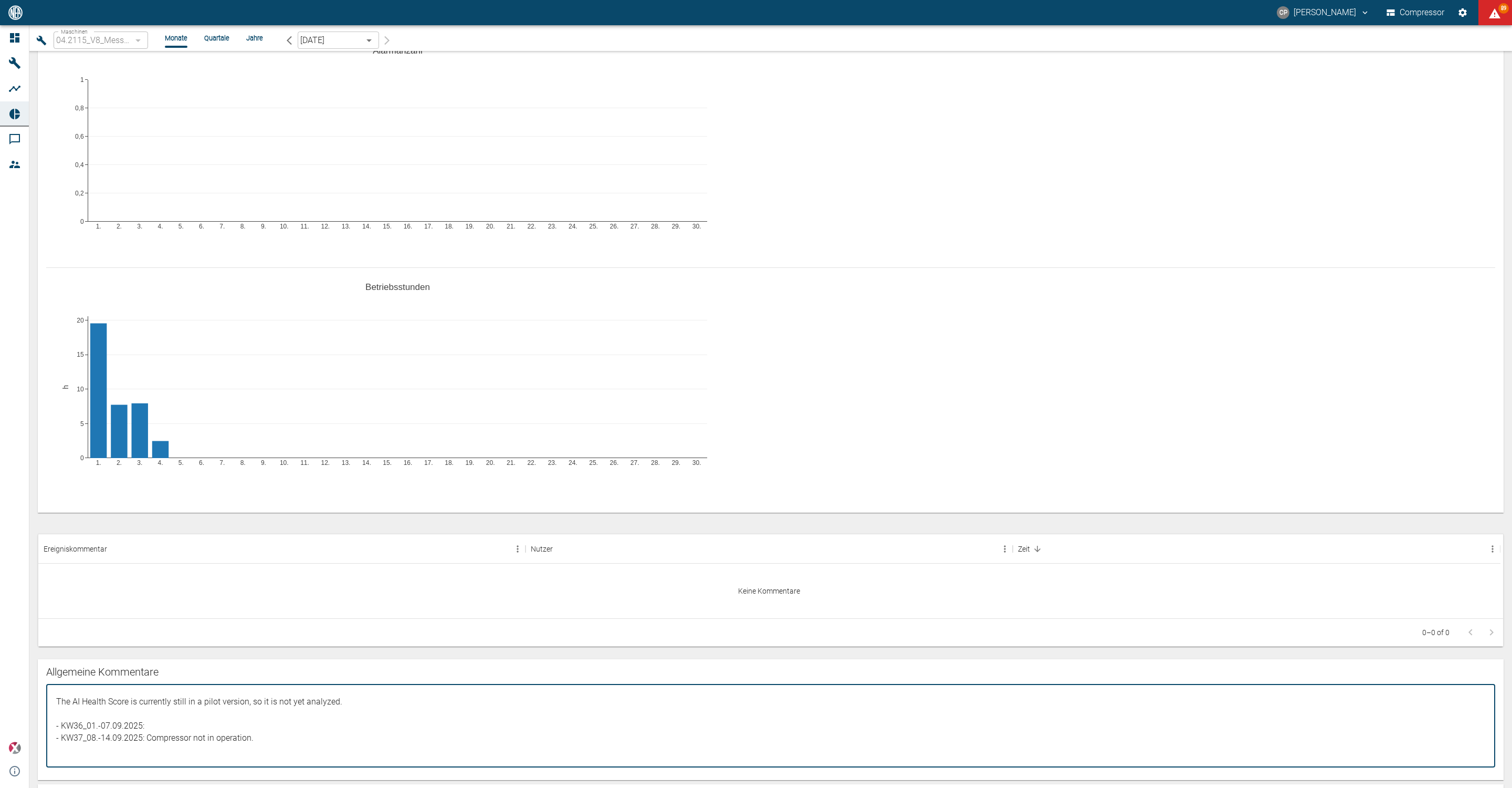
scroll to position [0, 0]
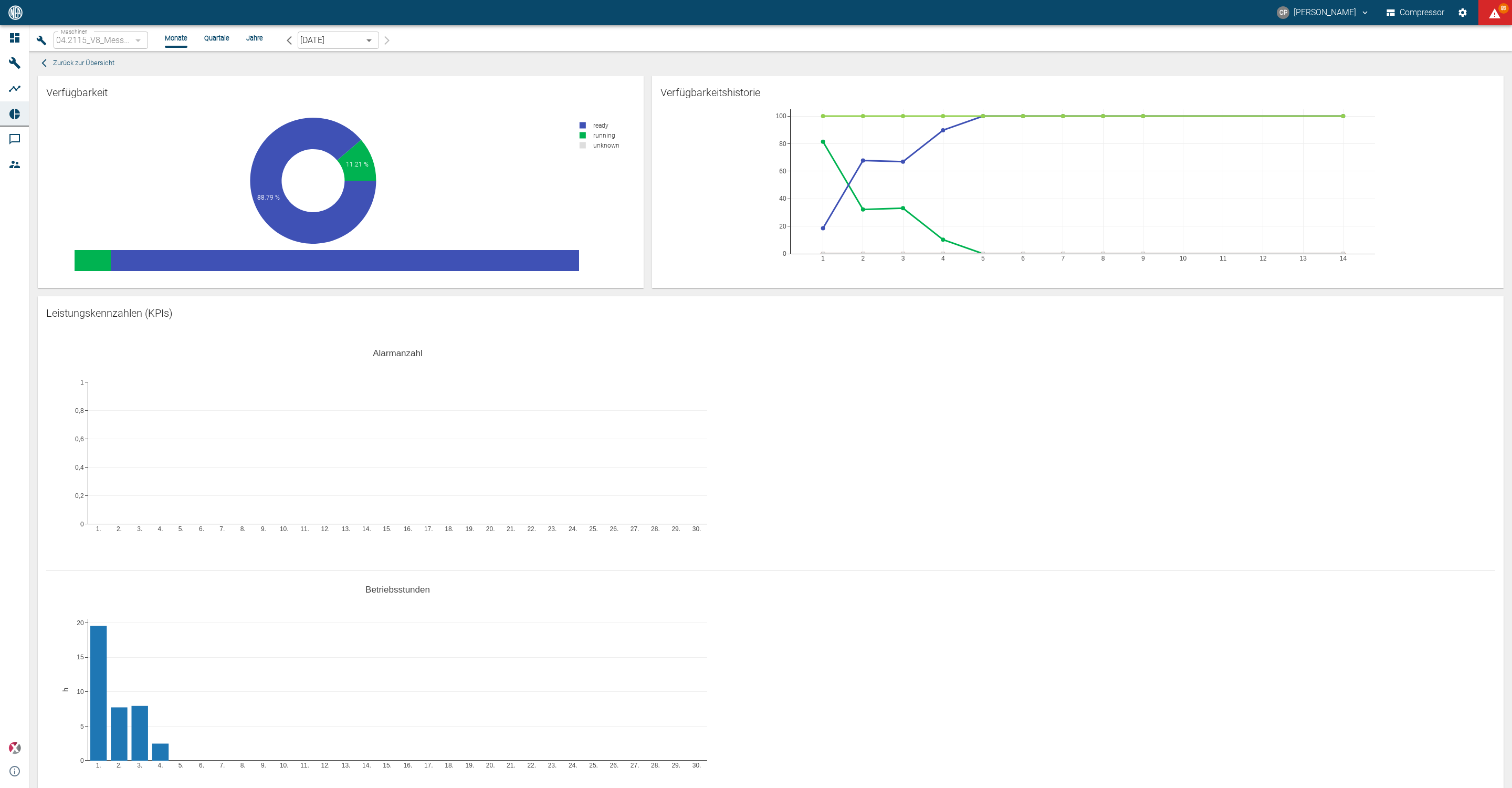
type textarea "The AI Health Score is currently still in a pilot version, so it is not yet ana…"
click at [89, 65] on span "Zurück zur Übersicht" at bounding box center [84, 63] width 61 height 12
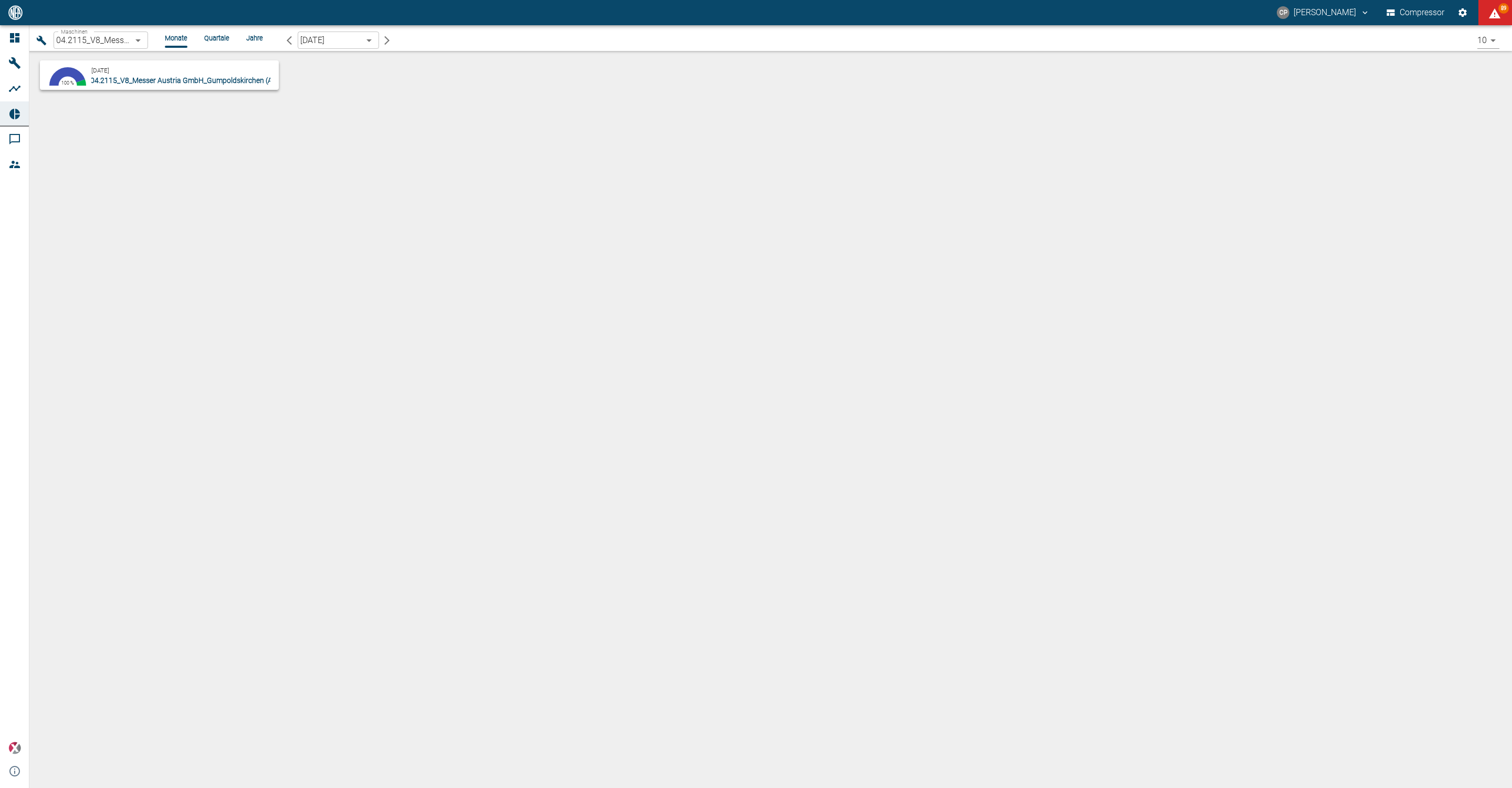
click at [101, 83] on span "04.2115_V8_Messer Austria GmbH_Gumpoldskirchen (AT)" at bounding box center [184, 80] width 188 height 8
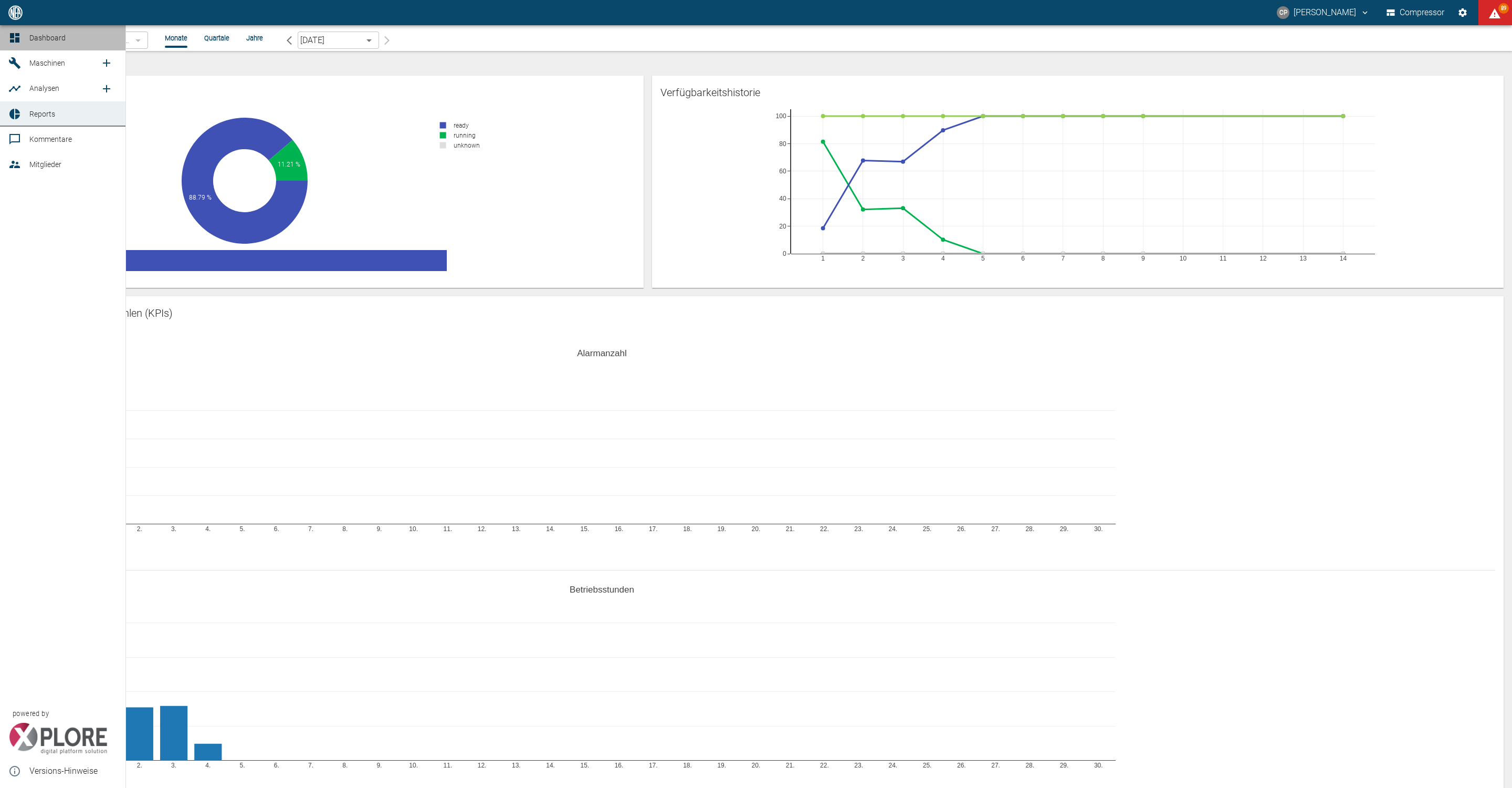
click at [24, 38] on div at bounding box center [16, 38] width 16 height 13
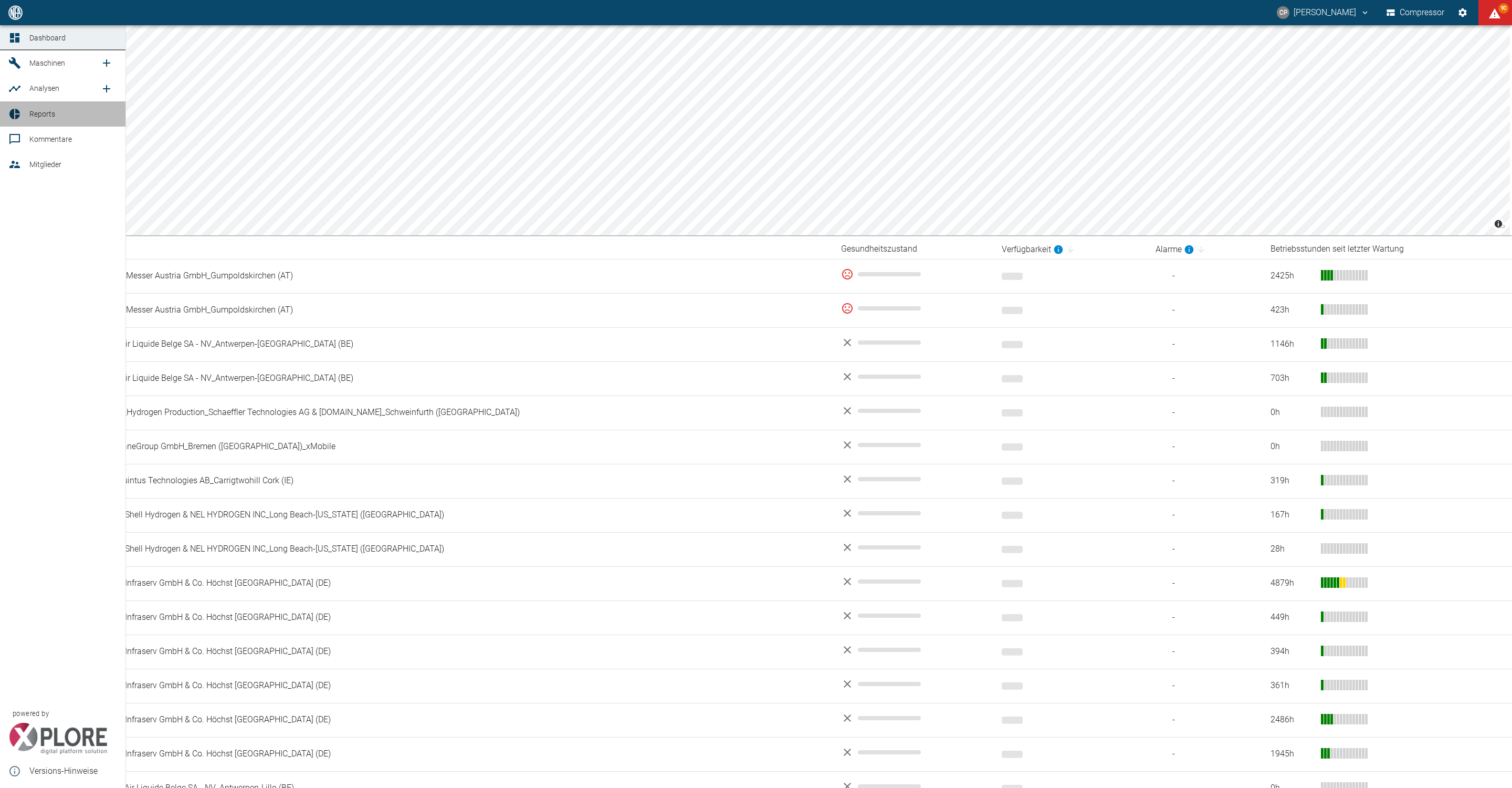
click at [18, 116] on icon at bounding box center [14, 114] width 11 height 11
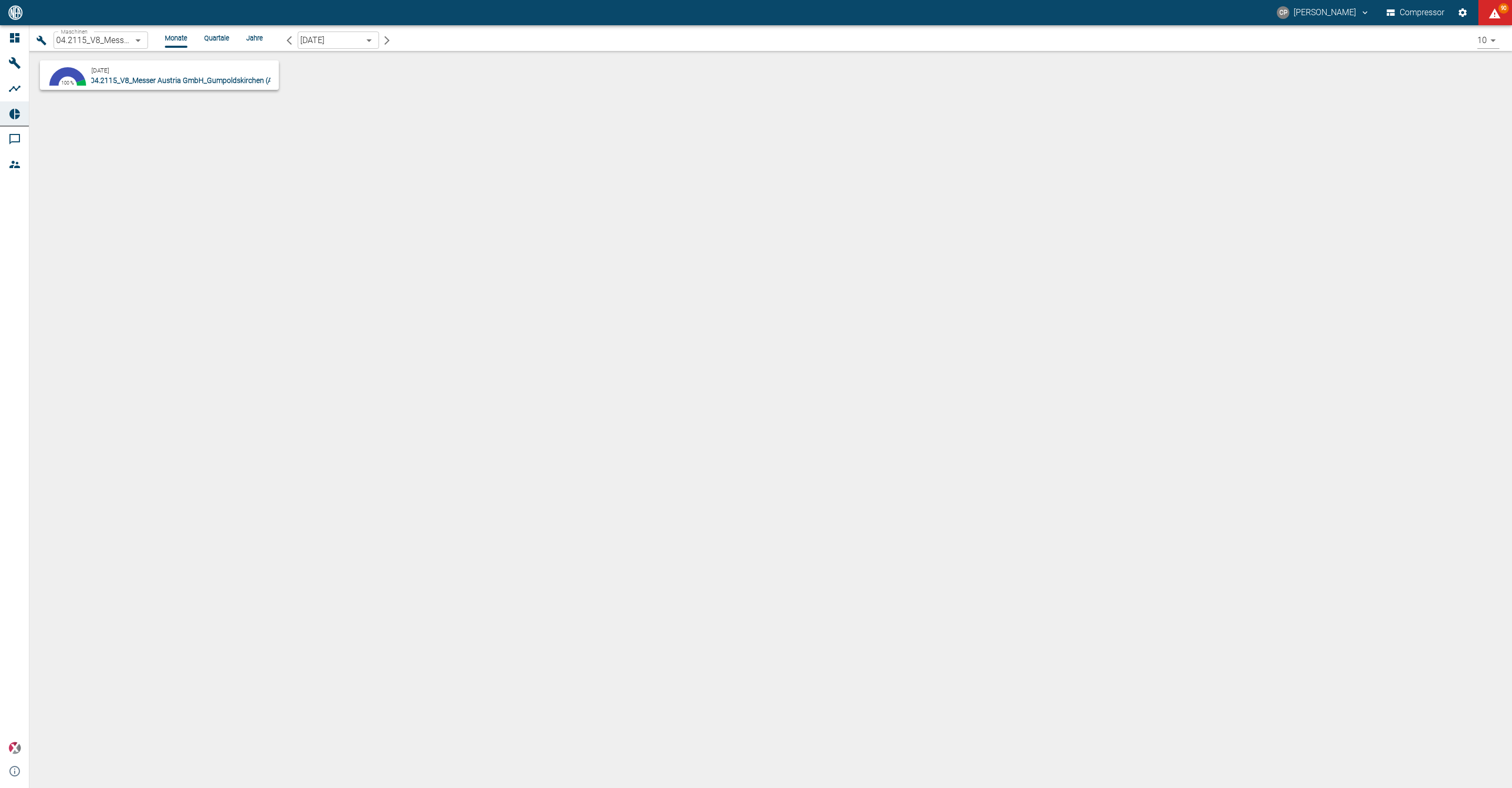
click at [145, 84] on p "04.2115_V8_Messer Austria GmbH_Gumpoldskirchen (AT)" at bounding box center [181, 80] width 179 height 11
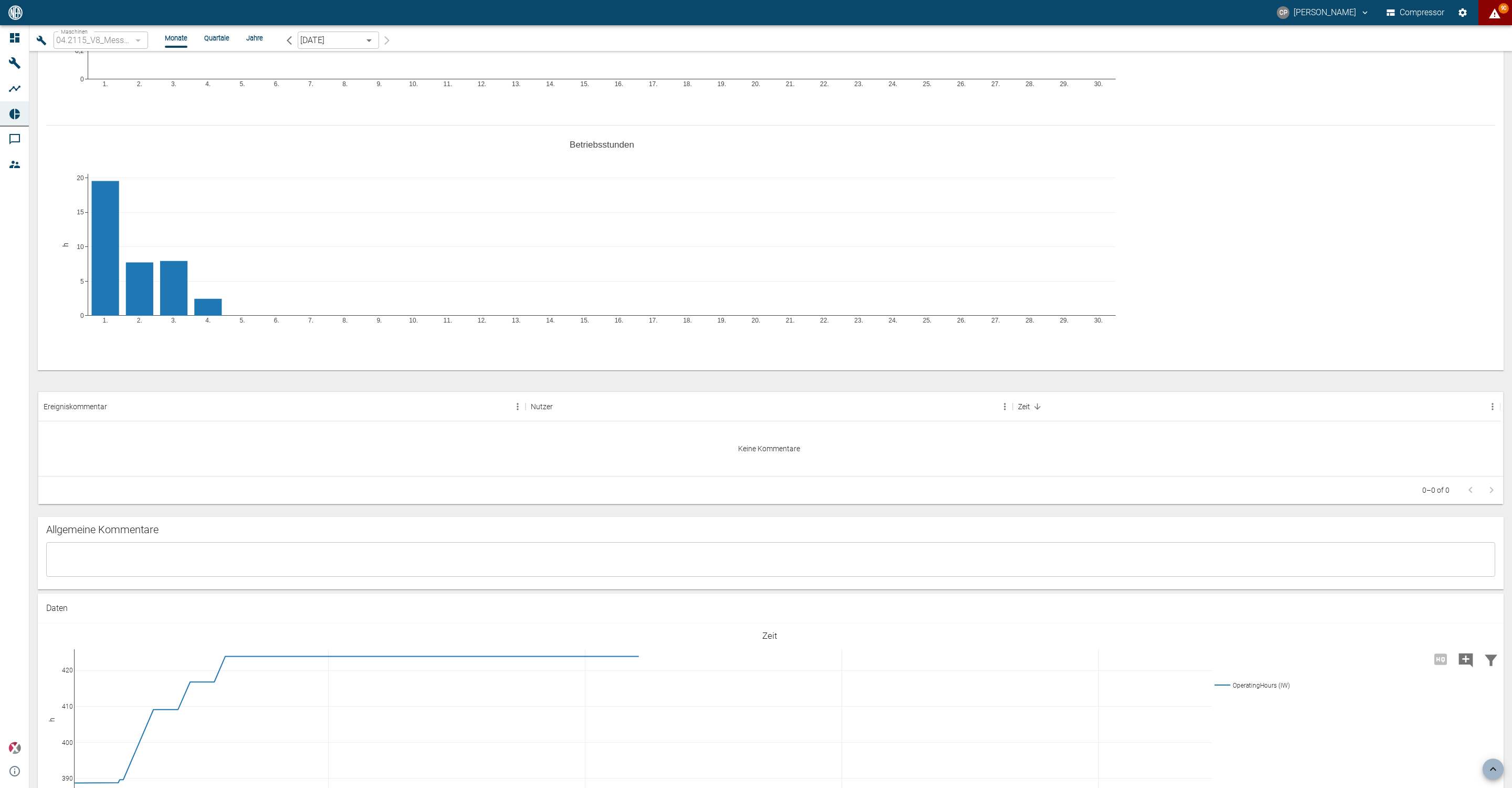
scroll to position [473, 0]
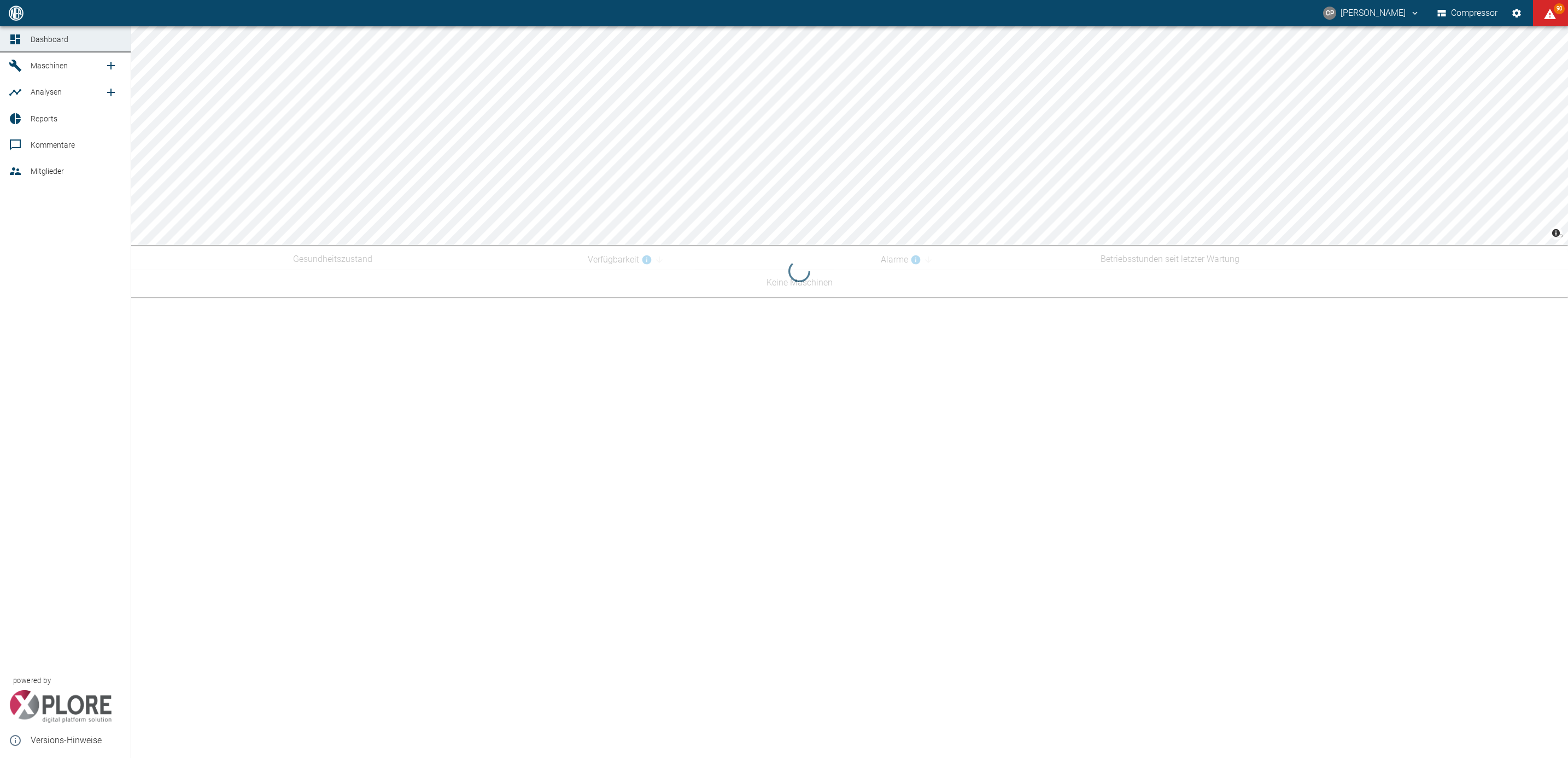
click at [48, 115] on span "Reports" at bounding box center [44, 118] width 27 height 8
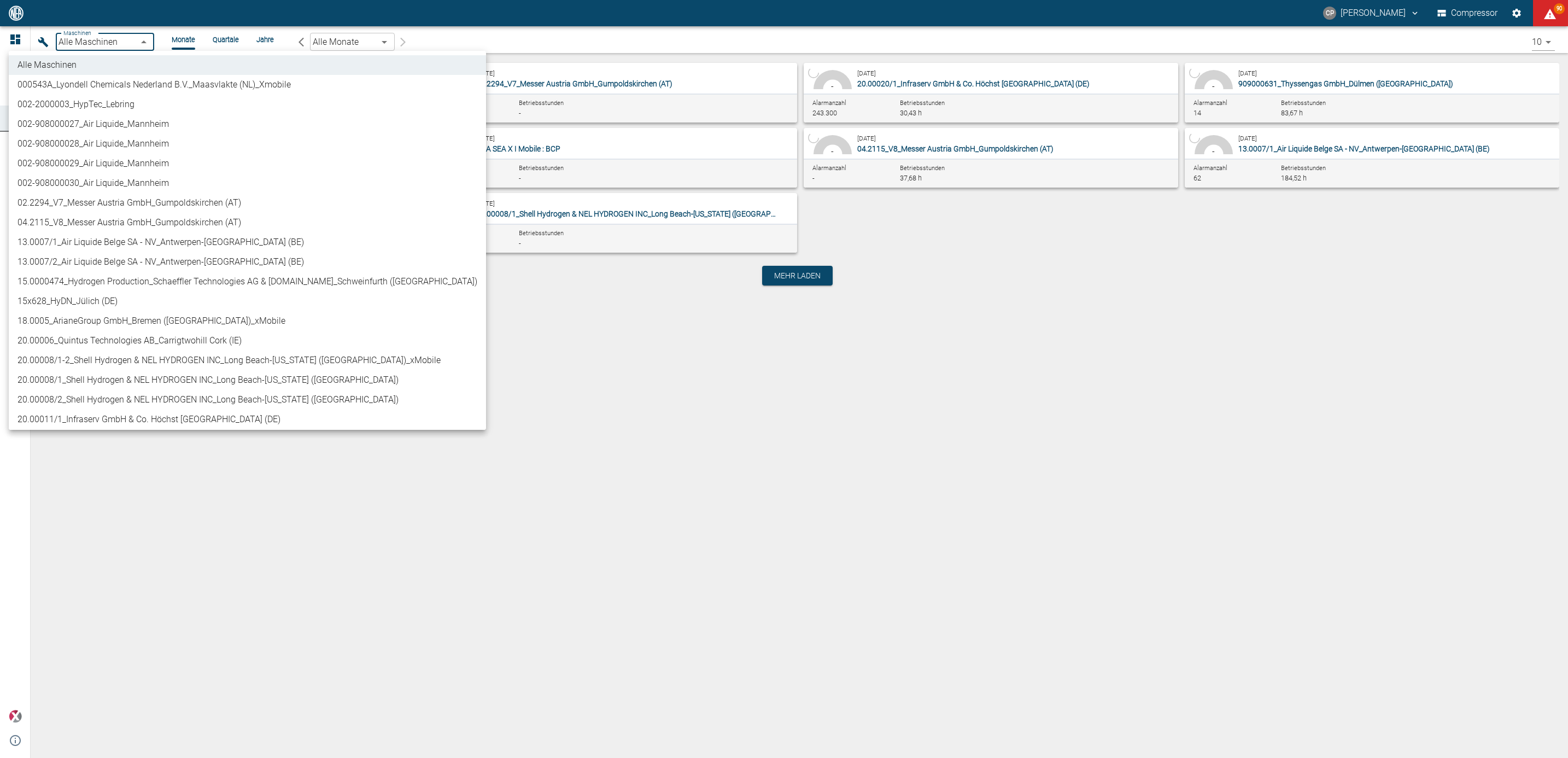
click at [134, 41] on body "CP Christoph Palm Compressor 90 Dashboard Maschinen Analysen Reports Kommentare…" at bounding box center [784, 379] width 1568 height 758
click at [138, 222] on li "04.2115_V8_Messer Austria GmbH_Gumpoldskirchen (AT)" at bounding box center [247, 222] width 477 height 20
type input "62df7942-7815-4ccf-a722-4ba74b721732"
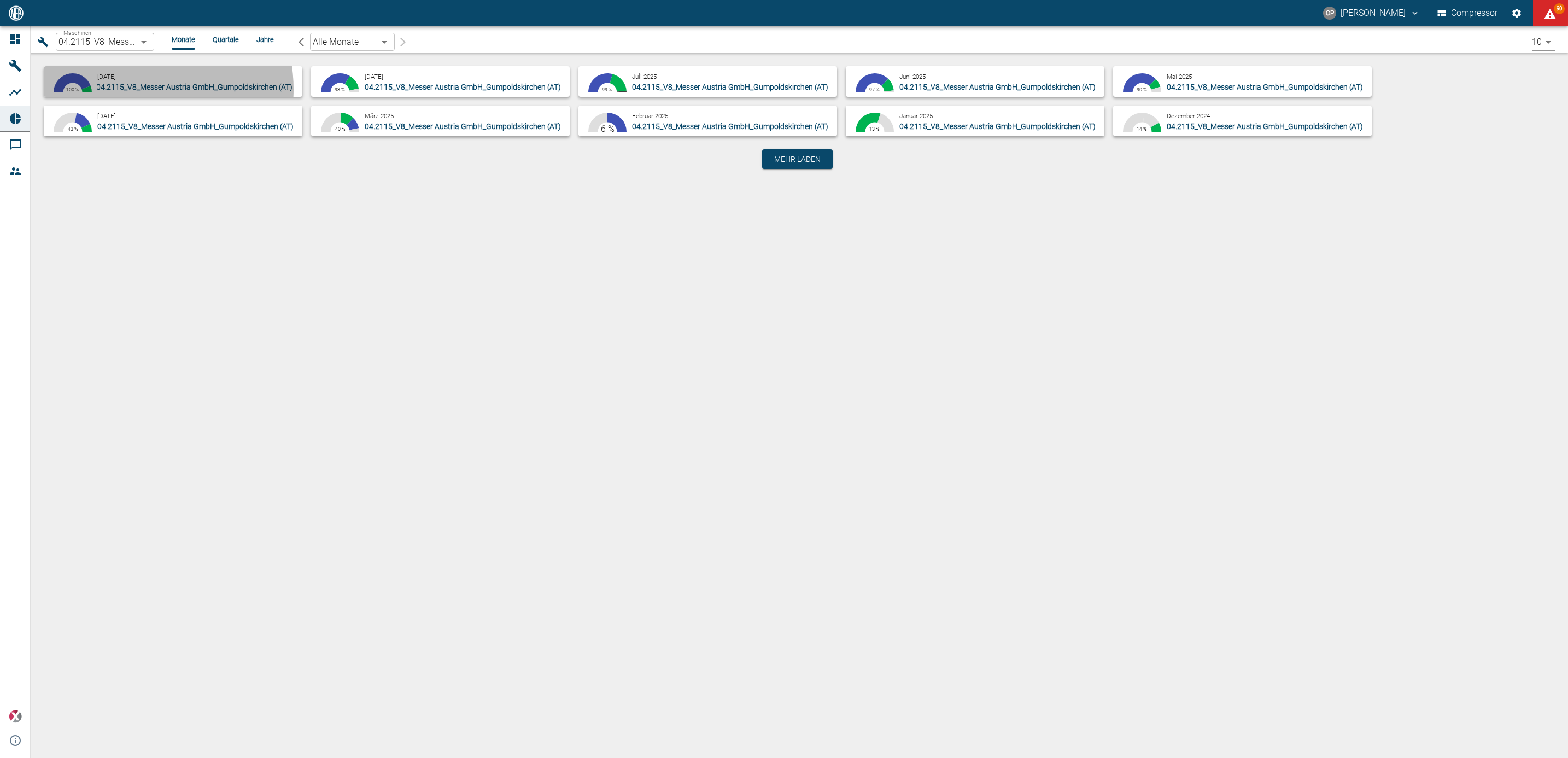
click at [133, 86] on span "04.2115_V8_Messer Austria GmbH_Gumpoldskirchen (AT)" at bounding box center [194, 87] width 196 height 8
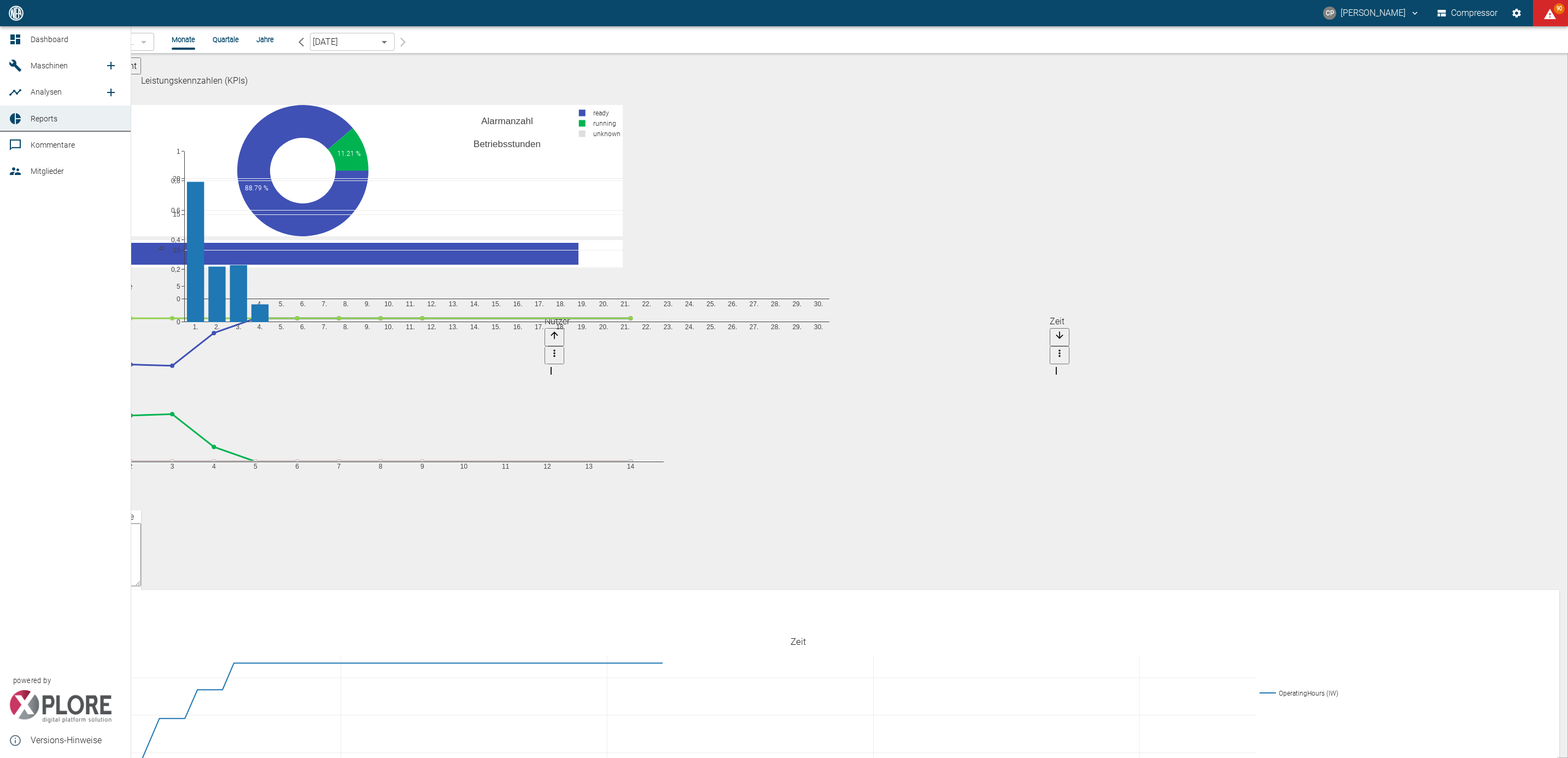
click at [22, 112] on icon at bounding box center [15, 119] width 13 height 13
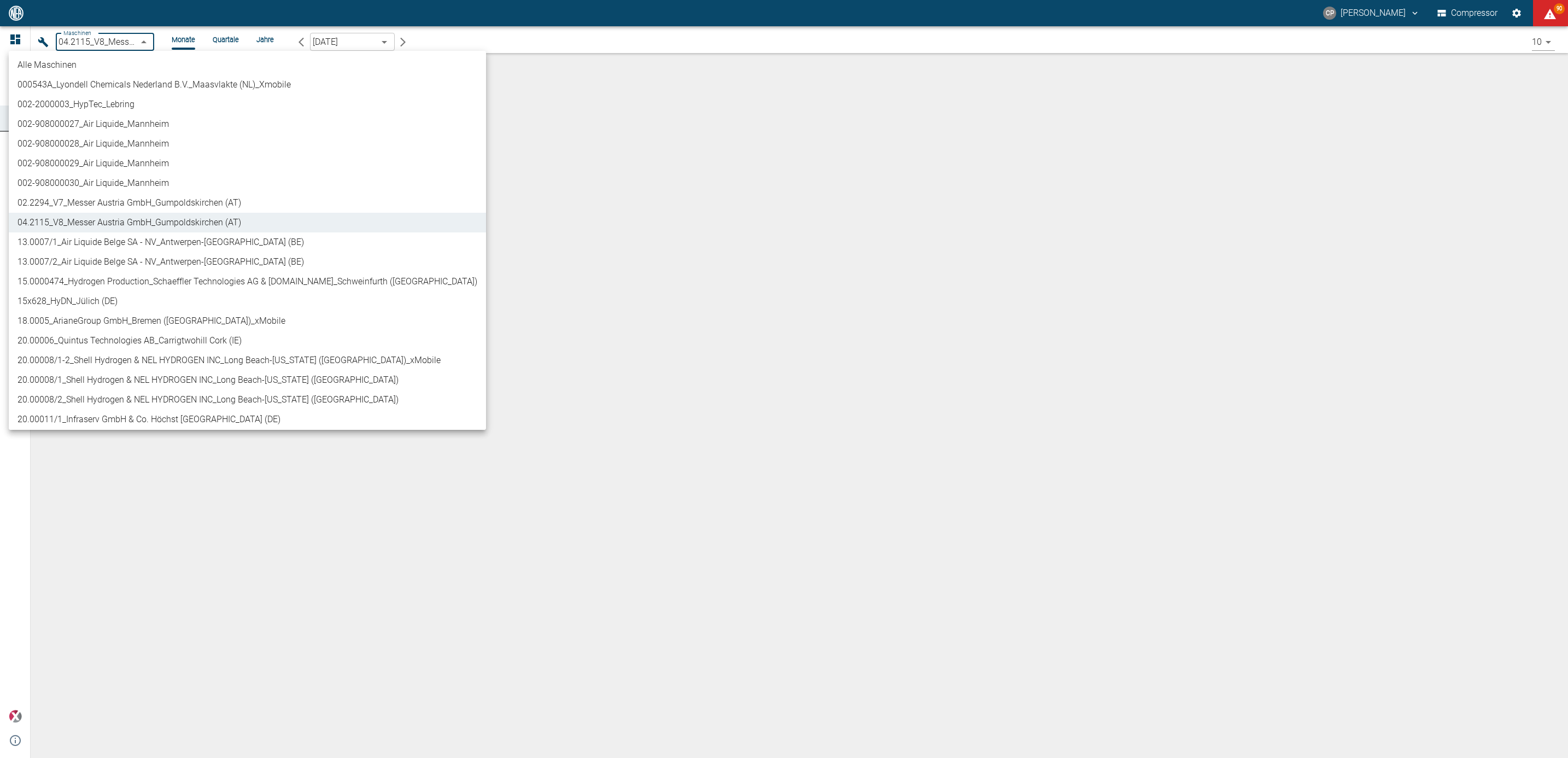
click at [140, 39] on body "CP Christoph Palm Compressor 90 Dashboard Maschinen Analysen Reports Kommentare…" at bounding box center [784, 379] width 1568 height 758
click at [120, 197] on li "02.2294_V7_Messer Austria GmbH_Gumpoldskirchen (AT)" at bounding box center [247, 203] width 477 height 20
type input "52381507-e89c-473a-84ef-8e4810c4aa68"
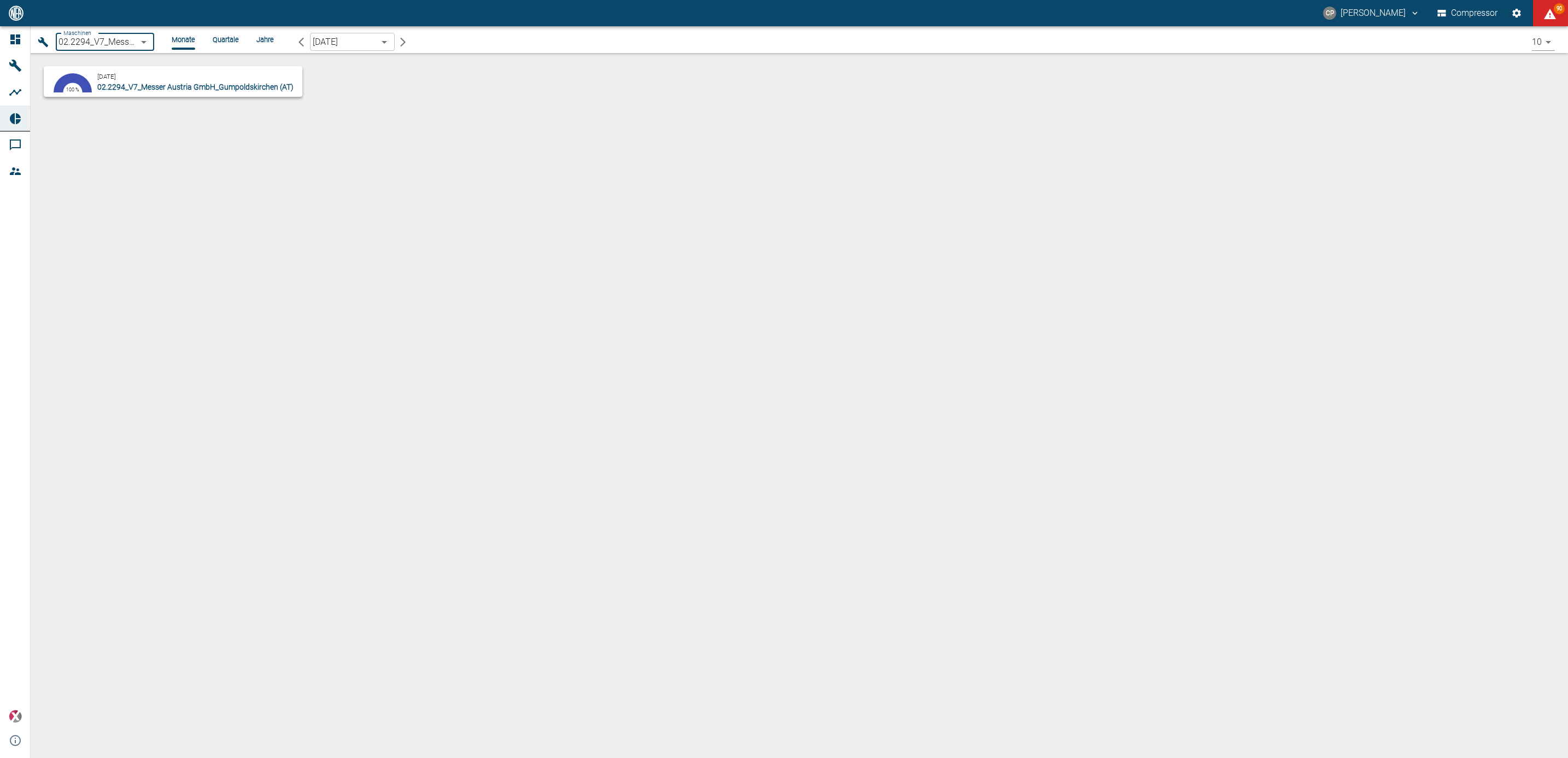
click at [116, 73] on small "September 2025" at bounding box center [106, 77] width 19 height 8
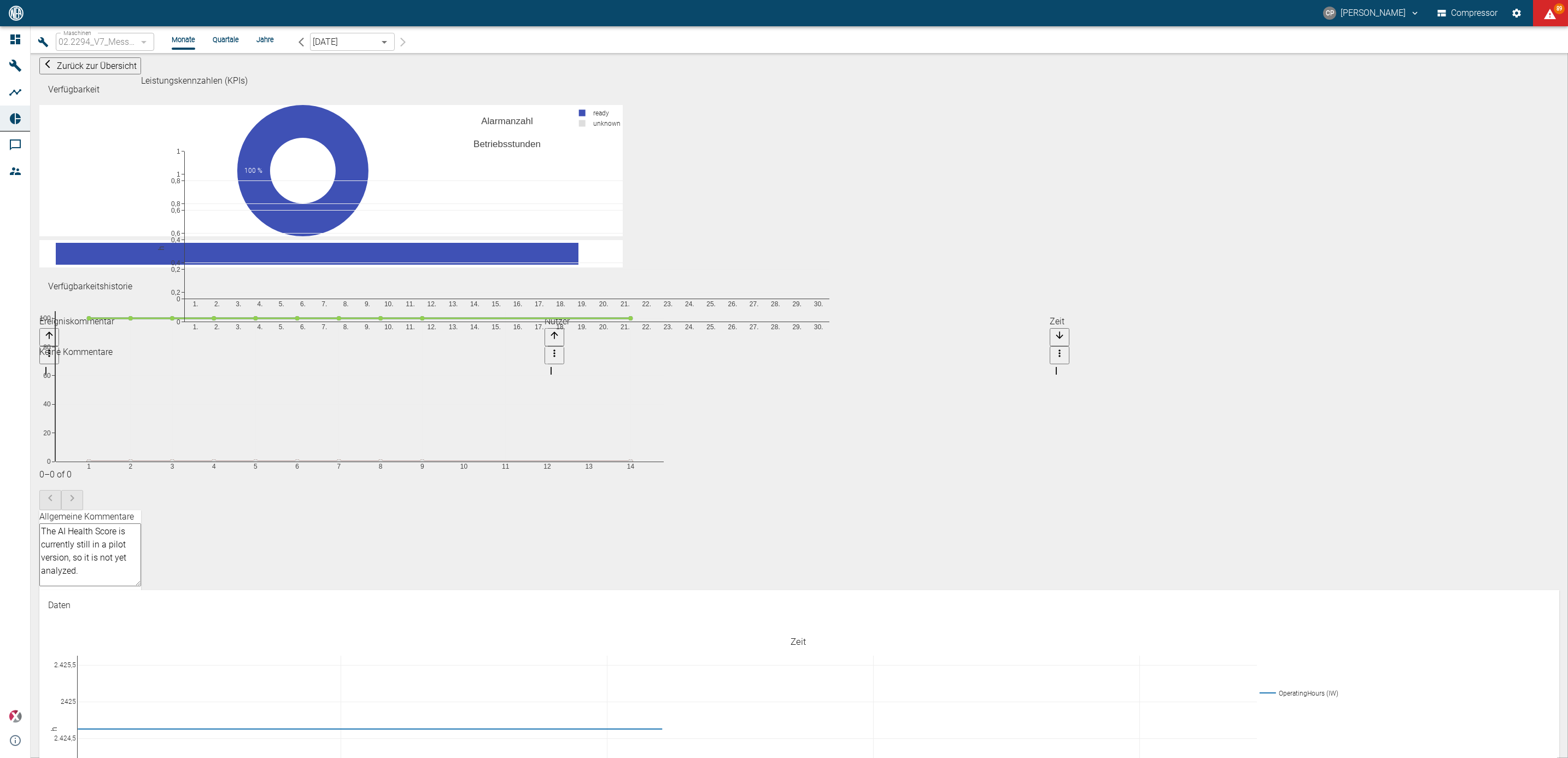
click at [399, 41] on div "September 2025 [object Object] ​" at bounding box center [352, 42] width 121 height 18
click at [297, 39] on icon "button" at bounding box center [301, 42] width 11 height 11
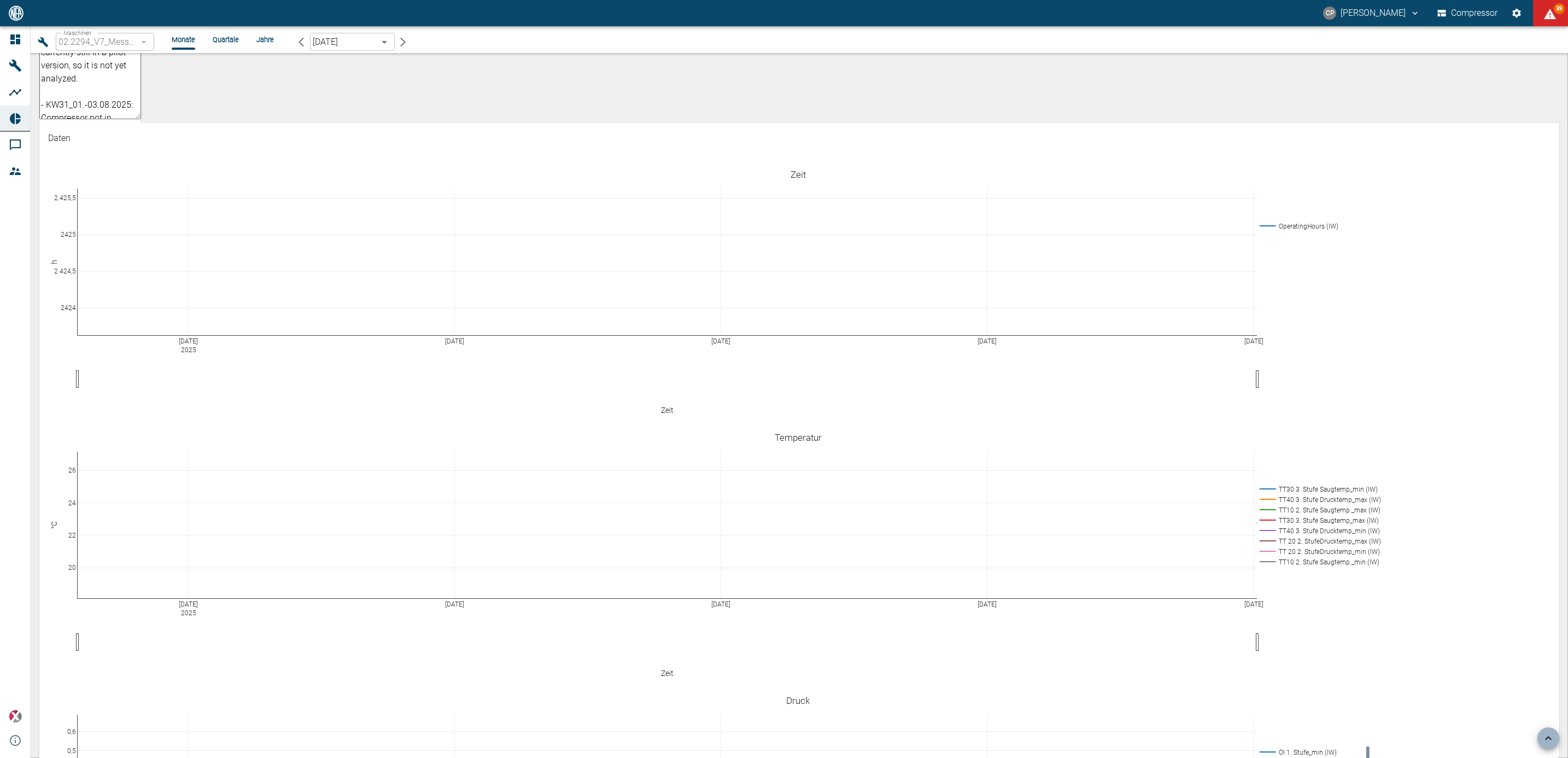
scroll to position [656, 0]
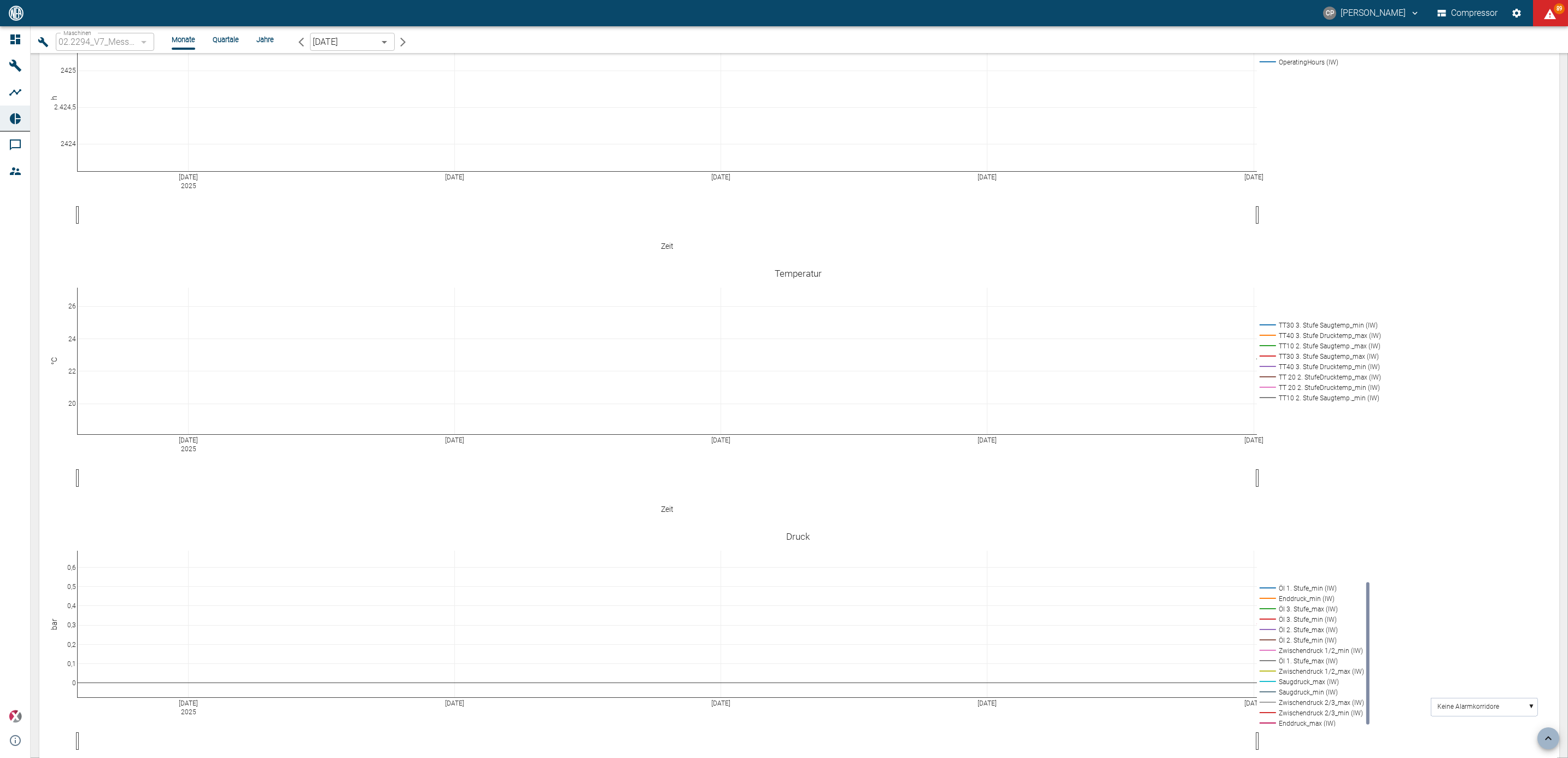
drag, startPoint x: 322, startPoint y: 438, endPoint x: 151, endPoint y: 439, distance: 171.0
click at [14, 35] on icon at bounding box center [15, 39] width 10 height 10
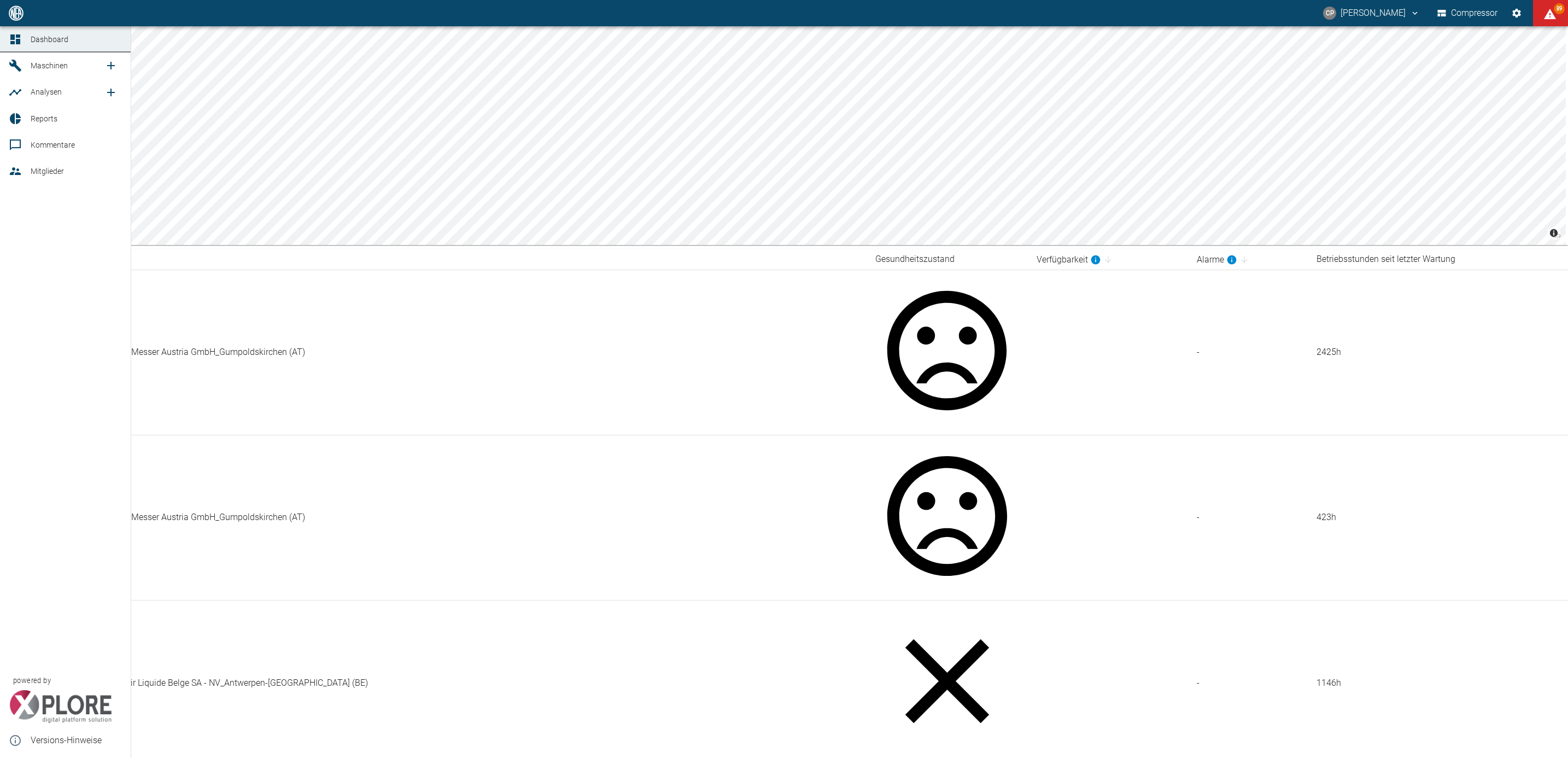
click at [16, 121] on icon at bounding box center [15, 119] width 11 height 11
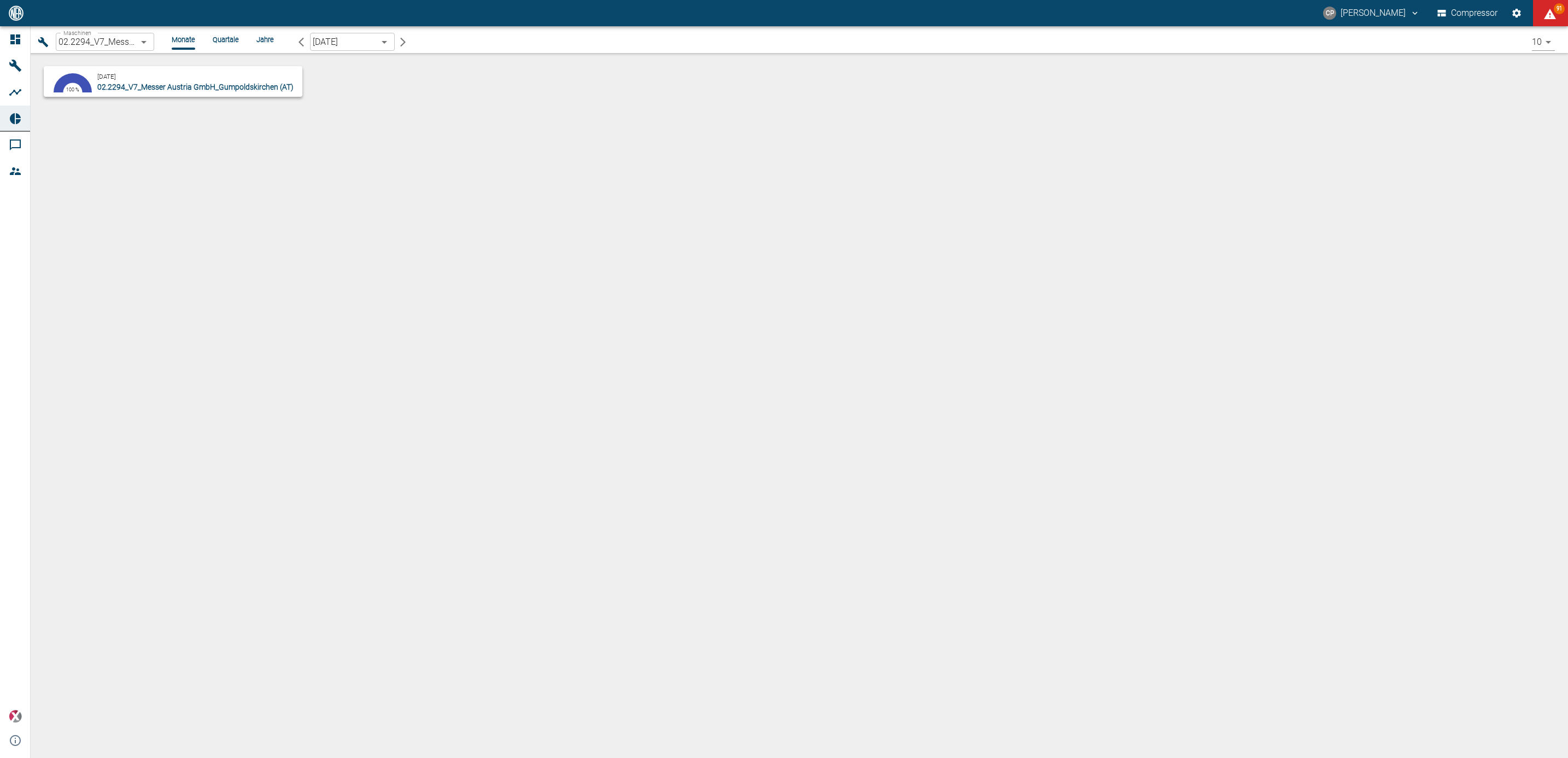
click at [148, 41] on body "CP Christoph Palm Compressor 91 Dashboard Maschinen Analysen Reports Kommentare…" at bounding box center [784, 379] width 1568 height 758
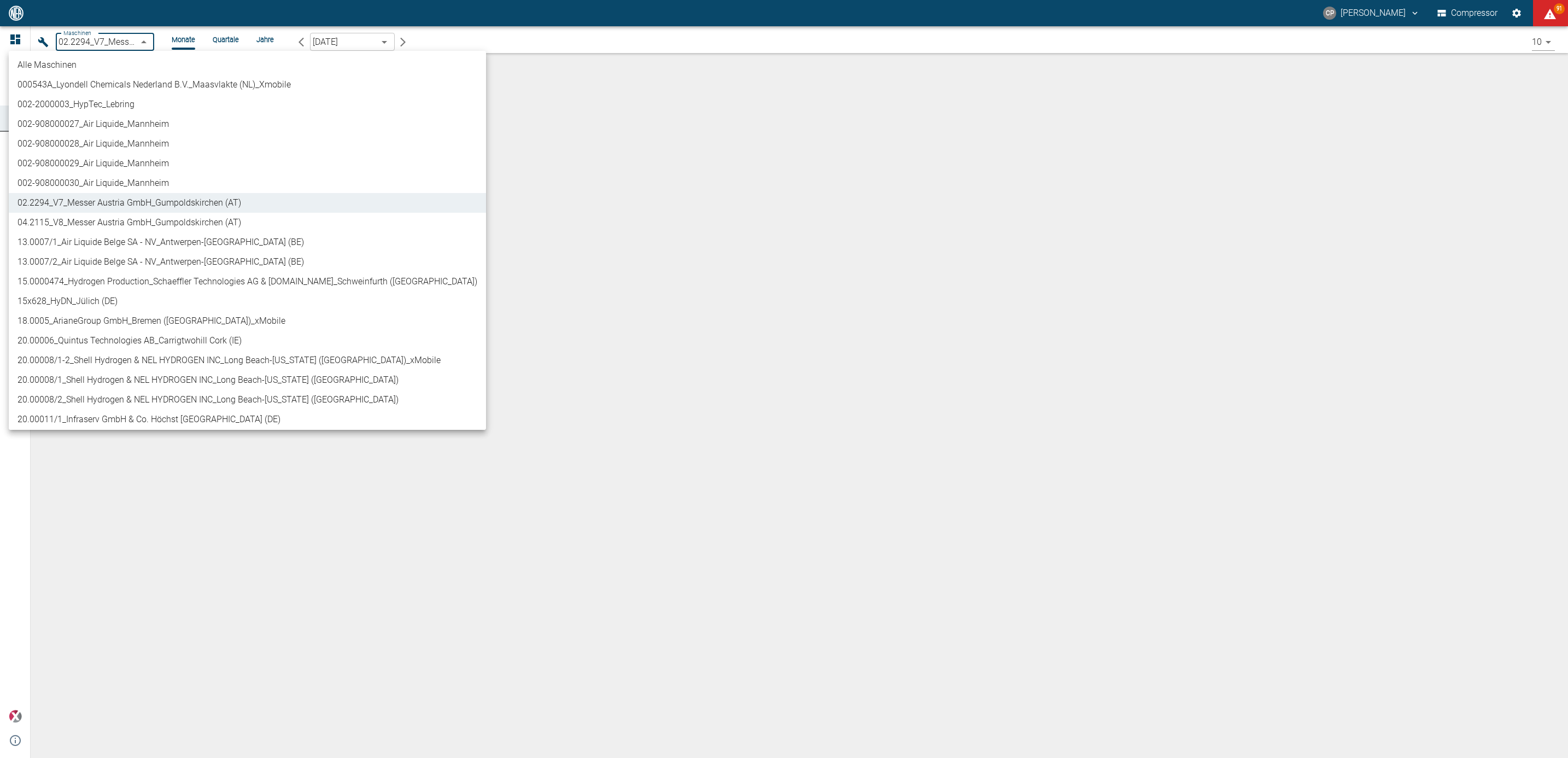
click at [151, 215] on li "04.2115_V8_Messer Austria GmbH_Gumpoldskirchen (AT)" at bounding box center [247, 222] width 477 height 20
type input "62df7942-7815-4ccf-a722-4ba74b721732"
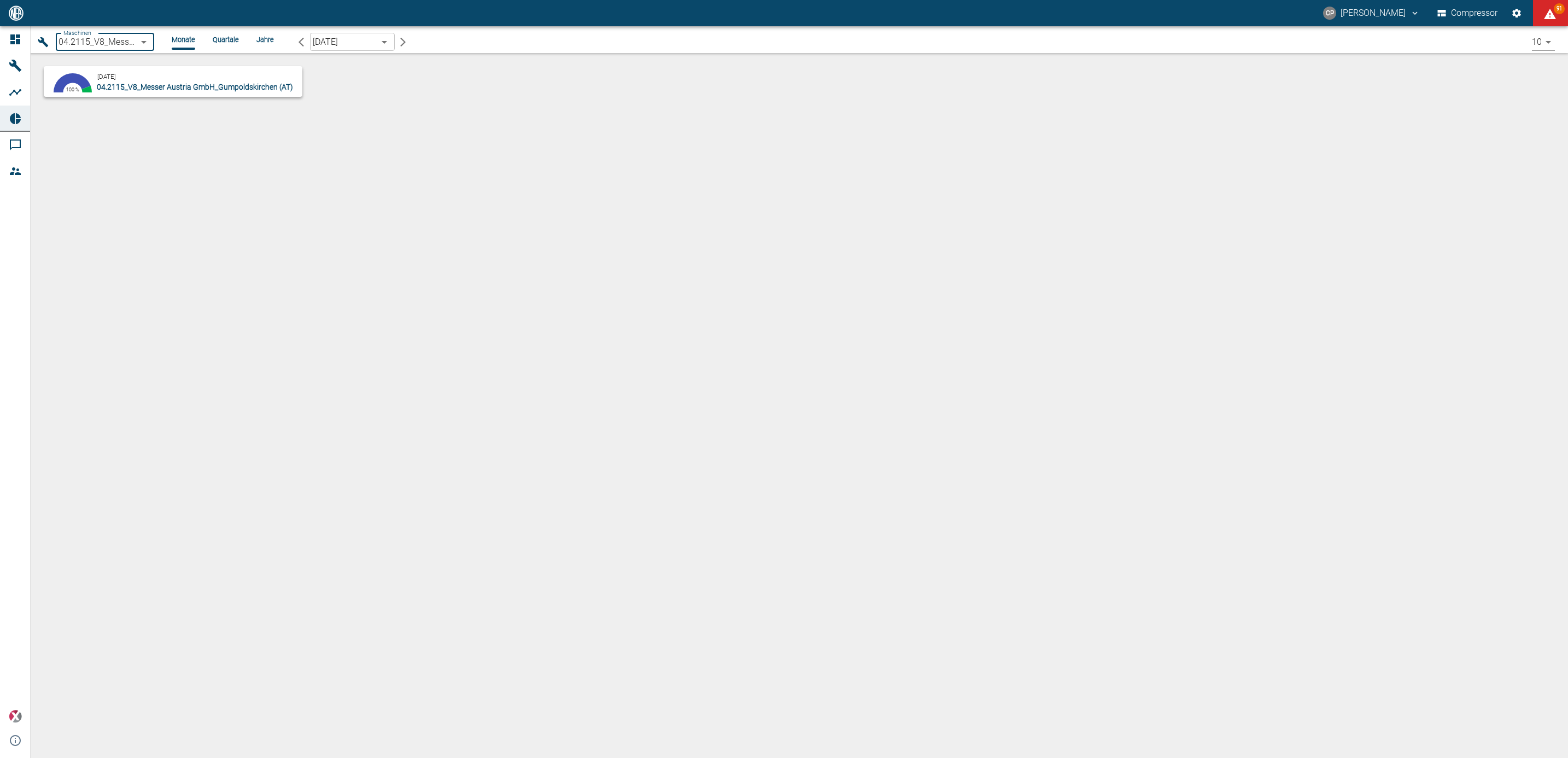
click at [143, 83] on span "04.2115_V8_Messer Austria GmbH_Gumpoldskirchen (AT)" at bounding box center [194, 87] width 196 height 8
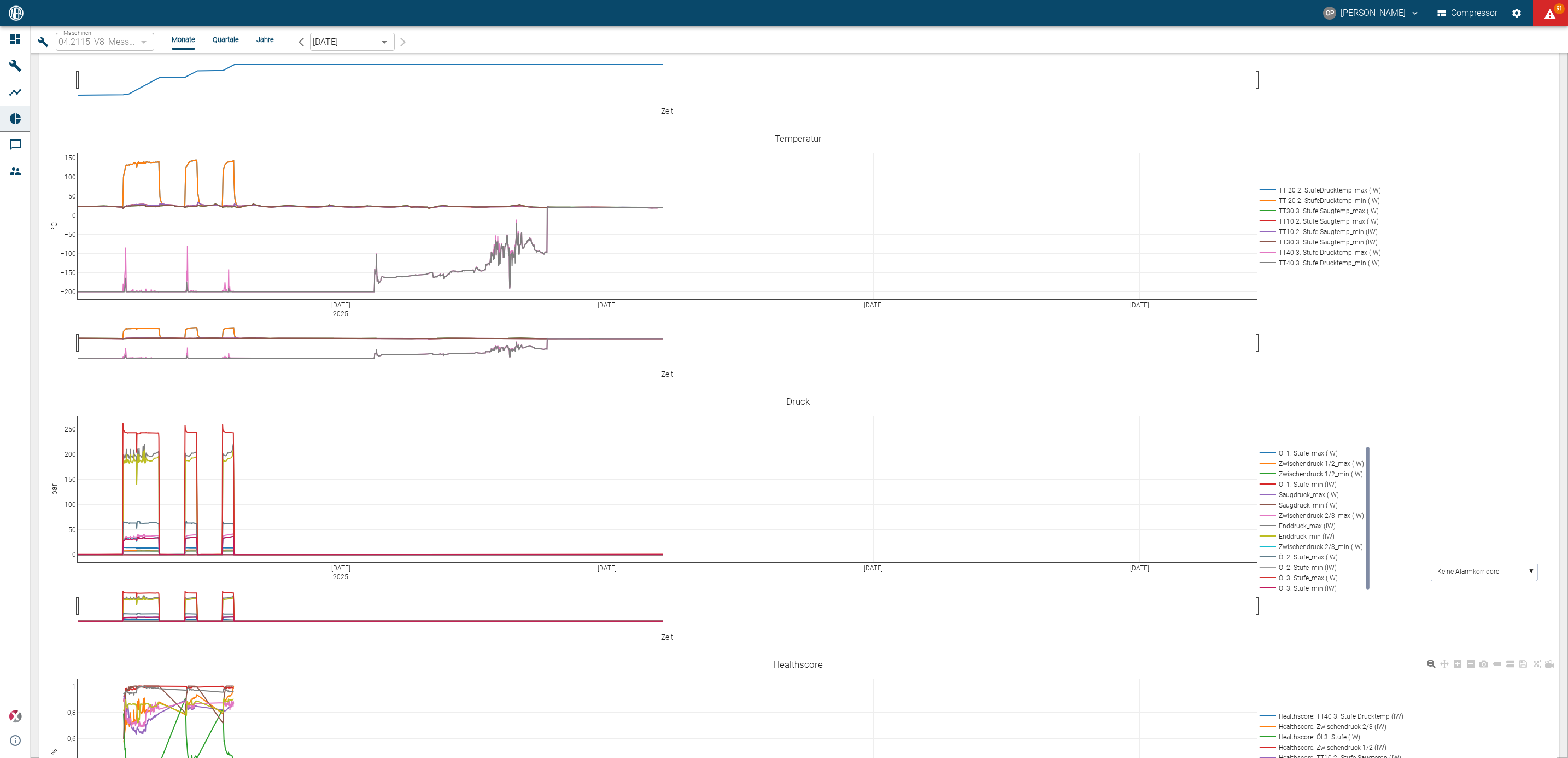
scroll to position [643, 0]
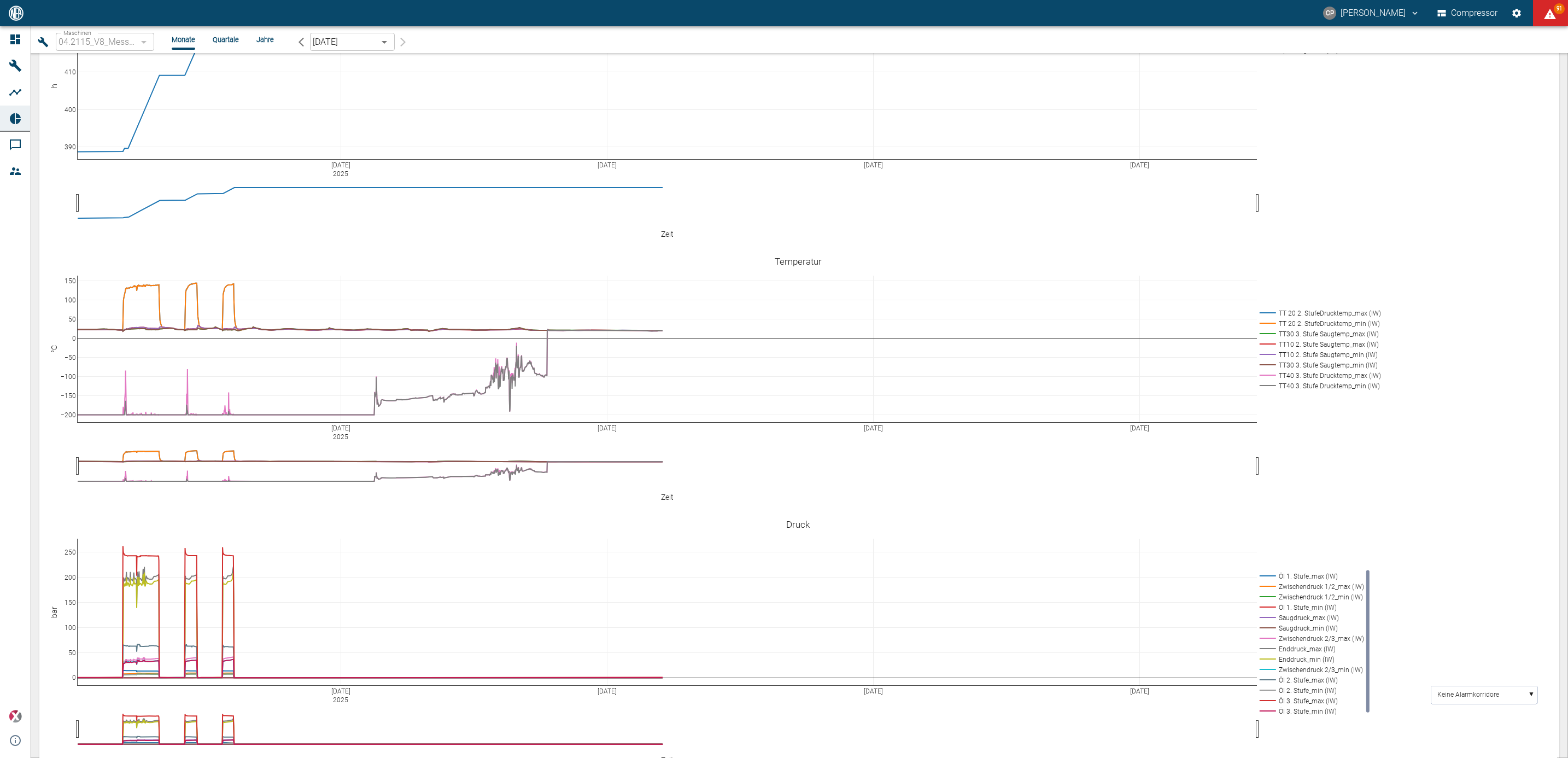
paste textarea "Compressor operation without problems."
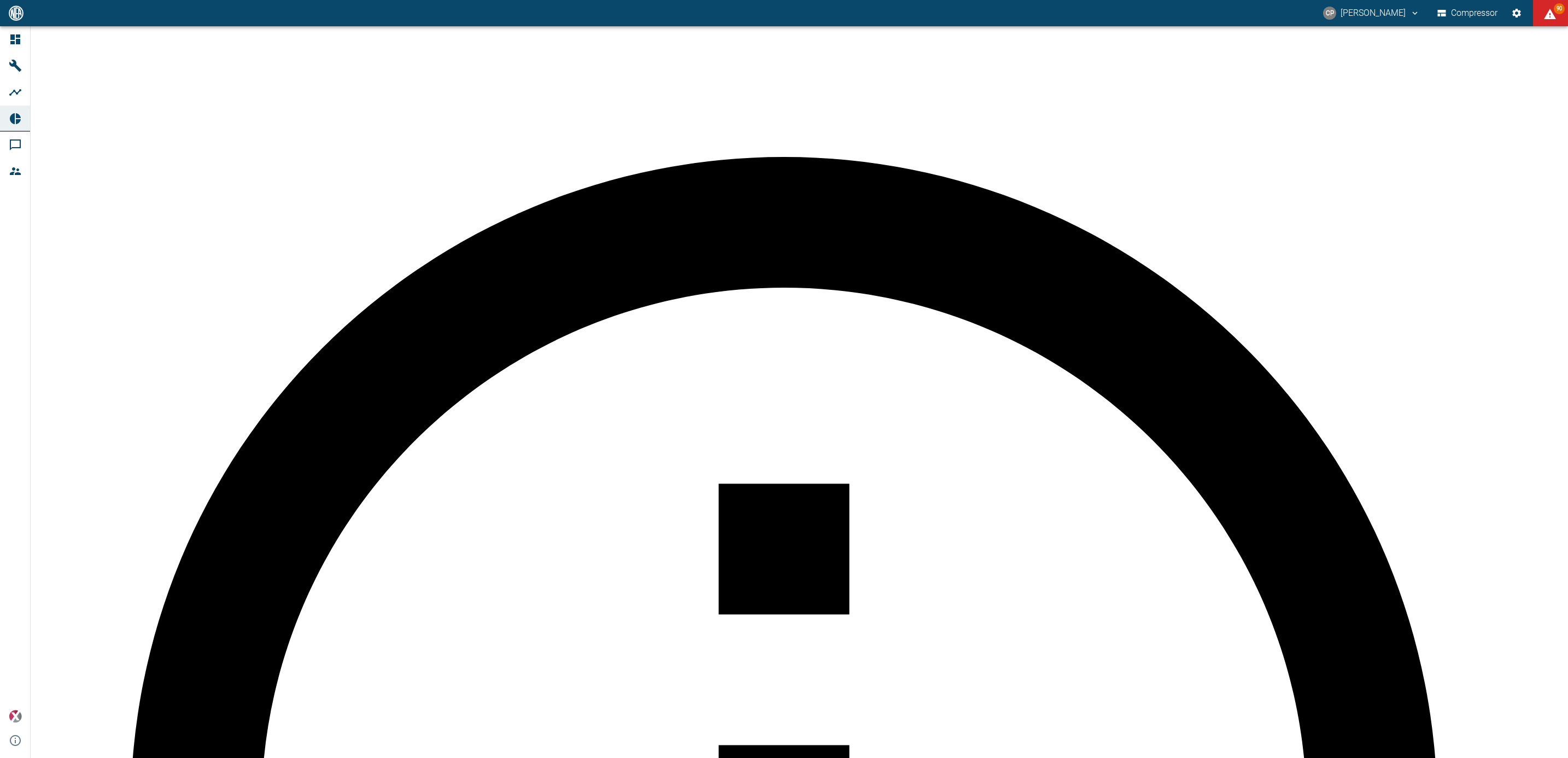
scroll to position [684, 0]
type textarea "The AI Health Score is currently still in a pilot version, so it is not yet ana…"
drag, startPoint x: 19, startPoint y: 42, endPoint x: 0, endPoint y: 44, distance: 19.1
click at [19, 42] on icon at bounding box center [15, 39] width 10 height 10
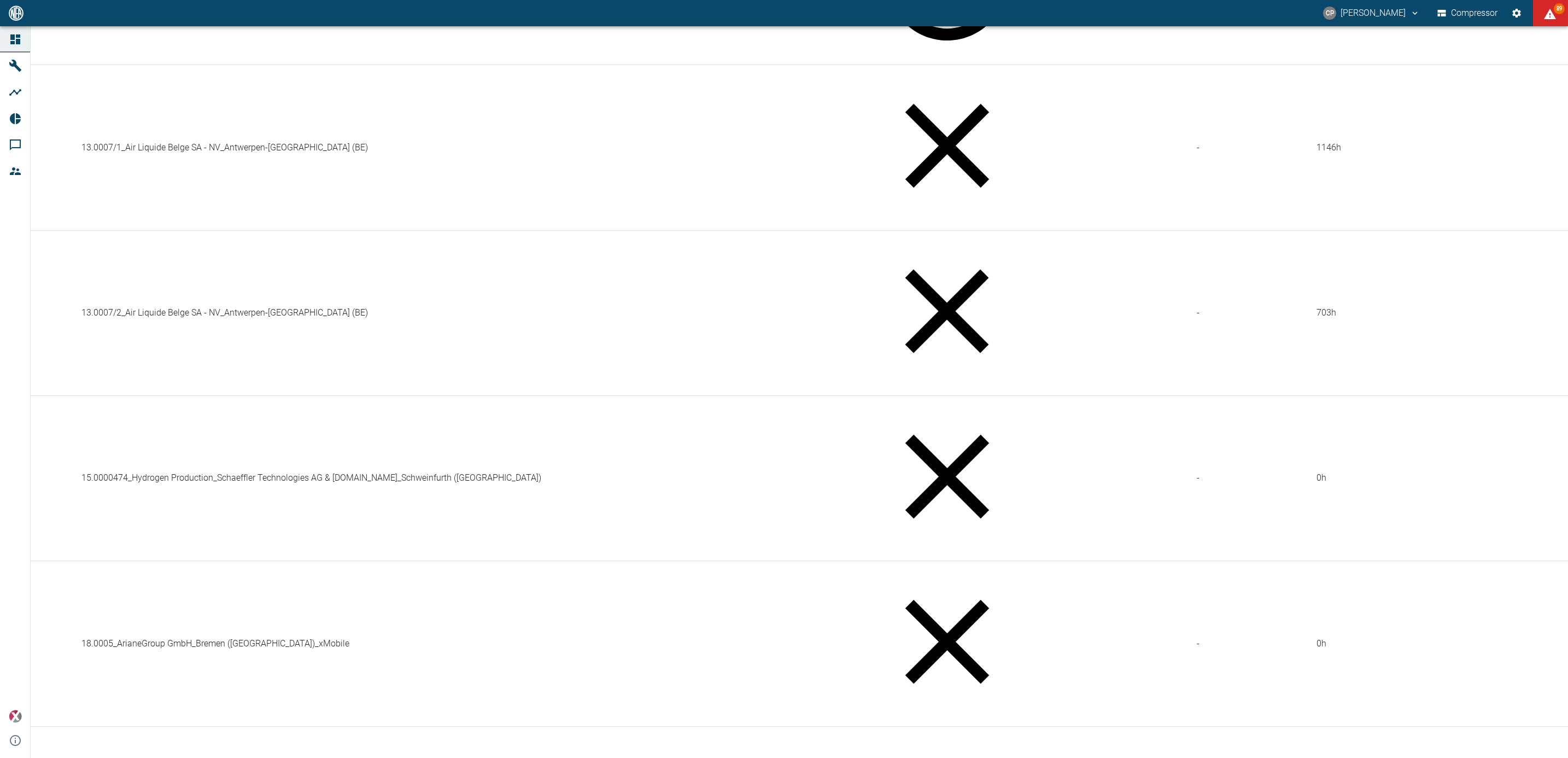
scroll to position [551, 0]
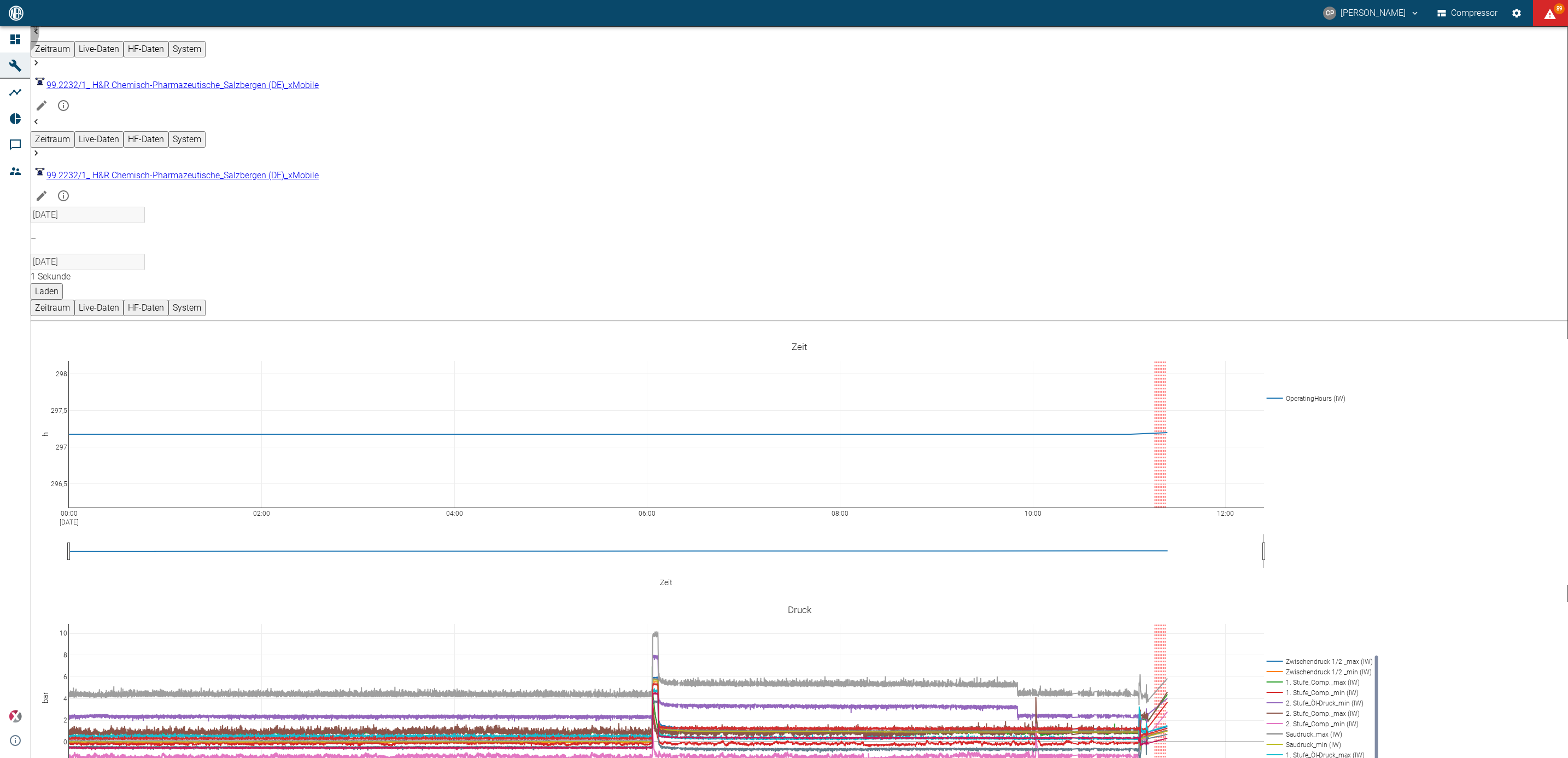
click at [63, 283] on button "Laden" at bounding box center [46, 291] width 32 height 16
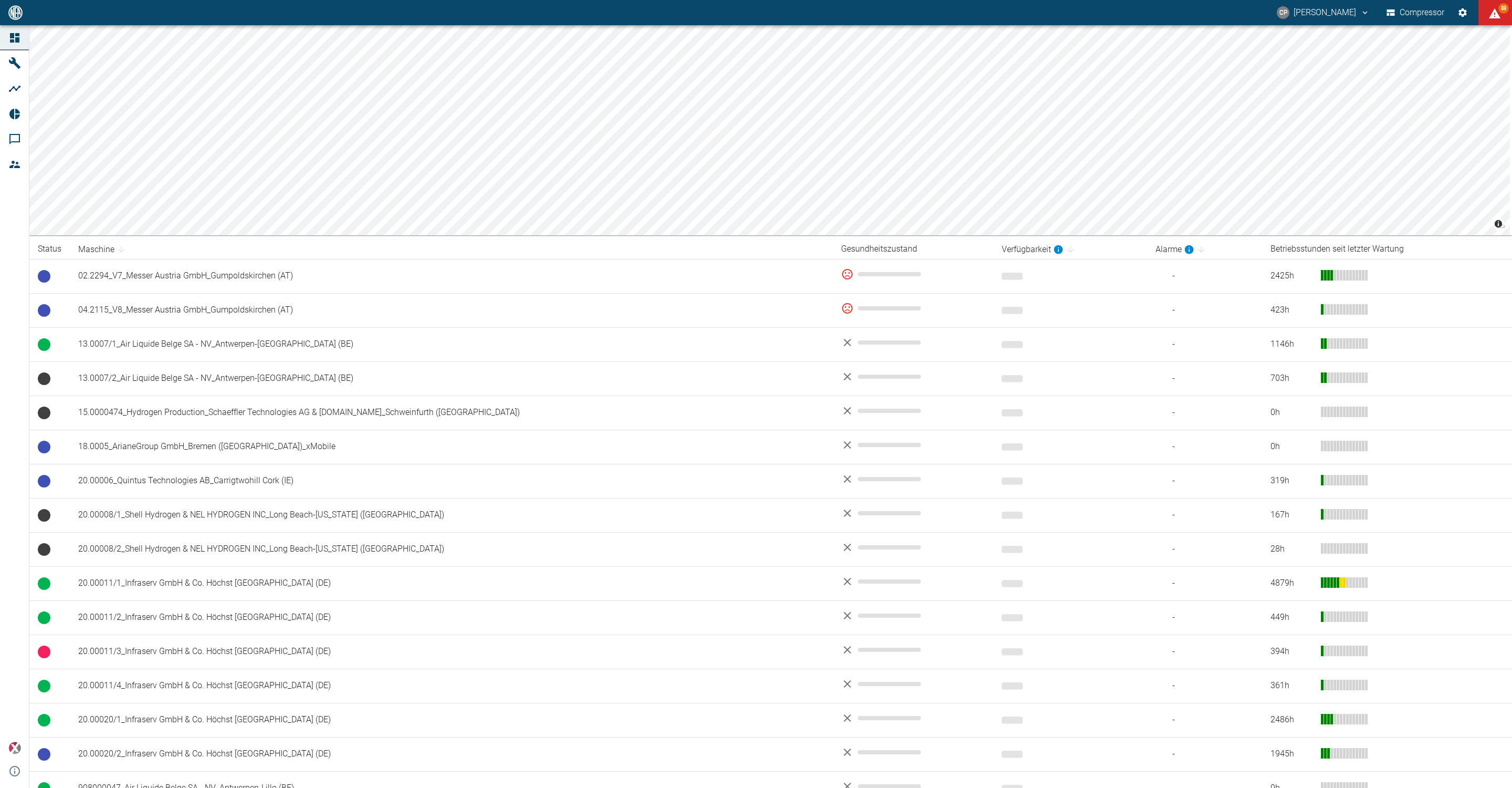
scroll to position [469, 0]
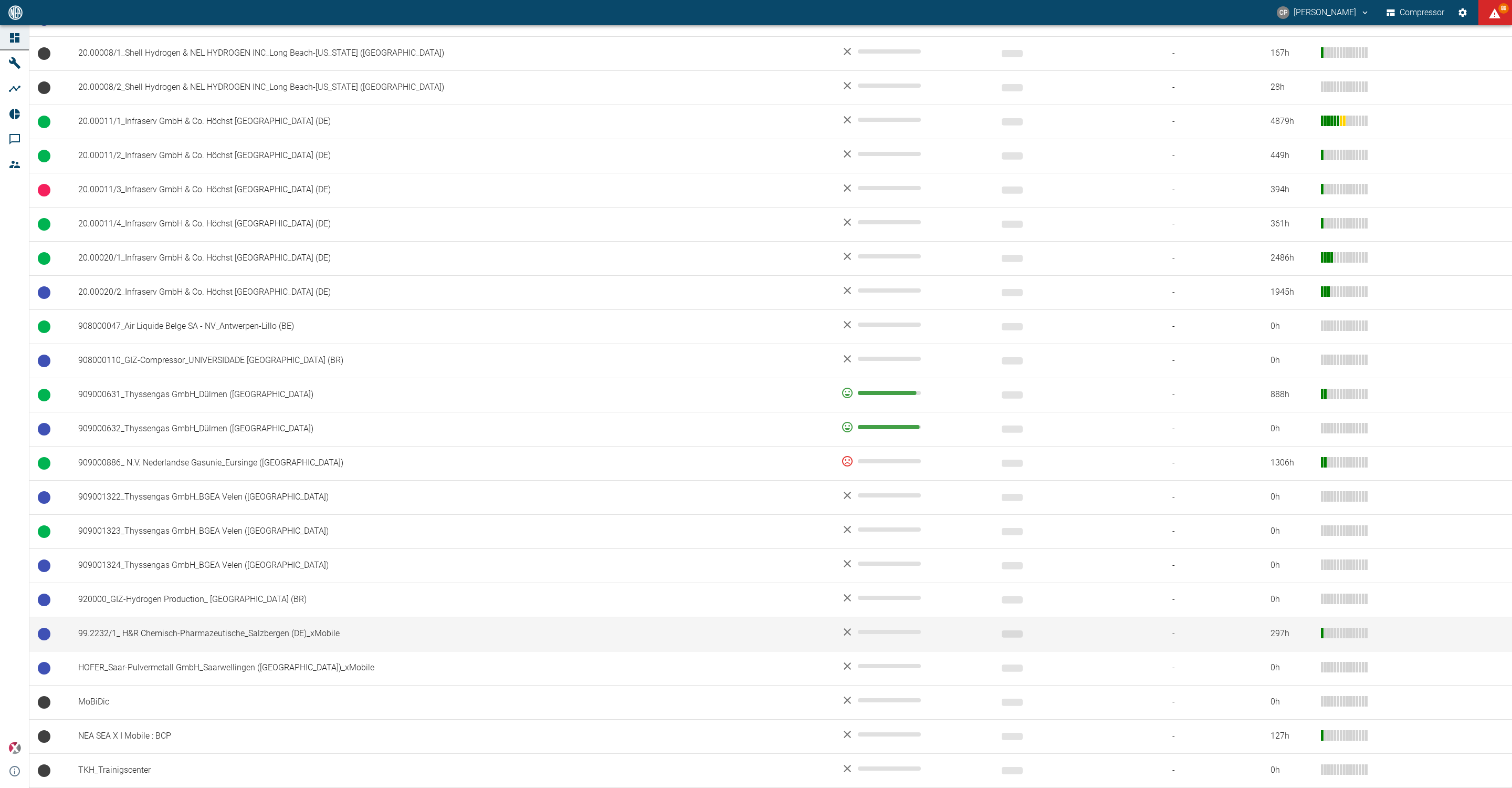
click at [190, 636] on td "99.2232/1_ H&R Chemisch-Pharmazeutische_Salzbergen (DE)_xMobile" at bounding box center [451, 634] width 763 height 34
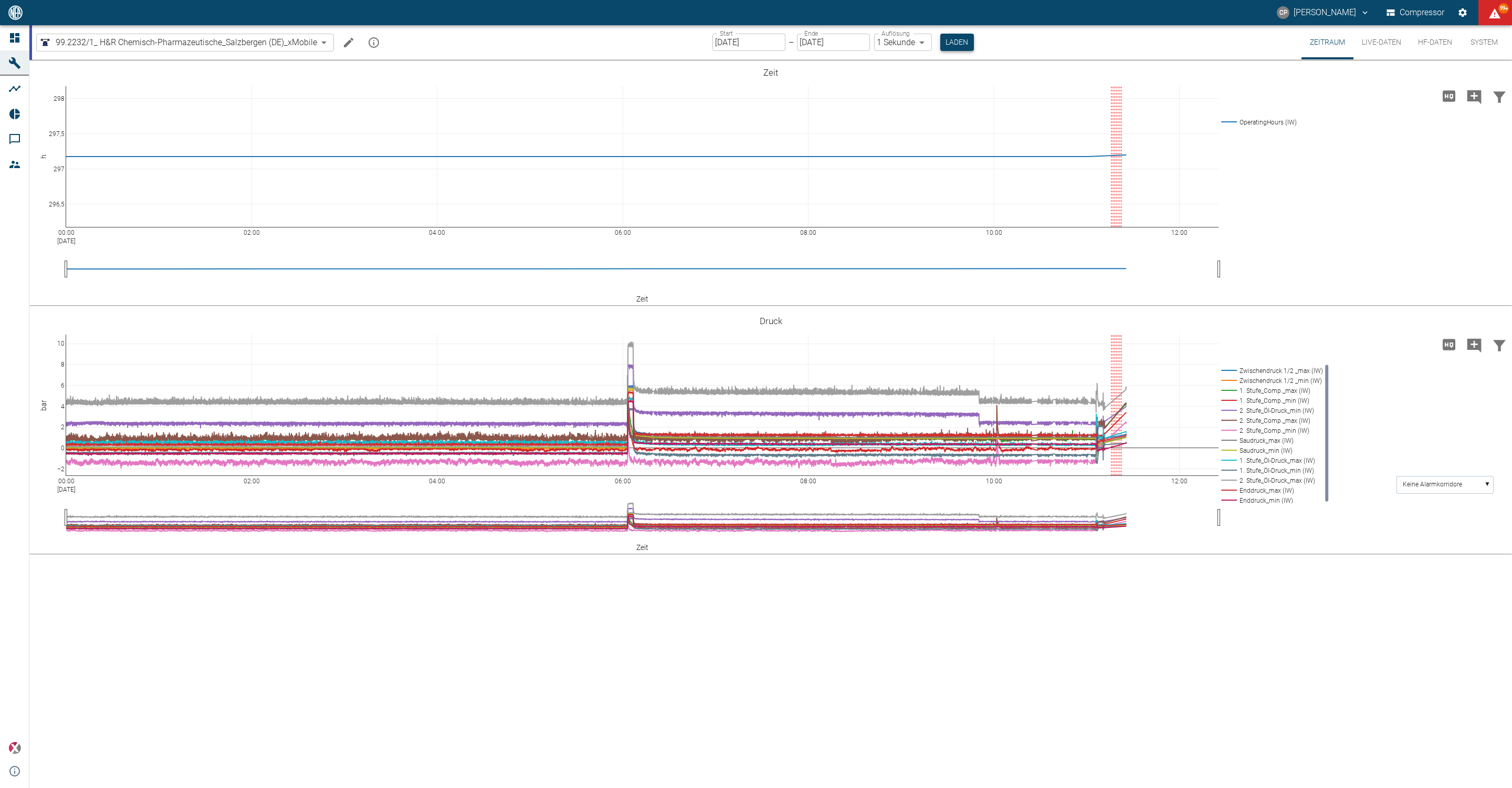
click at [960, 43] on button "Laden" at bounding box center [957, 43] width 34 height 18
click at [960, 41] on button "Laden" at bounding box center [957, 43] width 34 height 18
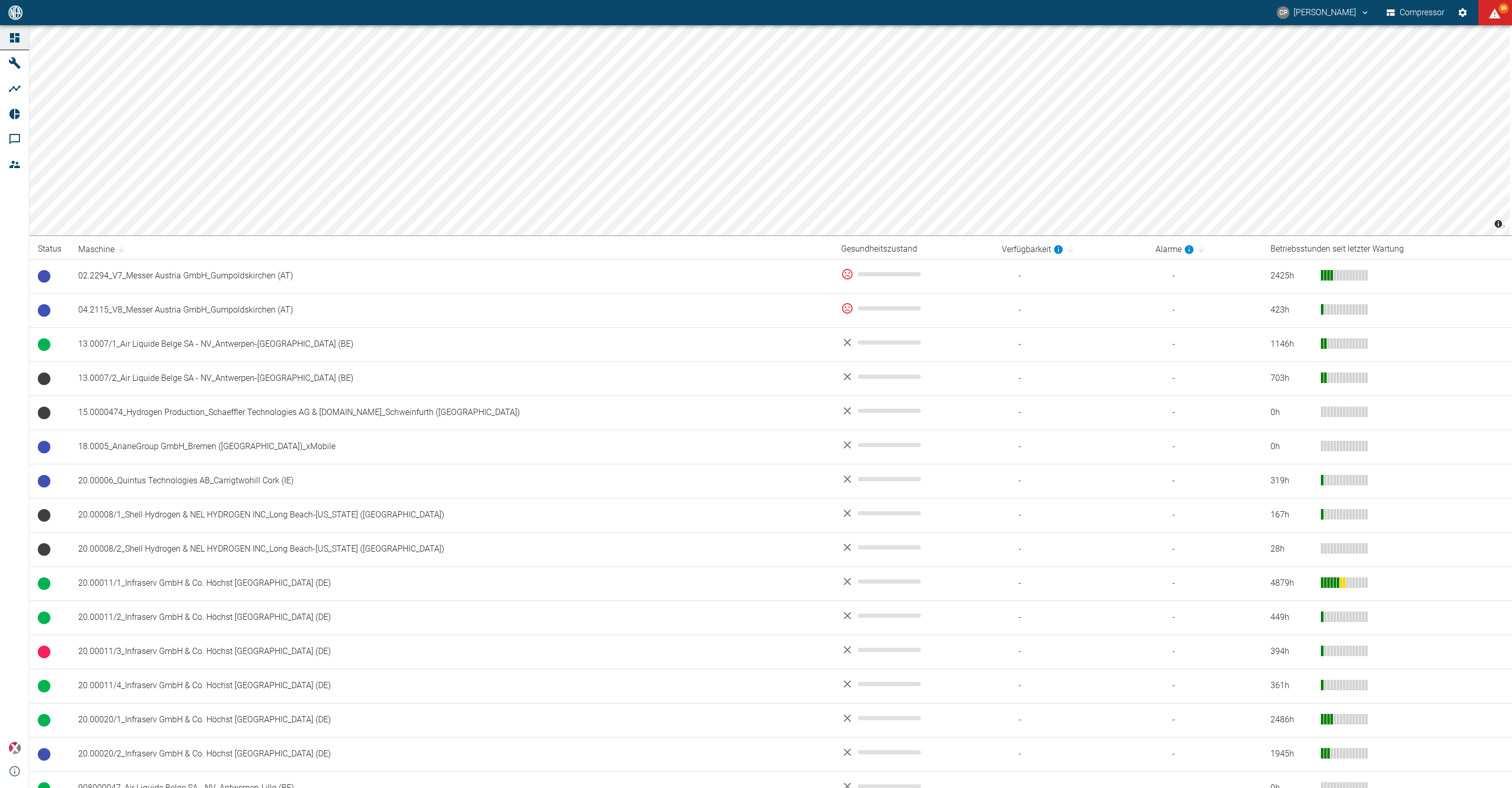
scroll to position [469, 0]
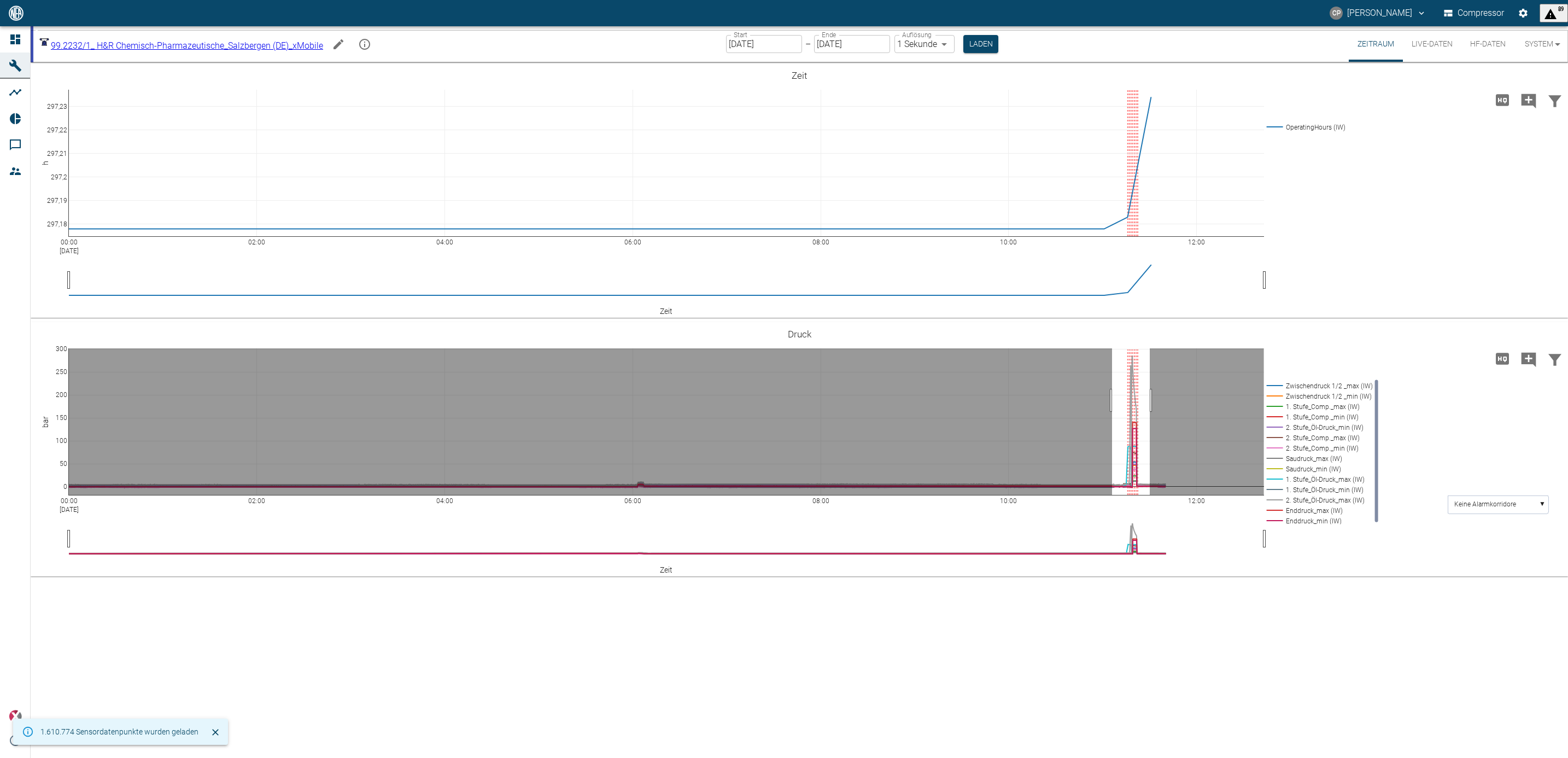
drag, startPoint x: 1112, startPoint y: 401, endPoint x: 1150, endPoint y: 402, distance: 38.0
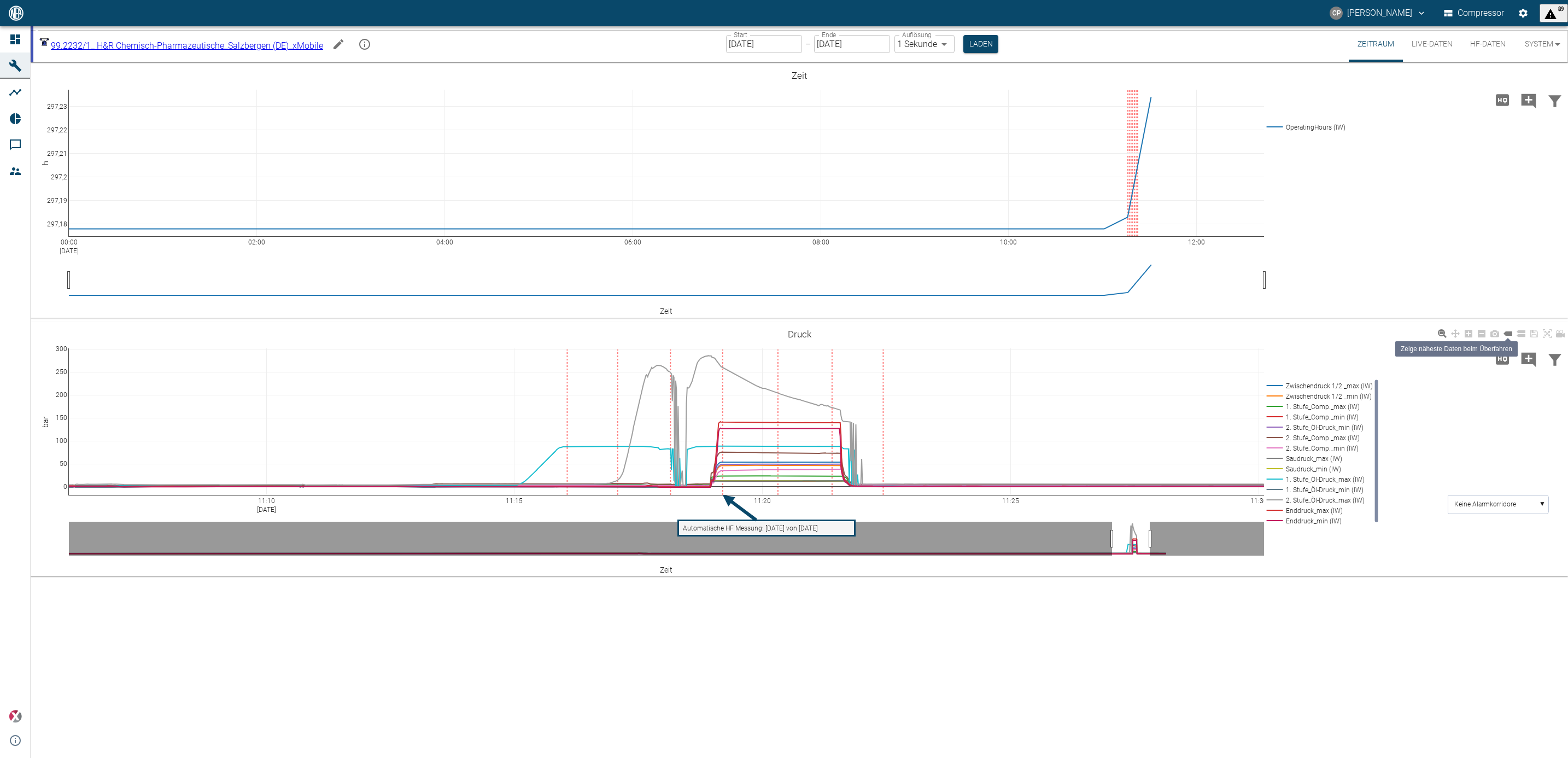
click at [1511, 336] on icon at bounding box center [1507, 333] width 8 height 5
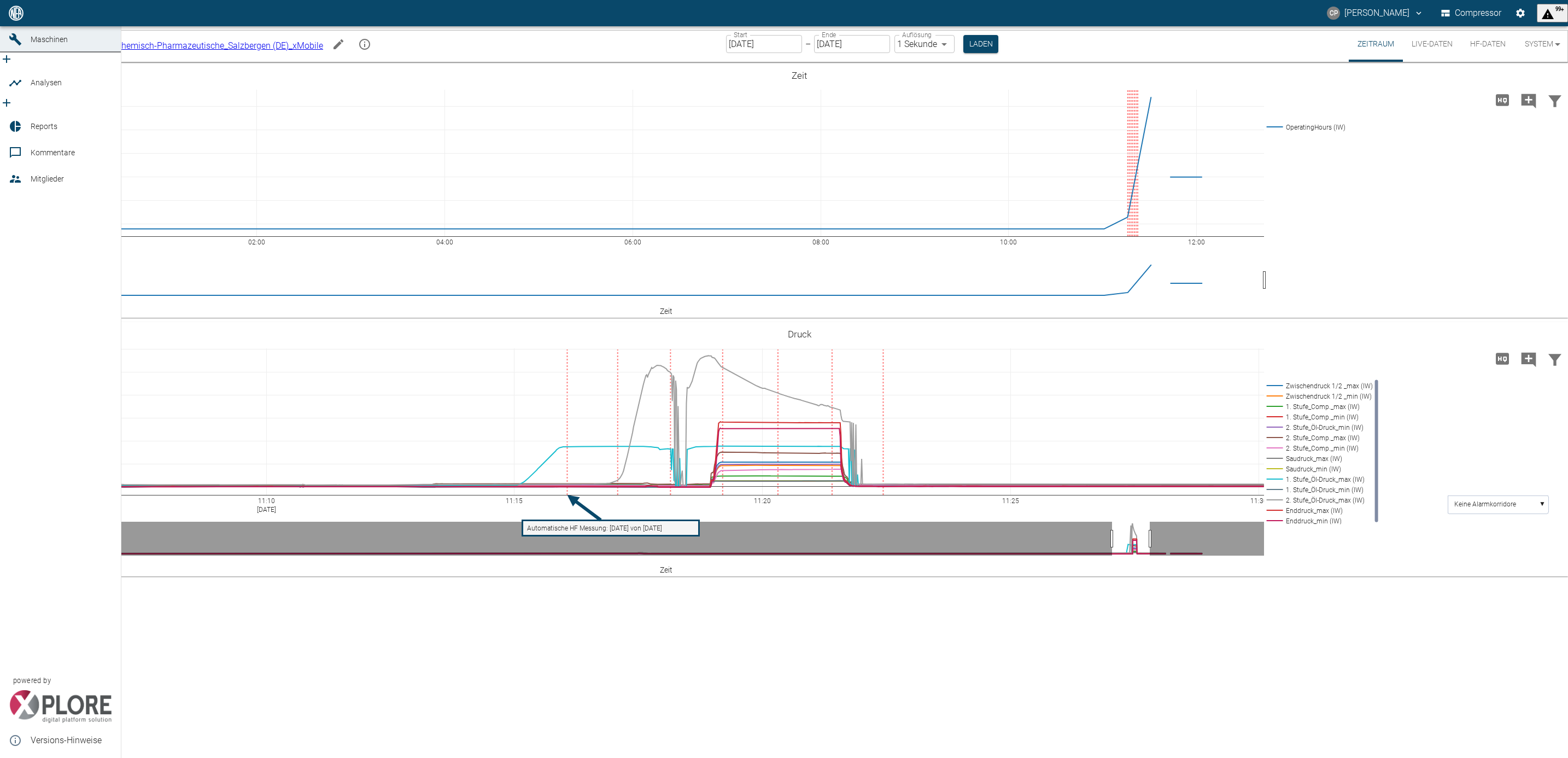
click at [44, 18] on span "Dashboard" at bounding box center [50, 12] width 38 height 8
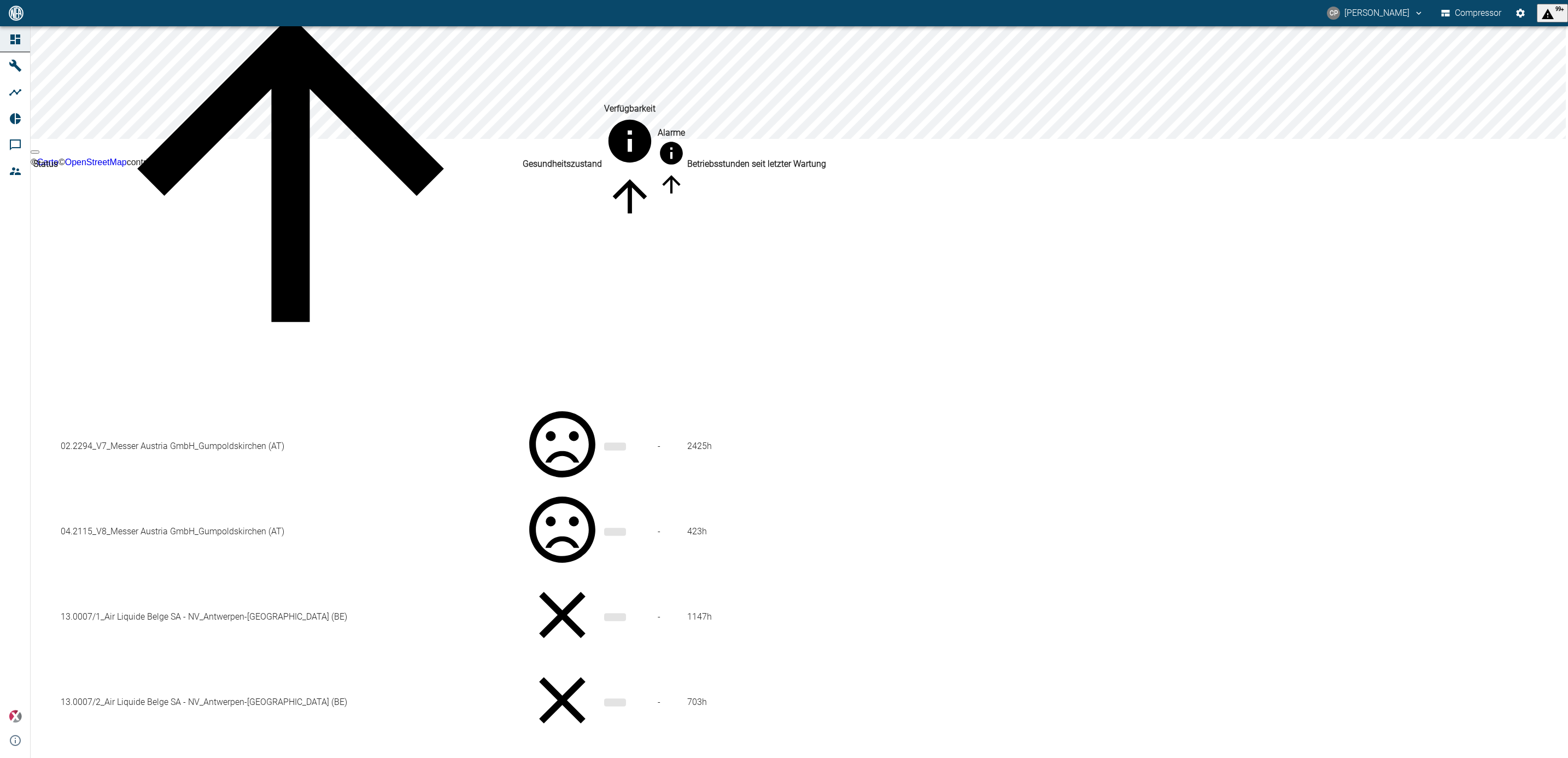
scroll to position [328, 0]
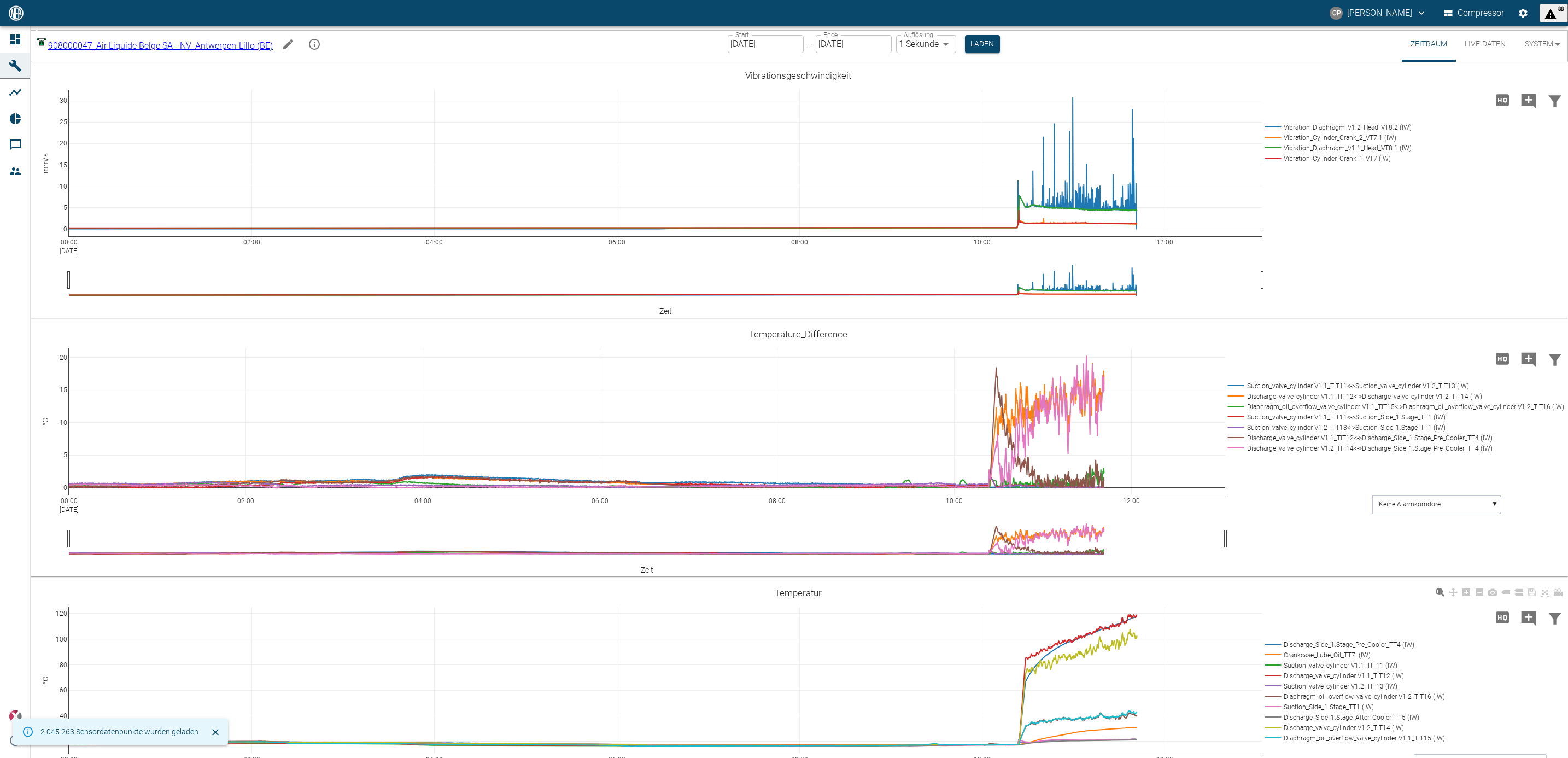
scroll to position [82, 0]
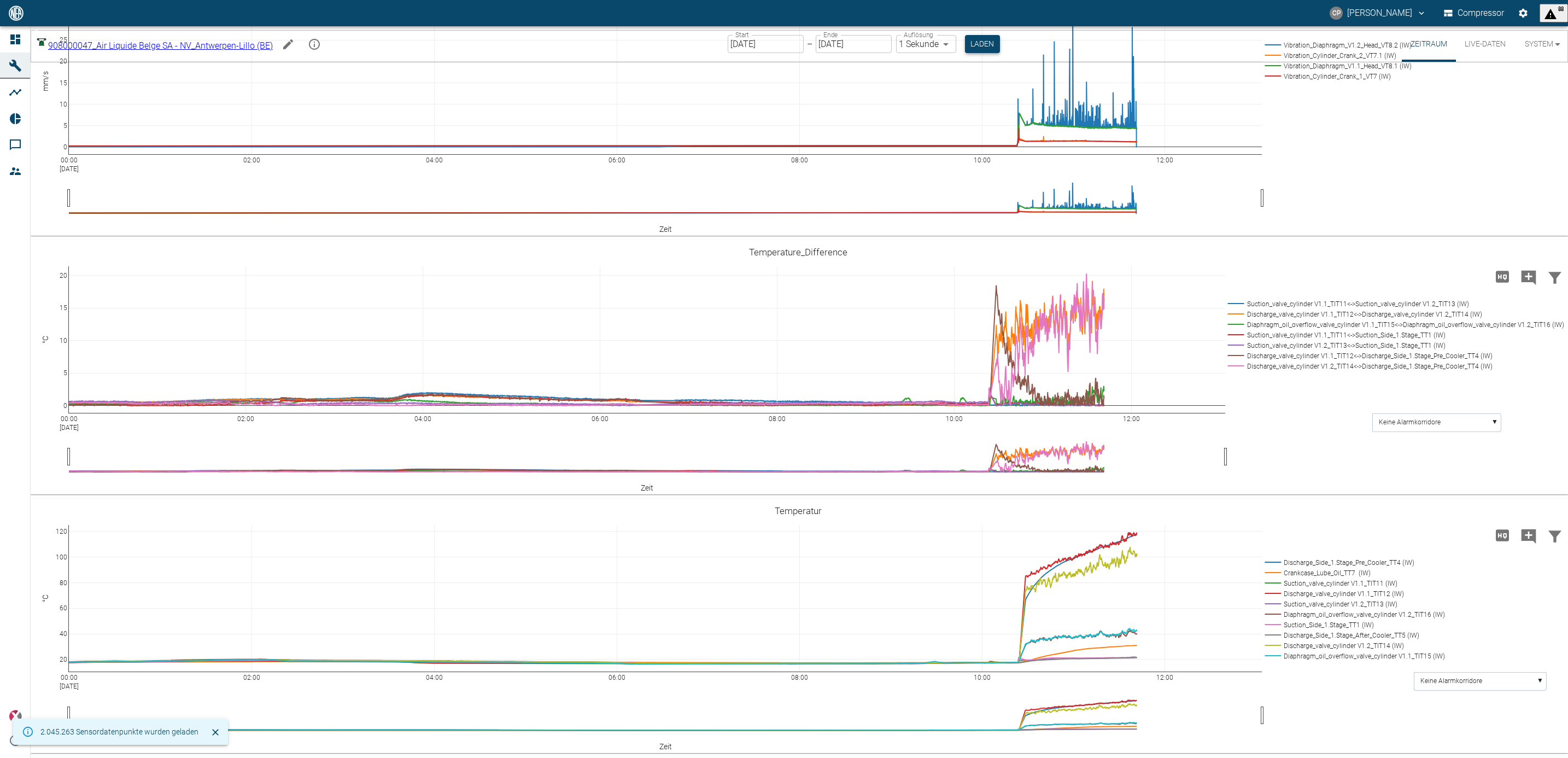
click at [980, 45] on button "Laden" at bounding box center [983, 44] width 35 height 18
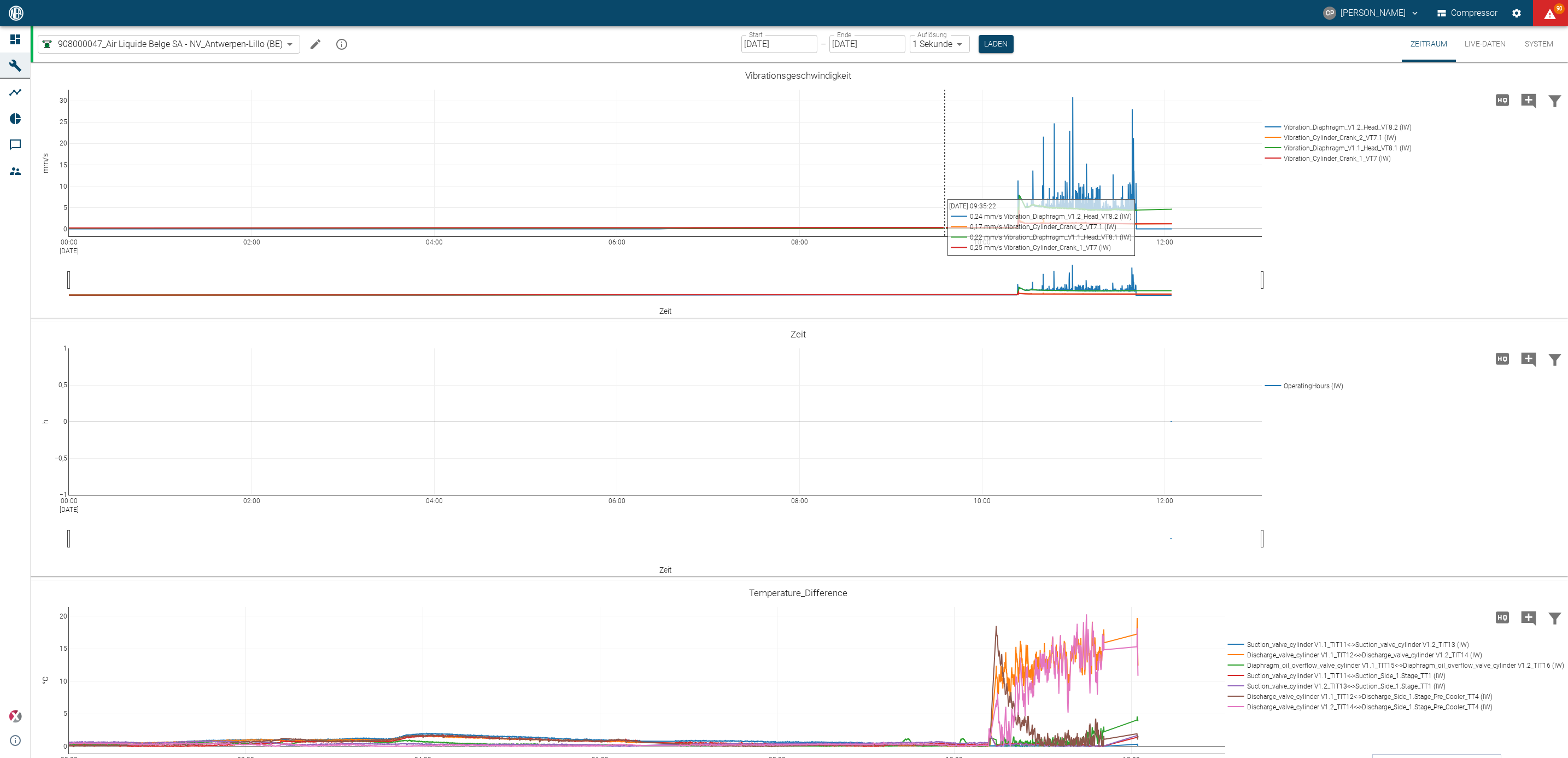
scroll to position [82, 0]
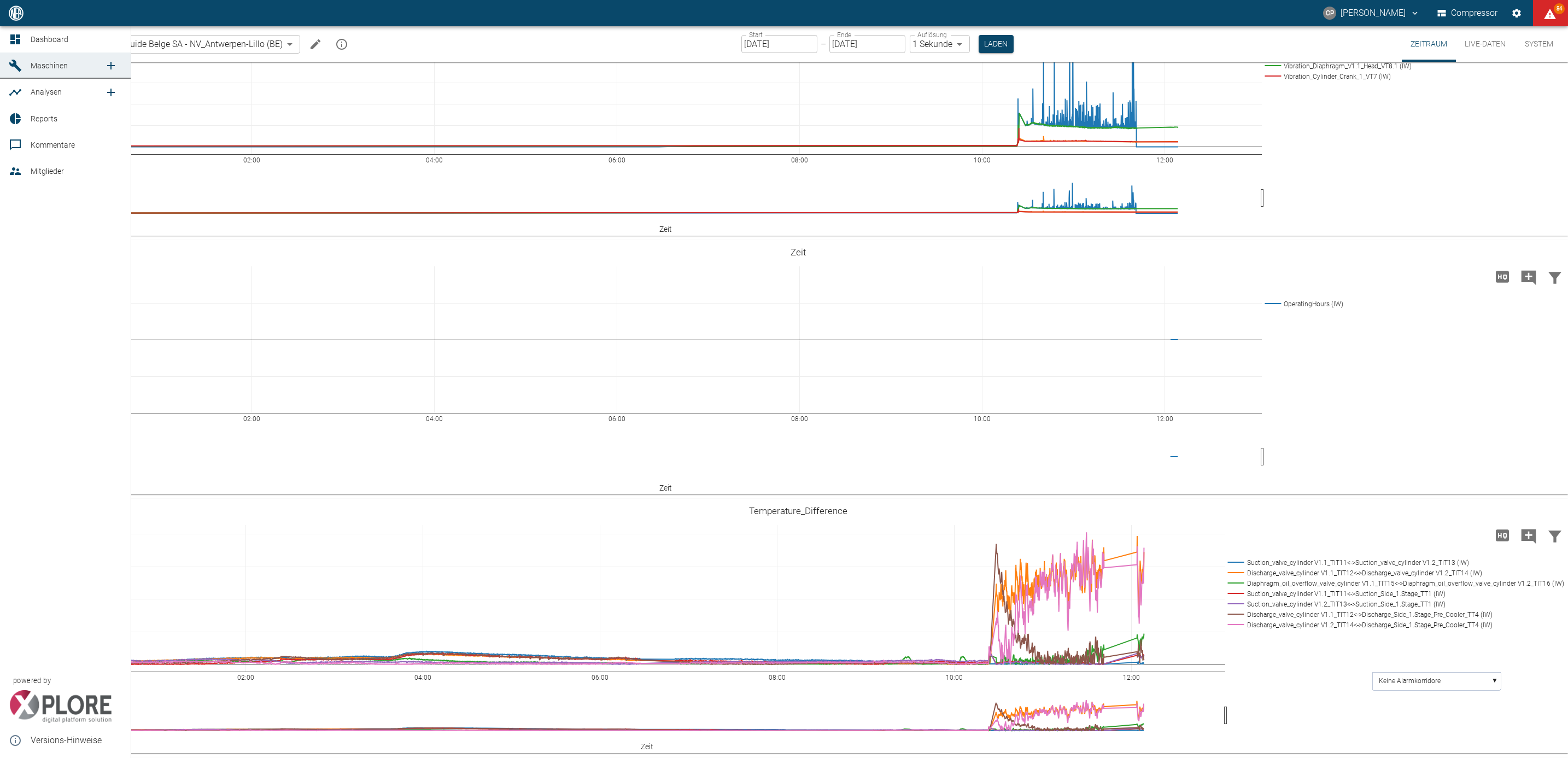
click at [15, 38] on icon at bounding box center [15, 39] width 13 height 13
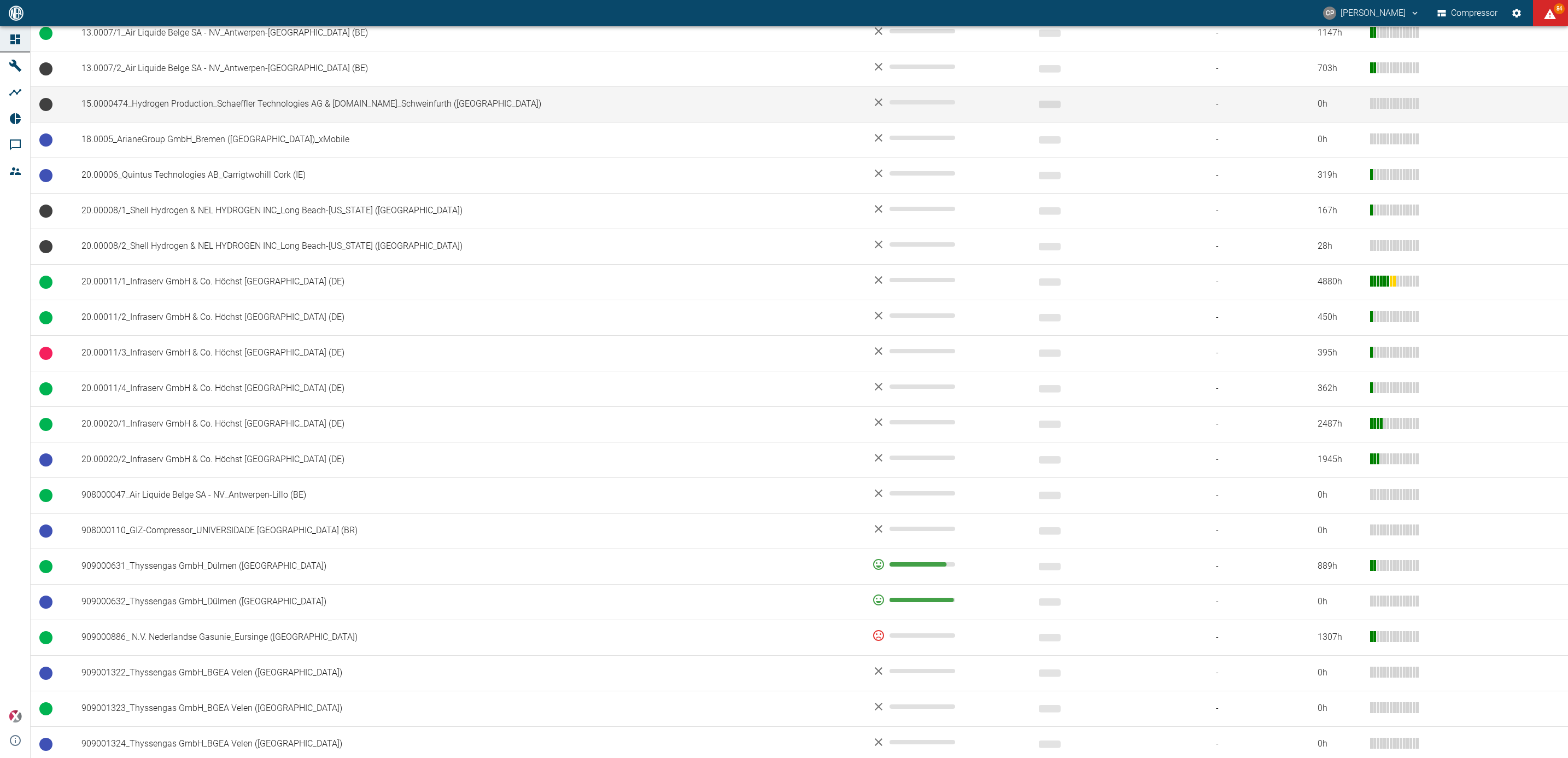
scroll to position [410, 0]
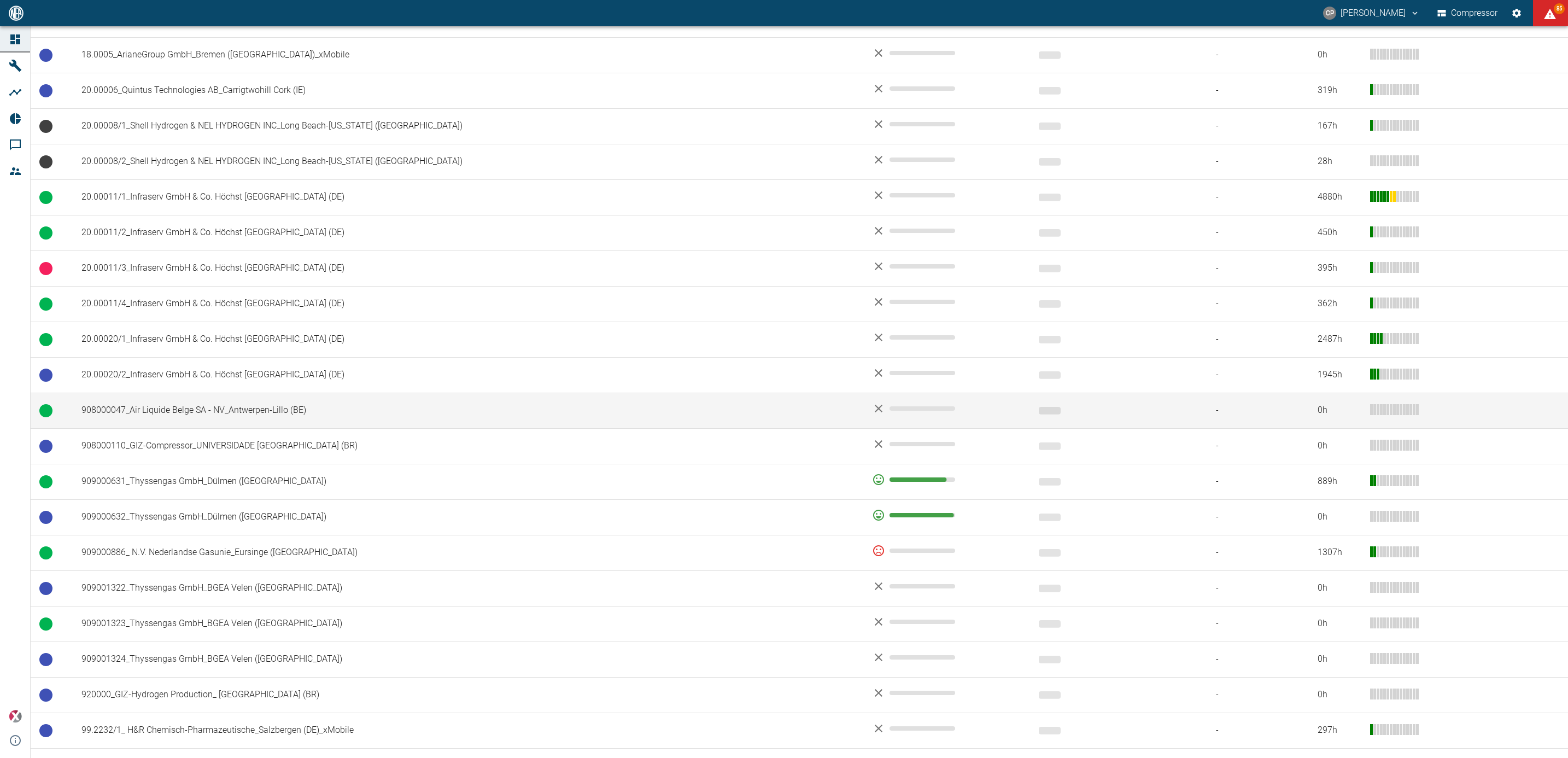
click at [299, 405] on td "908000047_Air Liquide Belge SA - NV_Antwerpen-Lillo (BE)" at bounding box center [468, 410] width 791 height 36
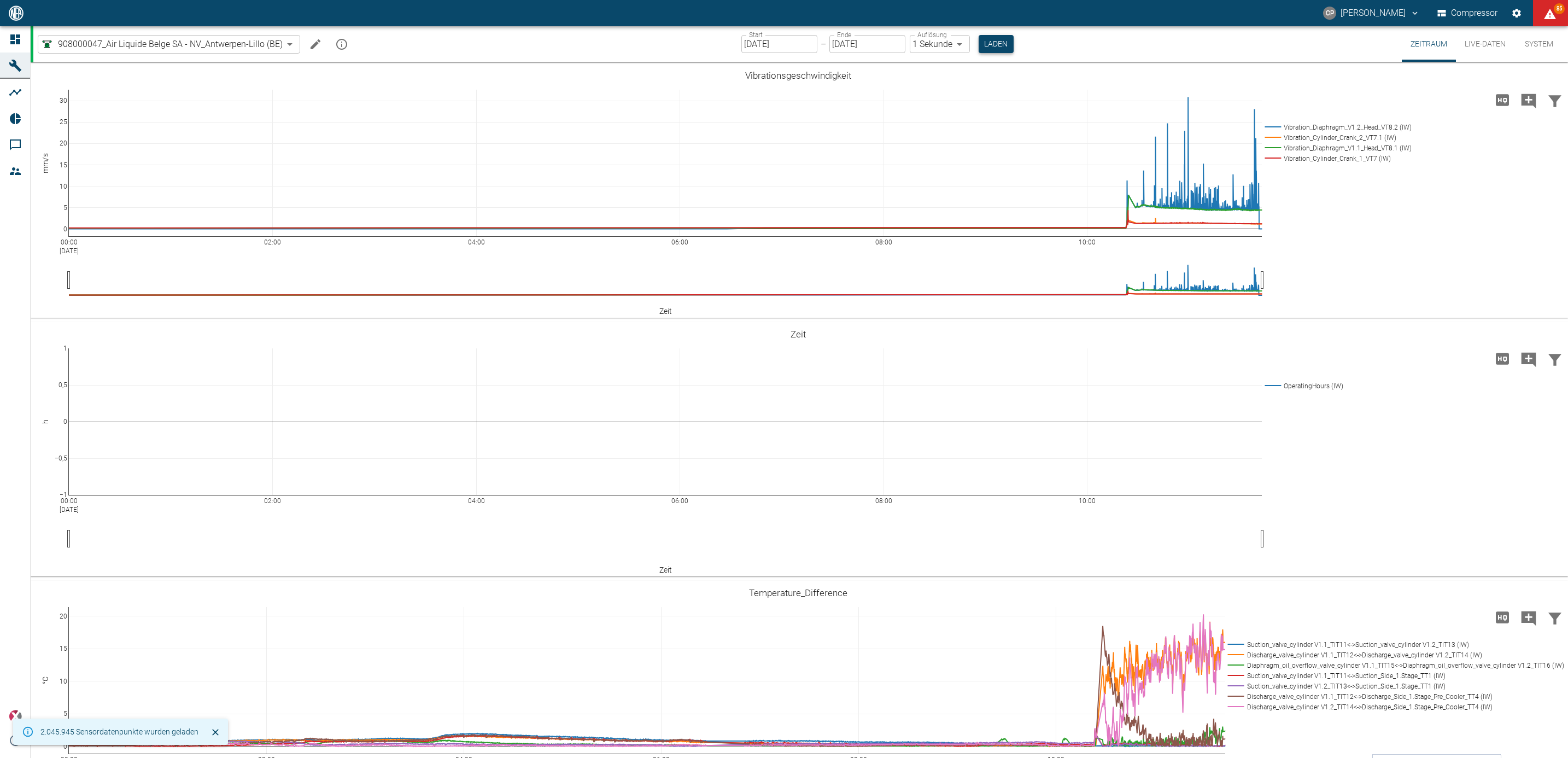
click at [990, 48] on button "Laden" at bounding box center [996, 44] width 35 height 18
